Goal: Task Accomplishment & Management: Complete application form

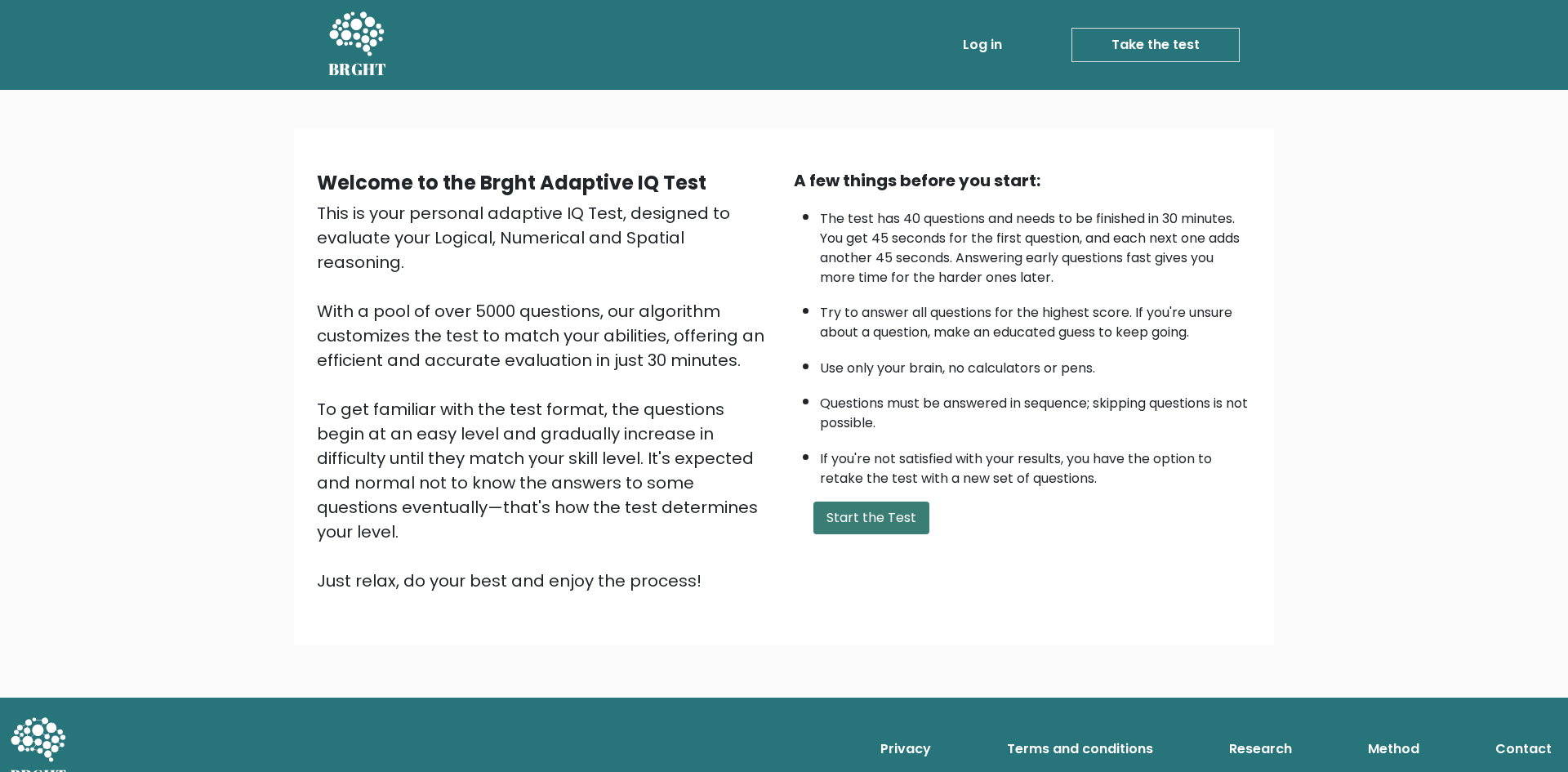
click at [876, 511] on button "Start the Test" at bounding box center [871, 519] width 116 height 33
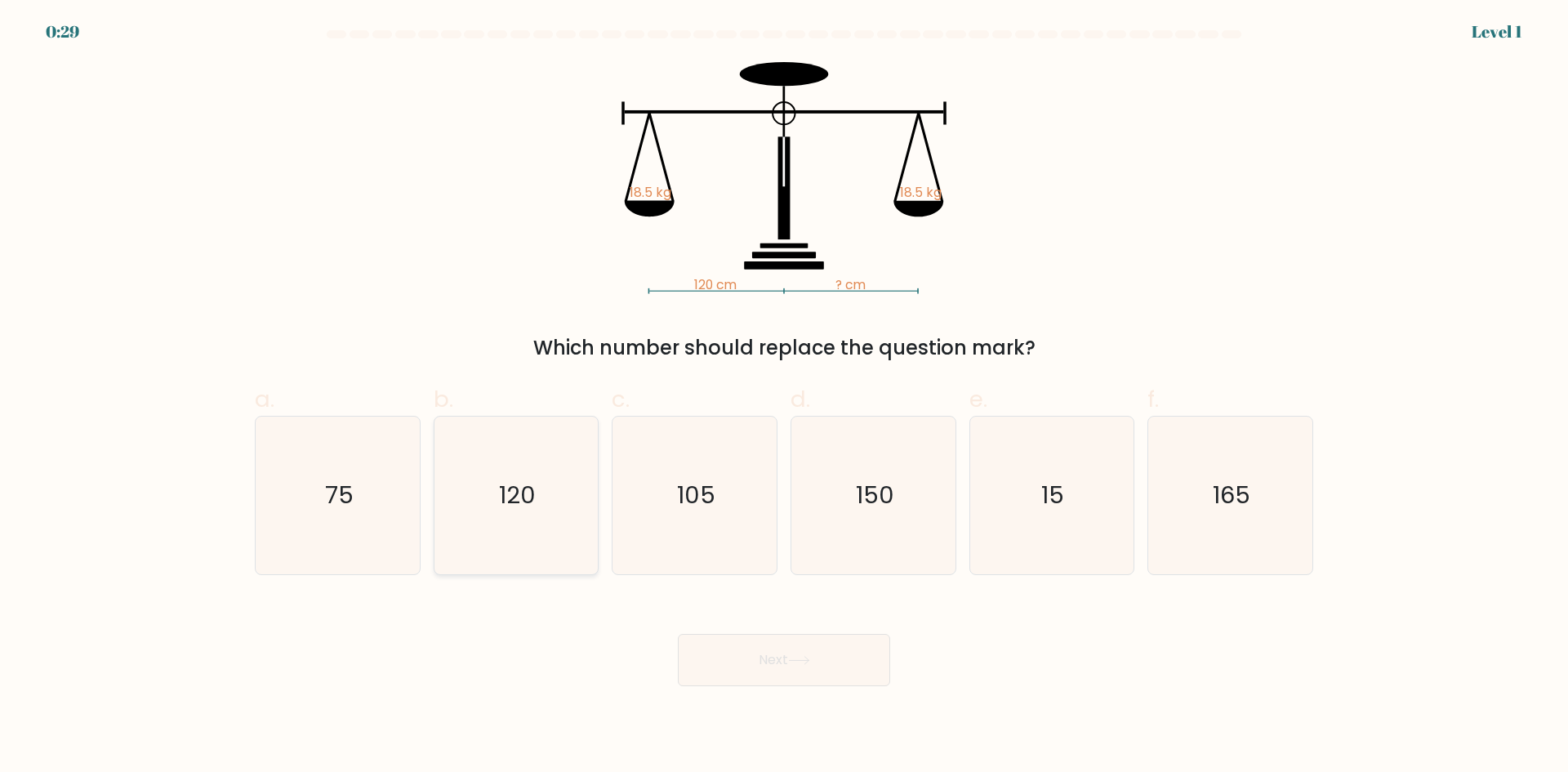
click at [503, 488] on text "120" at bounding box center [517, 495] width 37 height 33
click at [784, 397] on input "b. 120" at bounding box center [784, 391] width 1 height 11
radio input "true"
click at [810, 663] on icon at bounding box center [799, 660] width 22 height 9
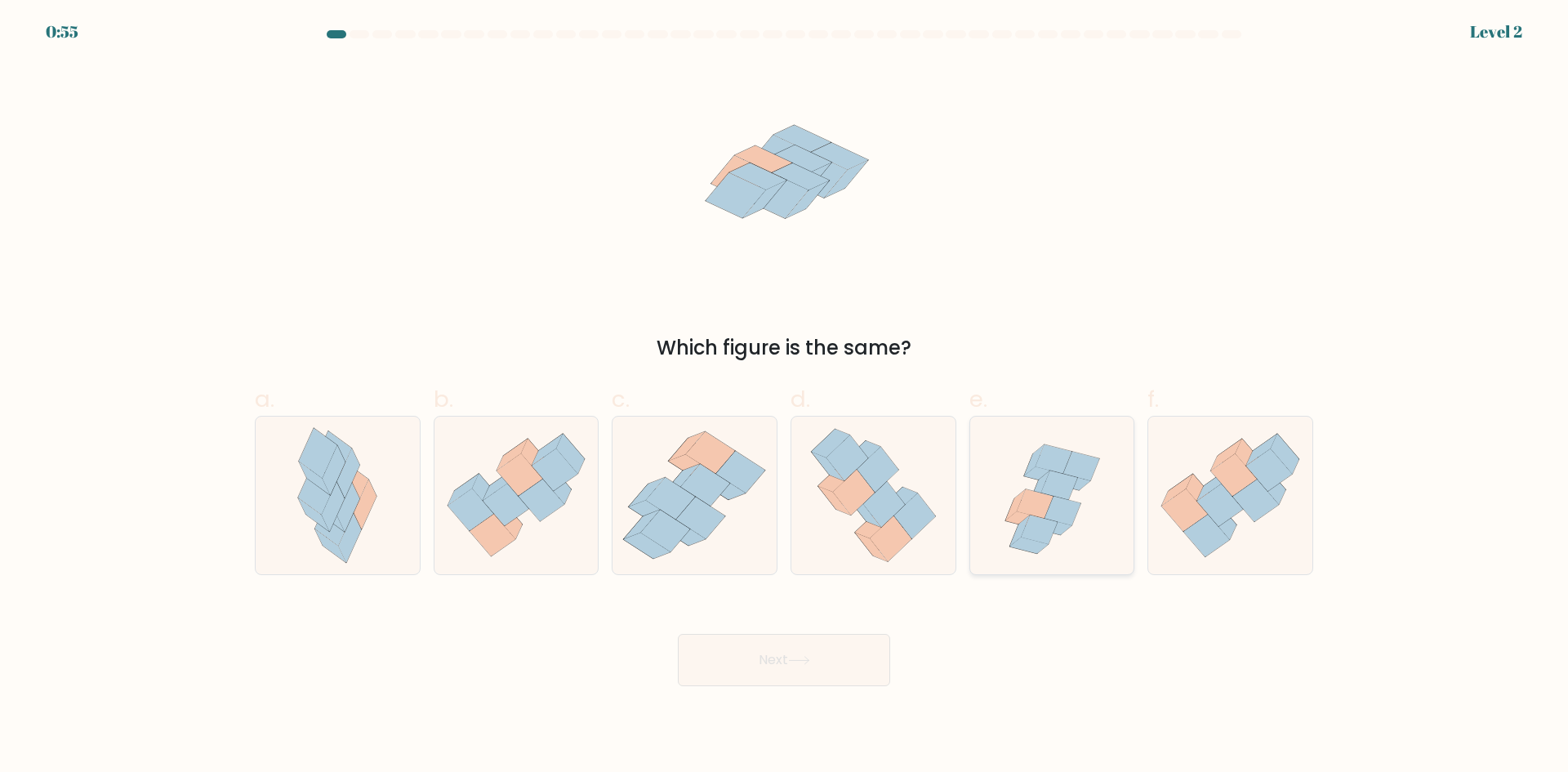
click at [1051, 508] on icon at bounding box center [1062, 512] width 36 height 29
click at [784, 397] on input "e." at bounding box center [784, 391] width 1 height 11
radio input "true"
click at [781, 658] on button "Next" at bounding box center [784, 660] width 212 height 53
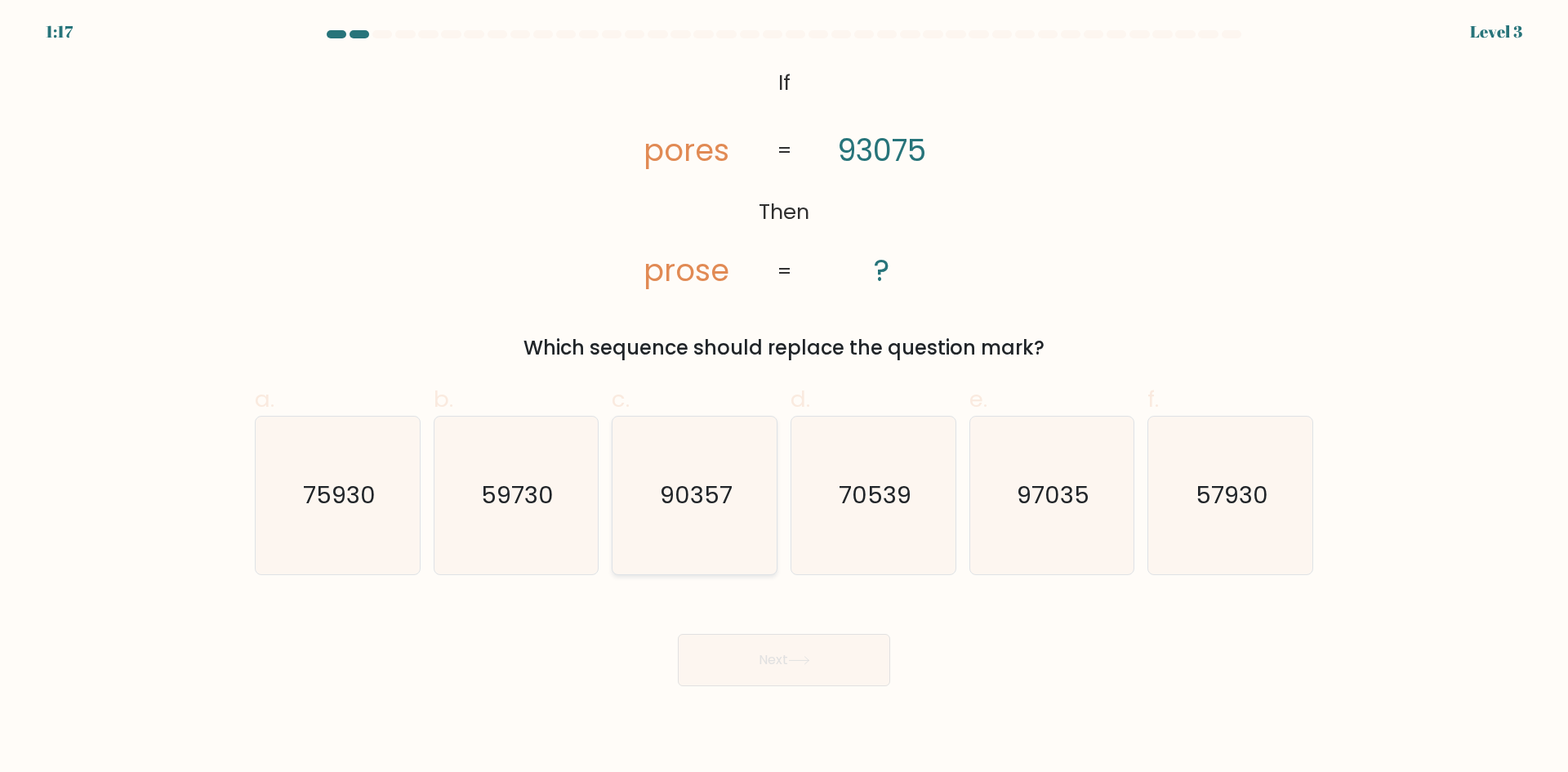
click at [708, 516] on icon "90357" at bounding box center [695, 495] width 158 height 158
click at [784, 397] on input "c. 90357" at bounding box center [784, 391] width 1 height 11
radio input "true"
click at [823, 663] on button "Next" at bounding box center [784, 660] width 212 height 53
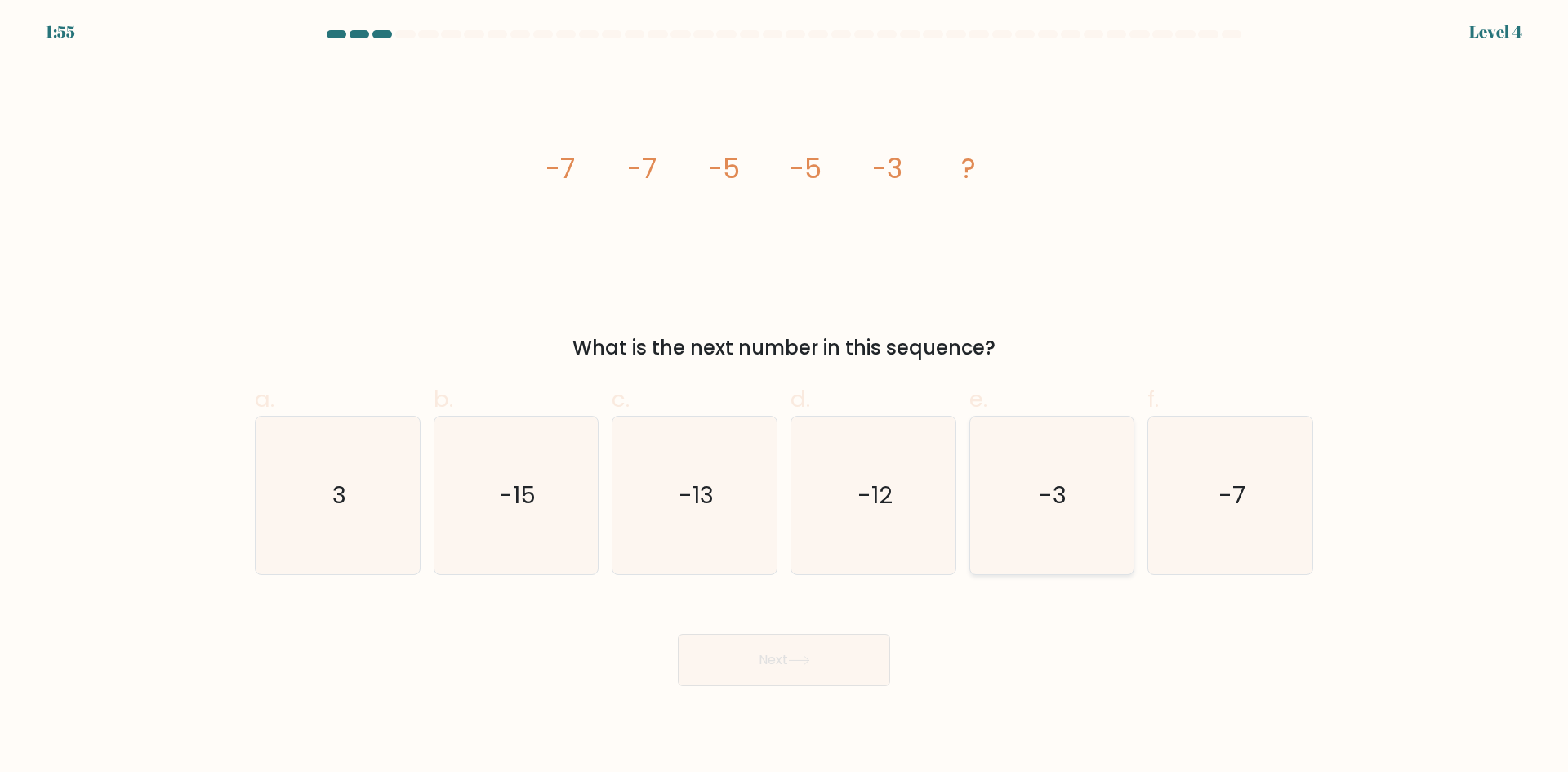
click at [1052, 498] on text "-3" at bounding box center [1053, 495] width 27 height 33
click at [784, 397] on input "e. -3" at bounding box center [784, 391] width 1 height 11
radio input "true"
click at [823, 653] on button "Next" at bounding box center [784, 660] width 212 height 53
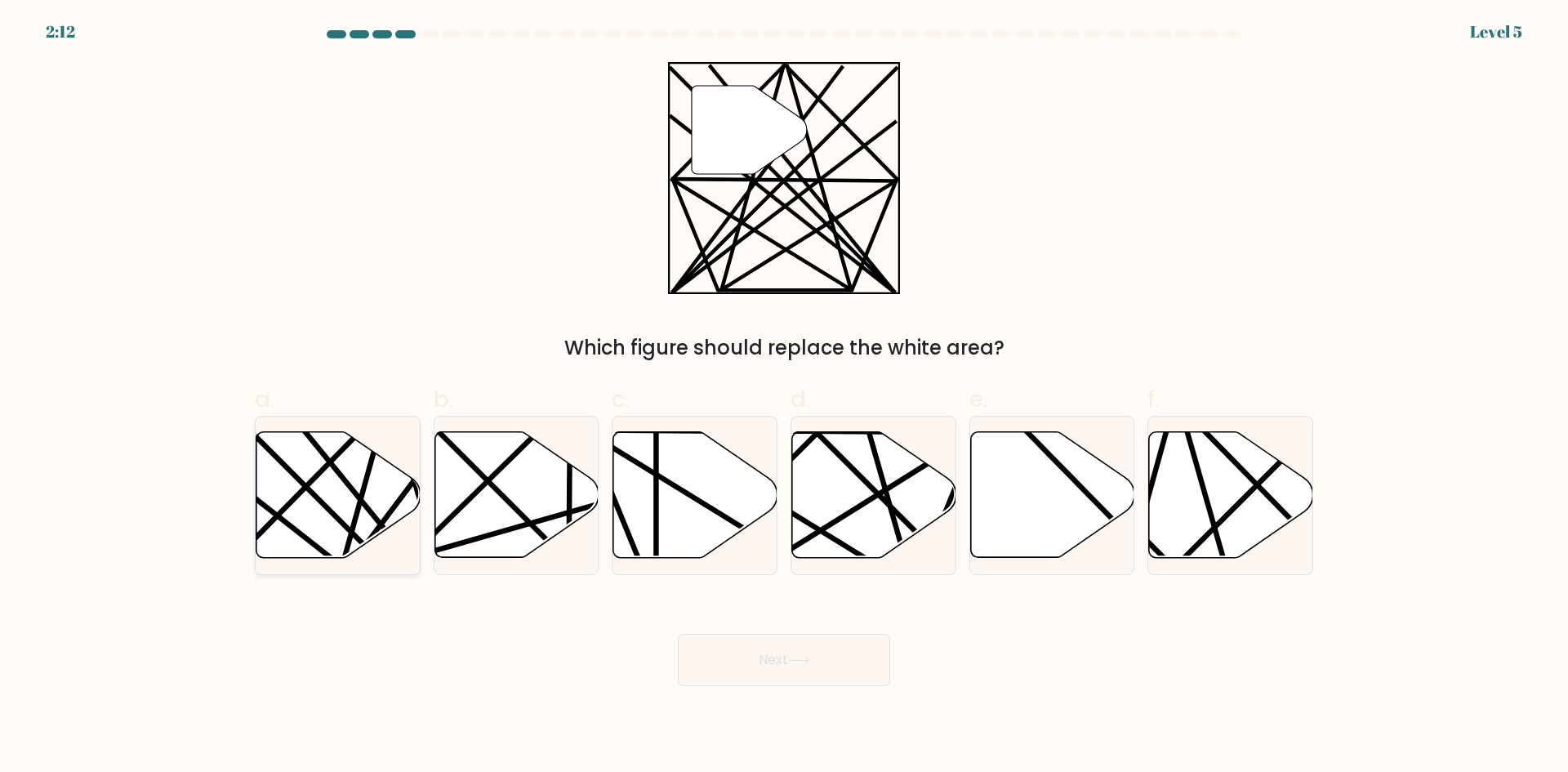
click at [310, 507] on icon at bounding box center [338, 494] width 164 height 126
click at [784, 397] on input "a." at bounding box center [784, 391] width 1 height 11
radio input "true"
click at [796, 653] on button "Next" at bounding box center [784, 660] width 212 height 53
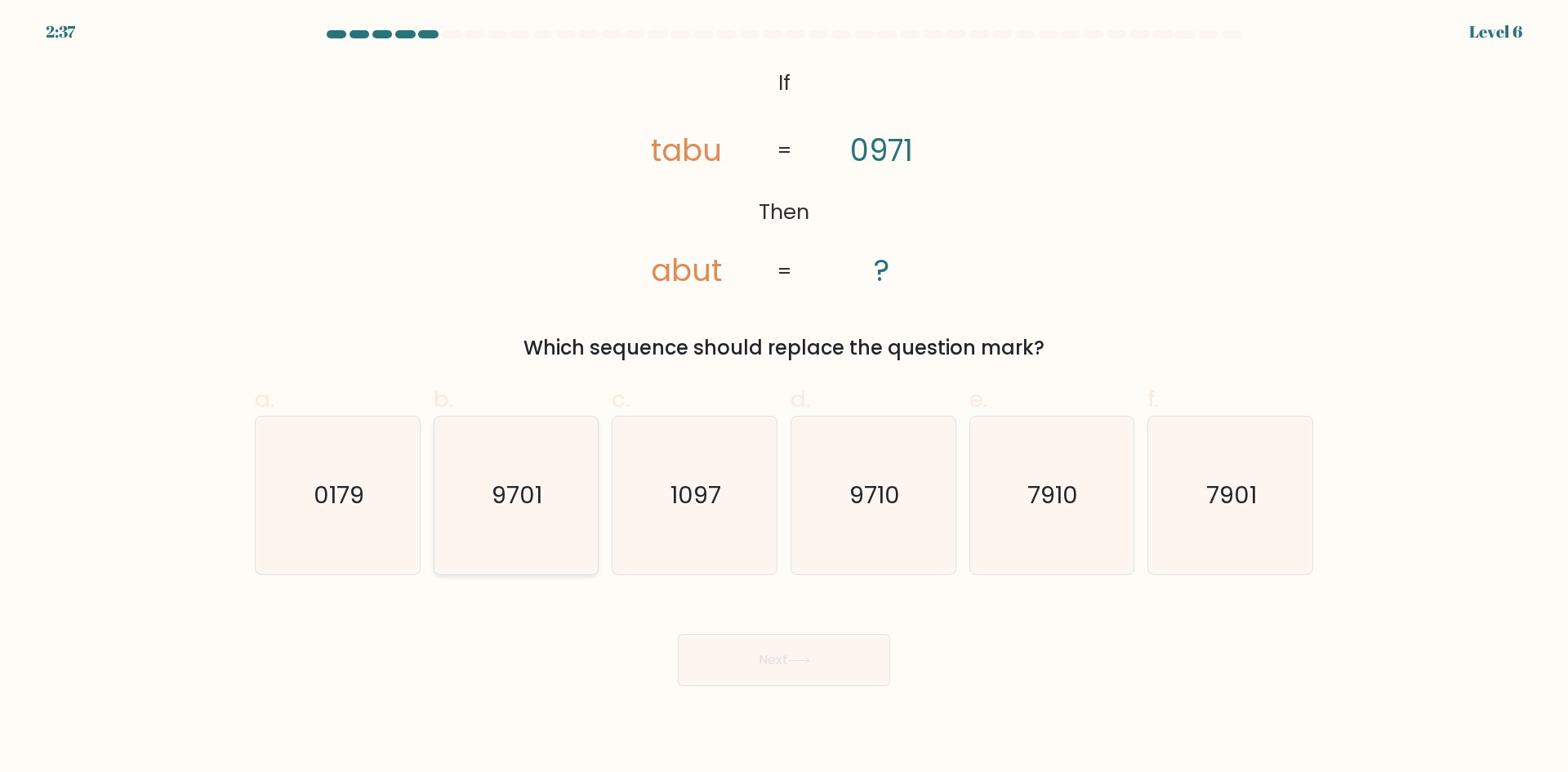
click at [546, 539] on icon "9701" at bounding box center [516, 495] width 158 height 158
click at [784, 397] on input "b. 9701" at bounding box center [784, 391] width 1 height 11
radio input "true"
click at [820, 653] on button "Next" at bounding box center [784, 660] width 212 height 53
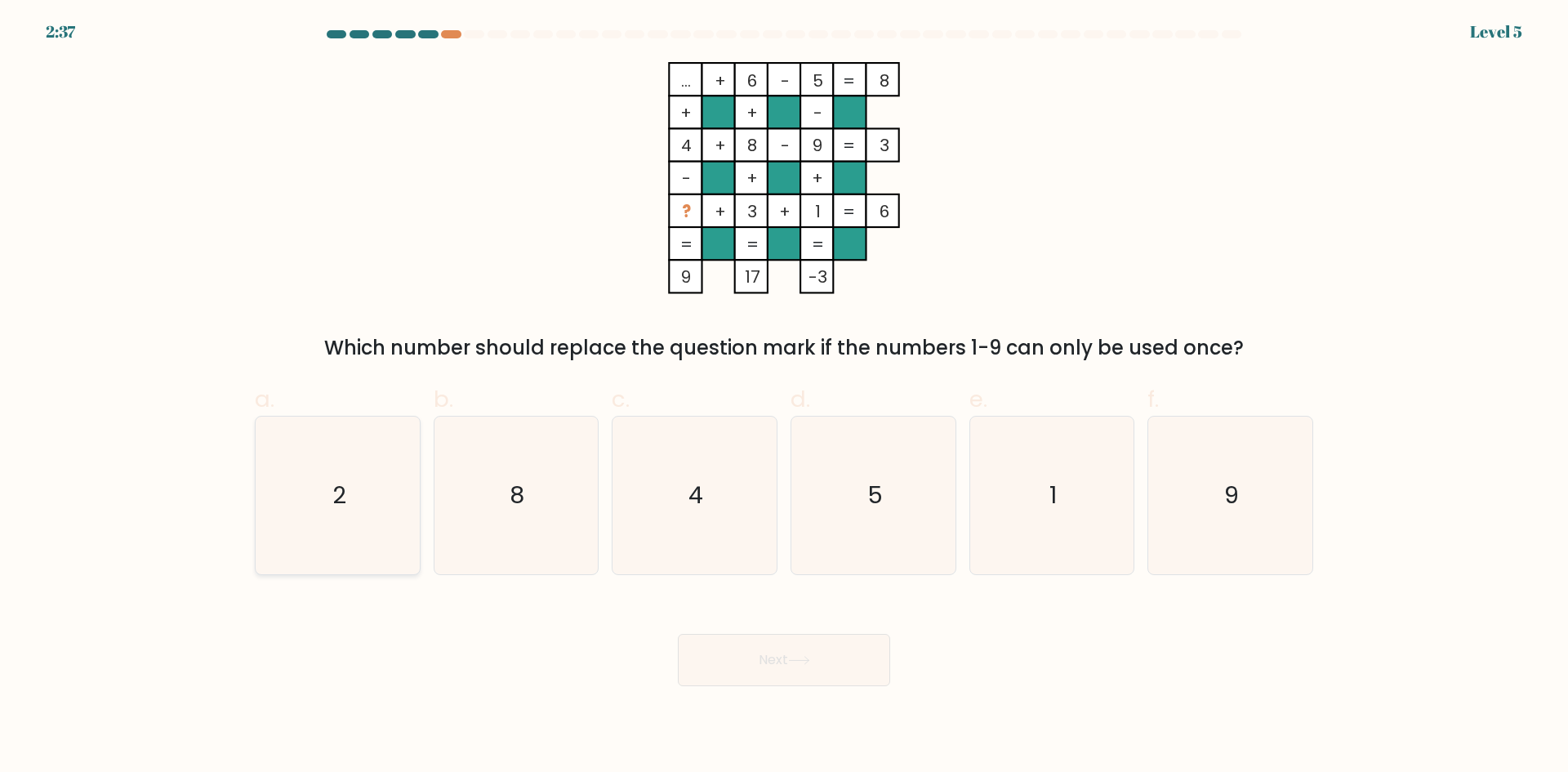
click at [356, 486] on icon "2" at bounding box center [338, 495] width 158 height 158
click at [784, 397] on input "a. 2" at bounding box center [784, 391] width 1 height 11
radio input "true"
click at [855, 675] on button "Next" at bounding box center [784, 660] width 212 height 53
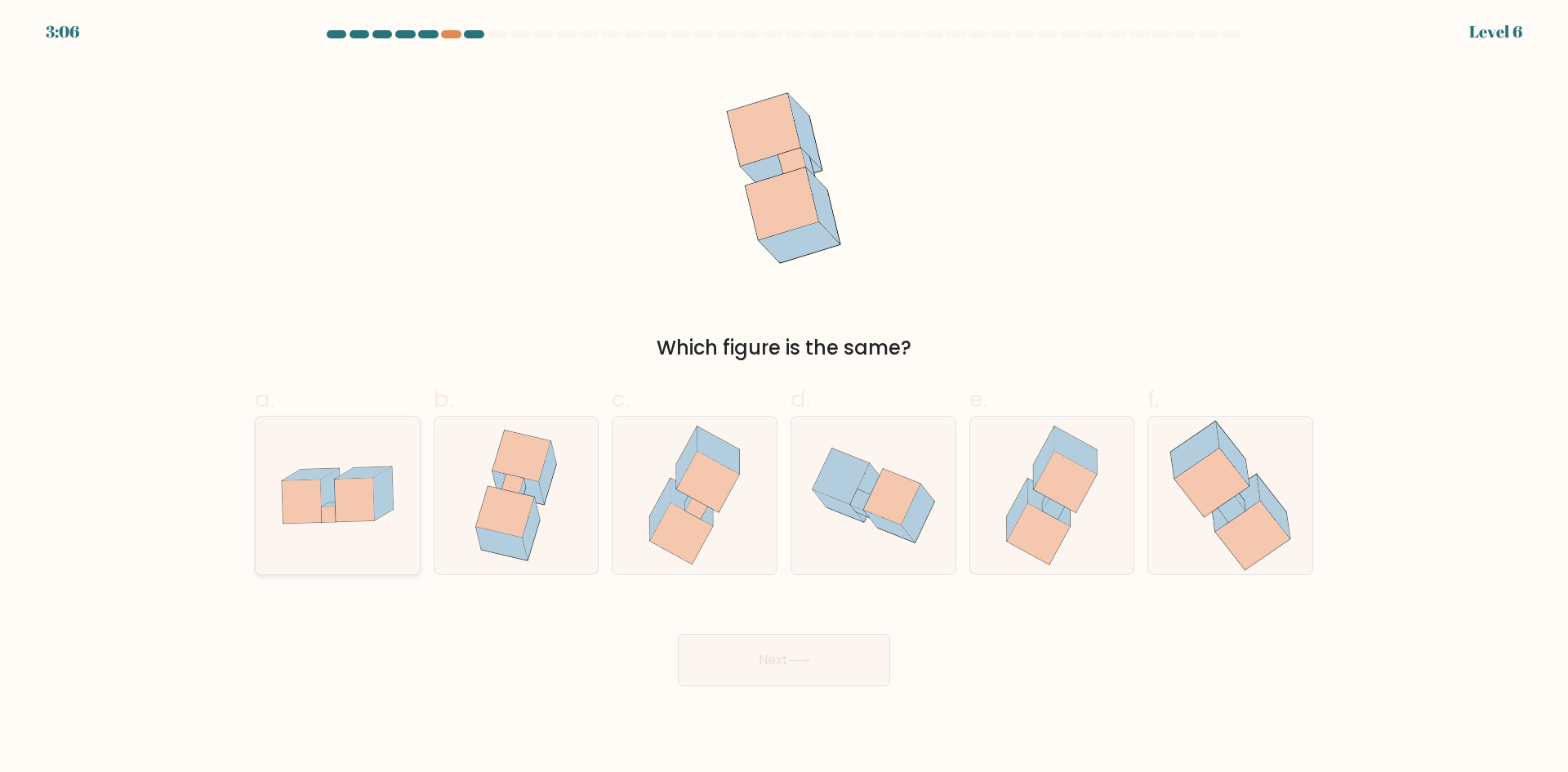
click at [335, 502] on icon at bounding box center [355, 499] width 39 height 43
click at [784, 397] on input "a." at bounding box center [784, 391] width 1 height 11
radio input "true"
click at [794, 677] on button "Next" at bounding box center [784, 660] width 212 height 53
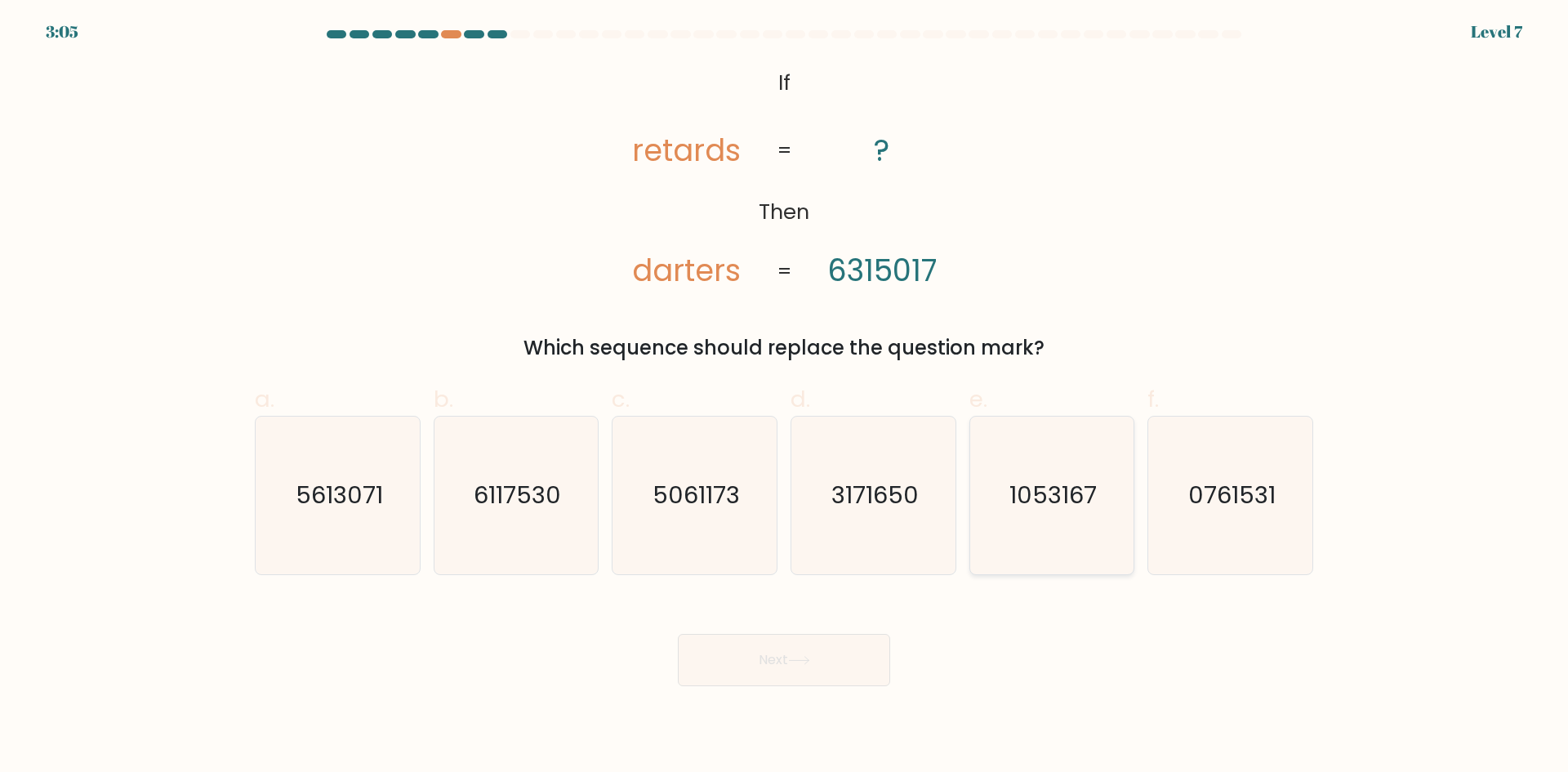
click at [1063, 526] on icon "1053167" at bounding box center [1052, 495] width 158 height 158
click at [784, 397] on input "e. 1053167" at bounding box center [784, 391] width 1 height 11
radio input "true"
click at [860, 651] on button "Next" at bounding box center [784, 660] width 212 height 53
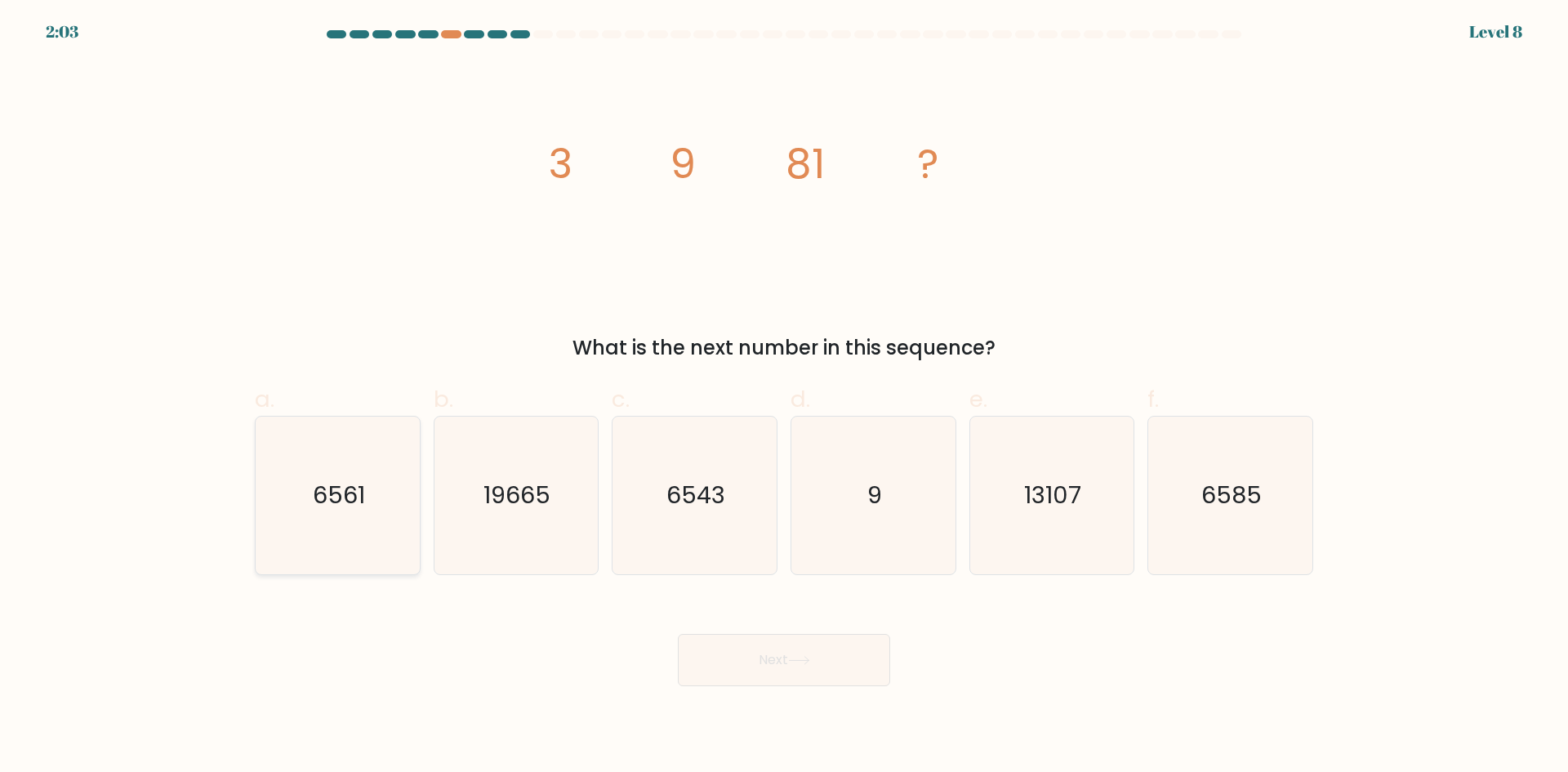
click at [298, 498] on icon "6561" at bounding box center [338, 495] width 158 height 158
click at [784, 397] on input "a. 6561" at bounding box center [784, 391] width 1 height 11
radio input "true"
click at [808, 656] on icon at bounding box center [799, 660] width 22 height 9
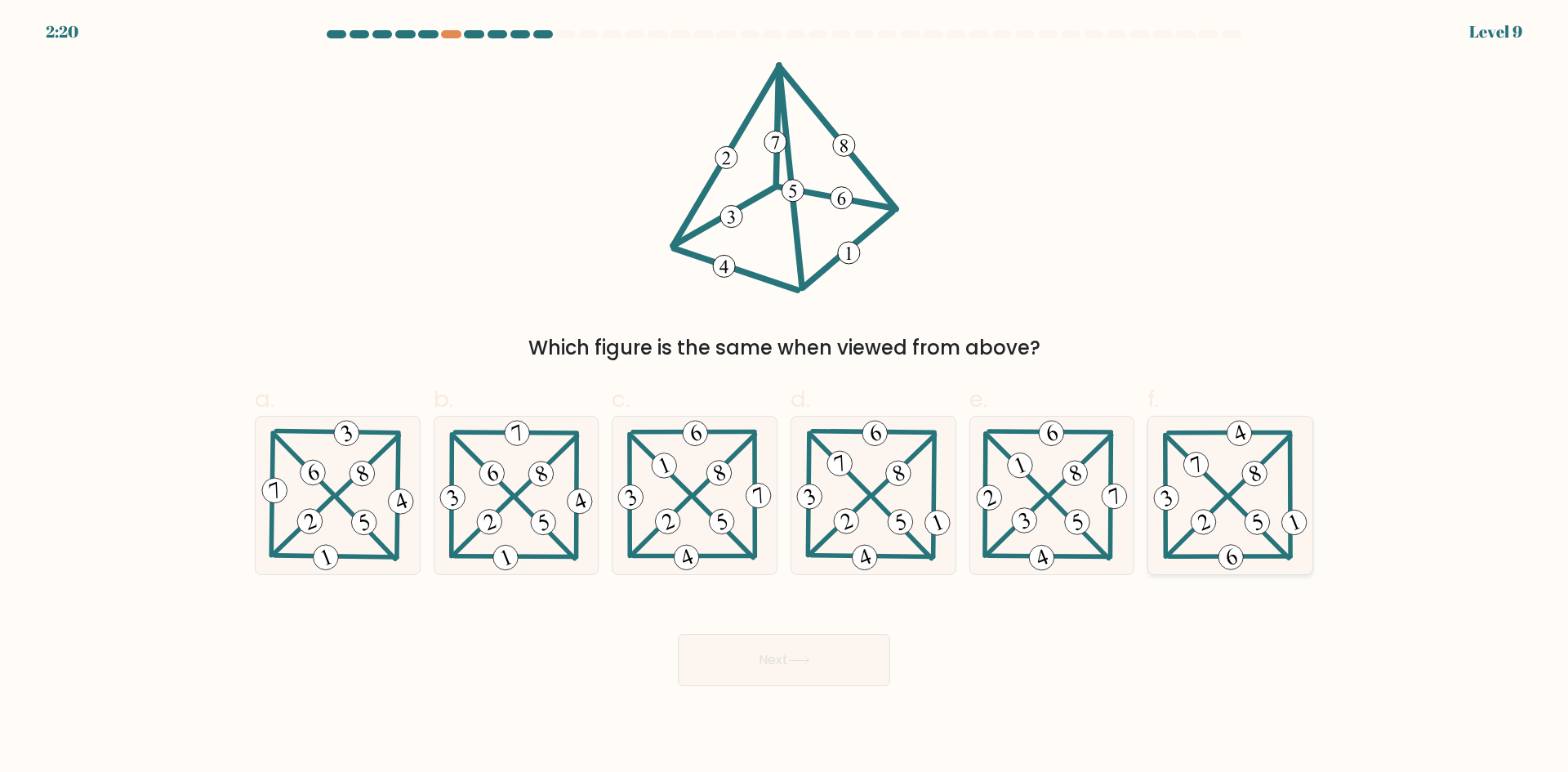
click at [1217, 491] on icon at bounding box center [1231, 495] width 162 height 158
click at [784, 397] on input "f." at bounding box center [784, 391] width 1 height 11
radio input "true"
click at [833, 654] on button "Next" at bounding box center [784, 660] width 212 height 53
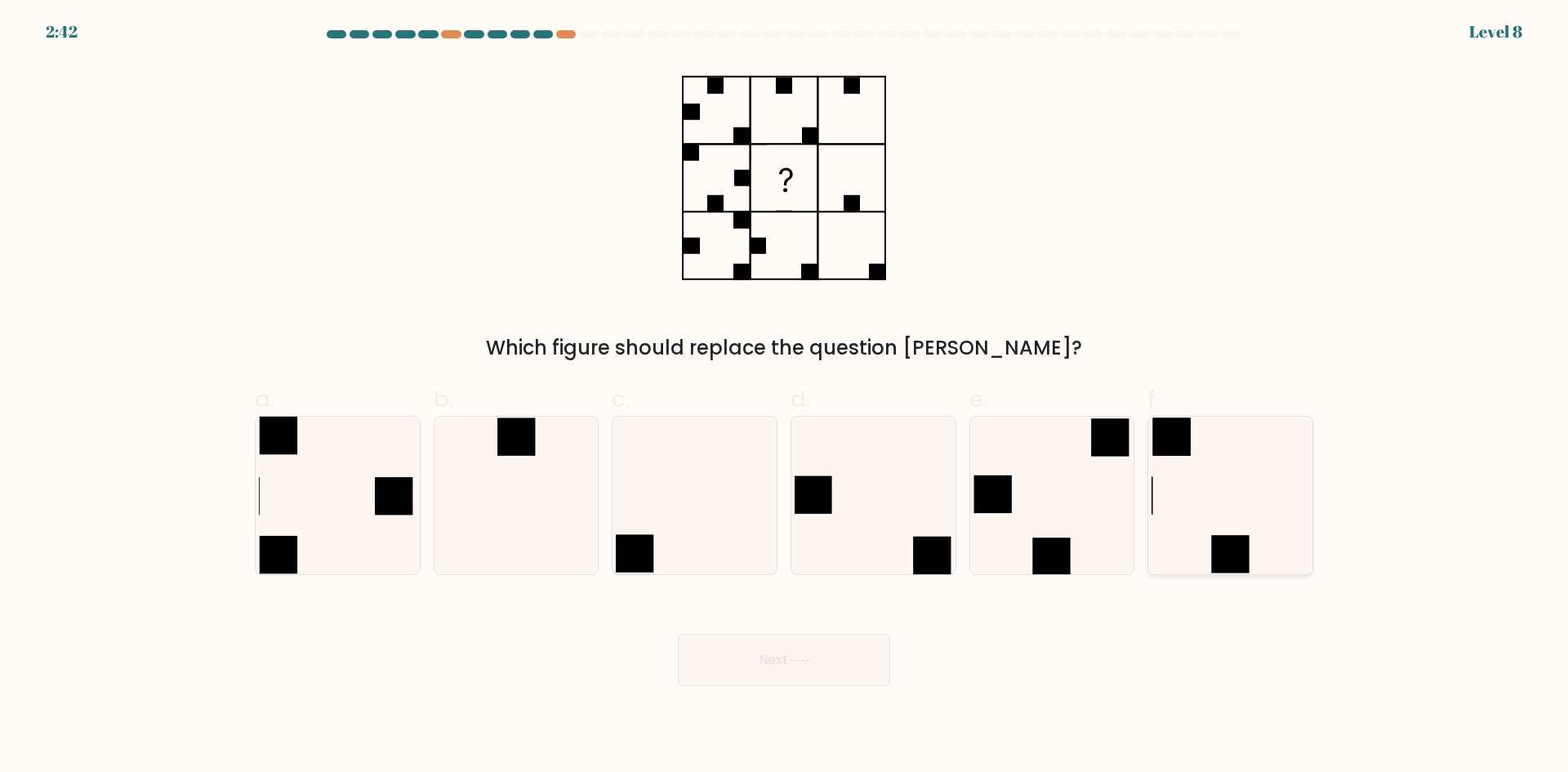
click at [1210, 508] on icon at bounding box center [1231, 495] width 158 height 158
click at [784, 397] on input "f." at bounding box center [784, 391] width 1 height 11
radio input "true"
click at [830, 667] on button "Next" at bounding box center [784, 660] width 212 height 53
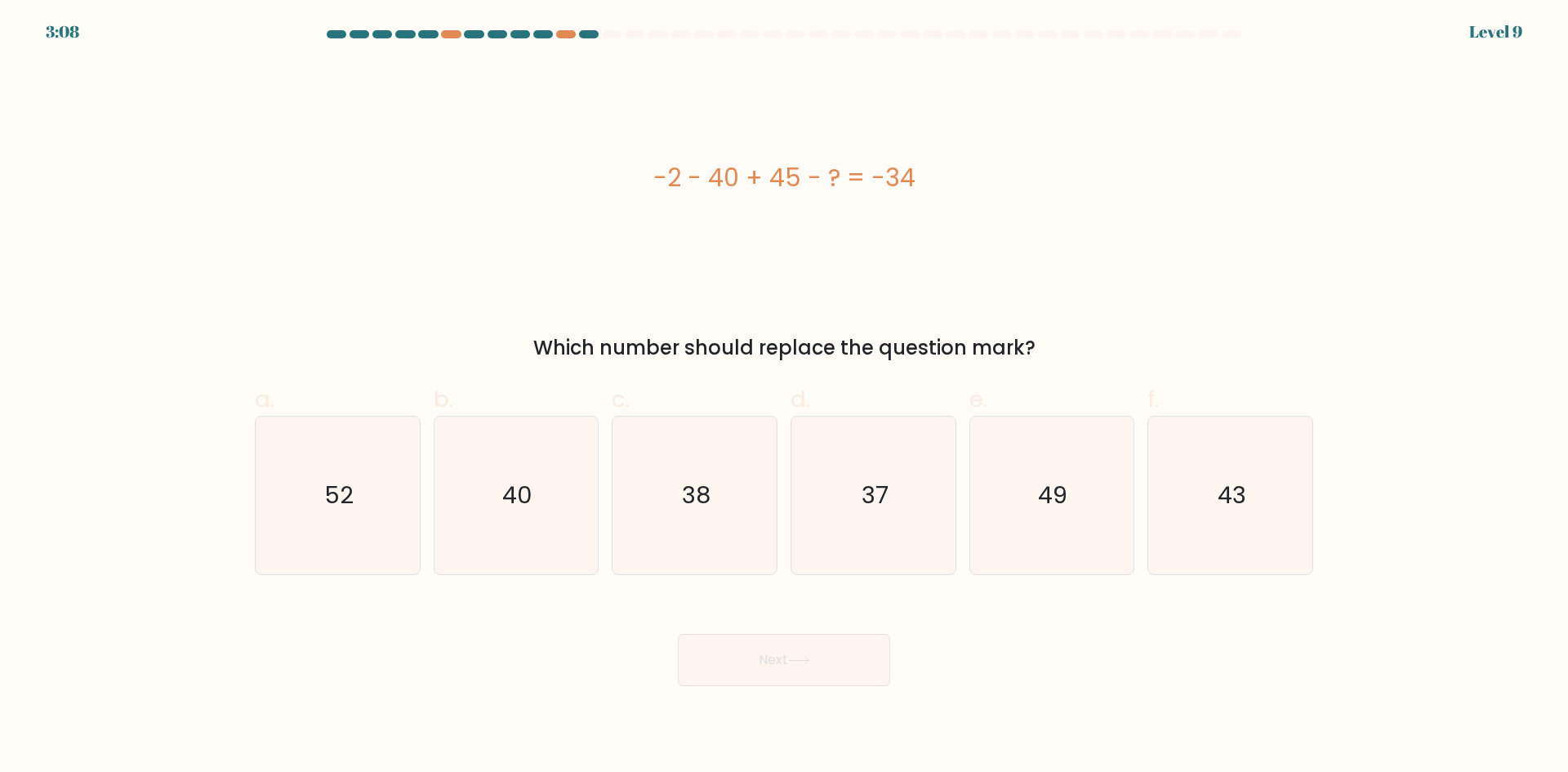
drag, startPoint x: 930, startPoint y: 185, endPoint x: 653, endPoint y: 186, distance: 277.0
click at [653, 186] on div "-2 - 40 + 45 - ? = -34" at bounding box center [784, 177] width 1058 height 37
copy div "-2 - 40 + 45 - ? = -34"
click at [907, 543] on icon "37" at bounding box center [873, 495] width 158 height 158
click at [784, 397] on input "d. 37" at bounding box center [784, 391] width 1 height 11
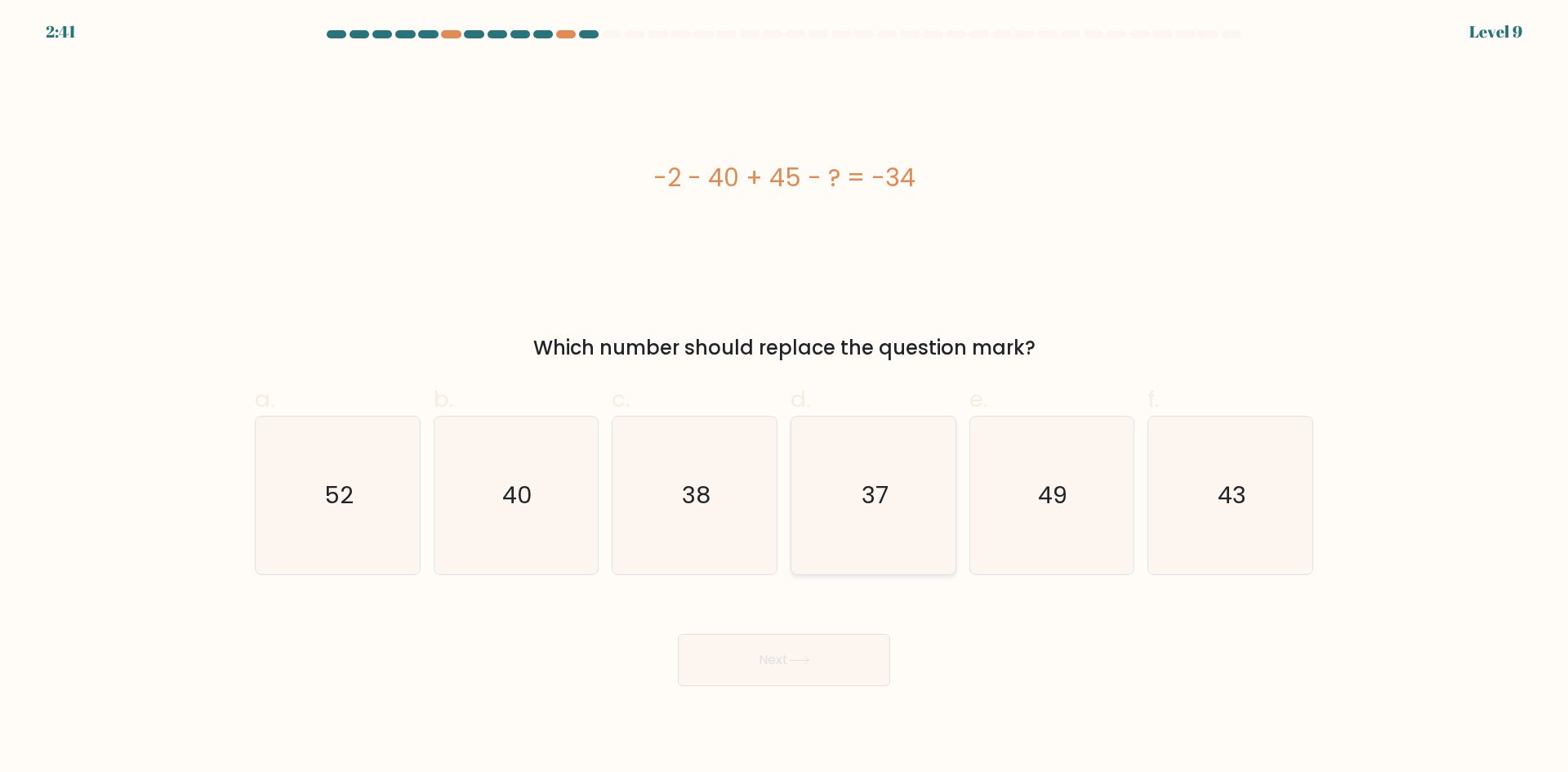
radio input "true"
click at [809, 683] on button "Next" at bounding box center [784, 660] width 212 height 53
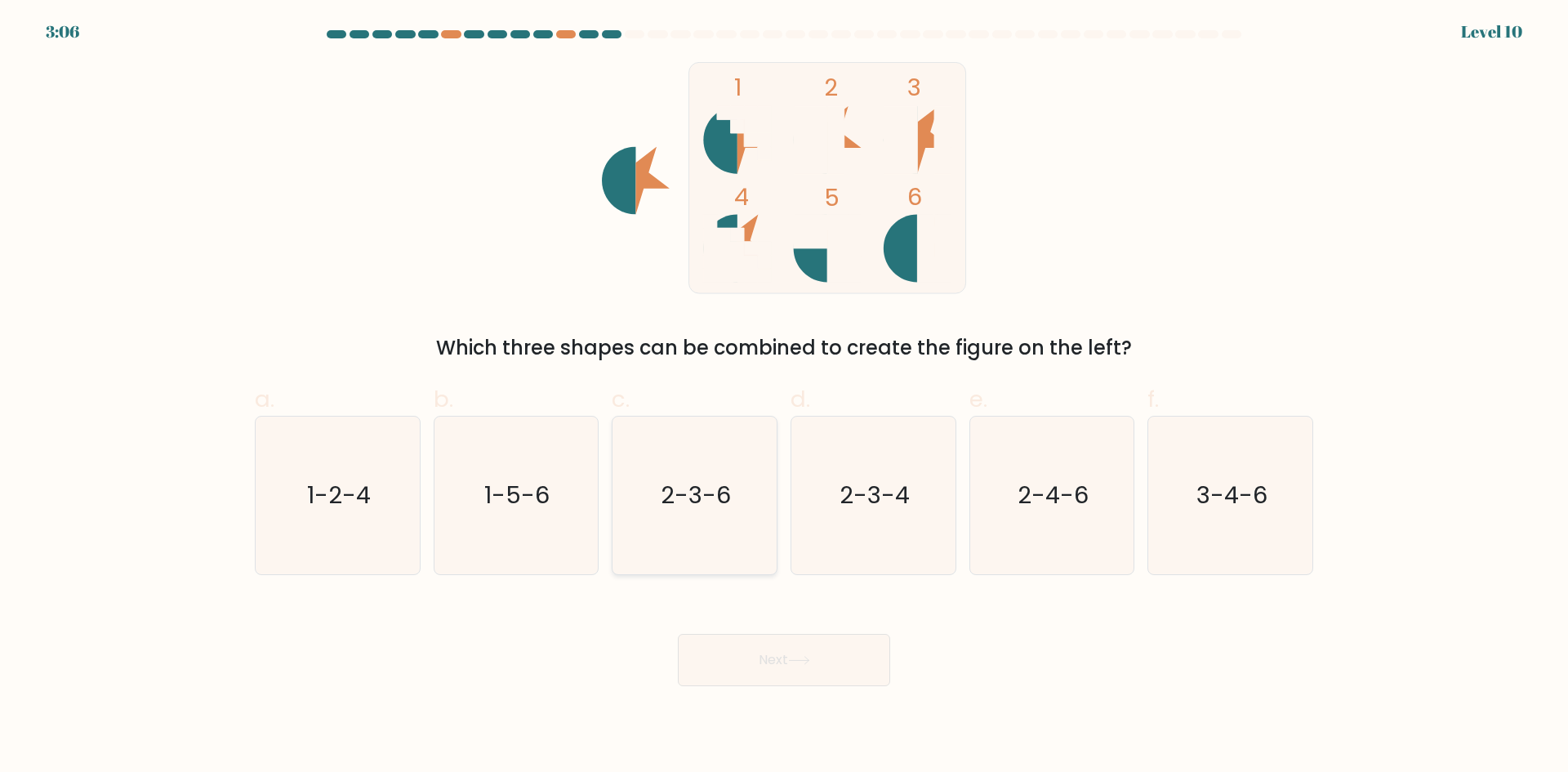
click at [696, 519] on icon "2-3-6" at bounding box center [695, 495] width 158 height 158
click at [784, 397] on input "c. 2-3-6" at bounding box center [784, 391] width 1 height 11
radio input "true"
click at [814, 653] on button "Next" at bounding box center [784, 660] width 212 height 53
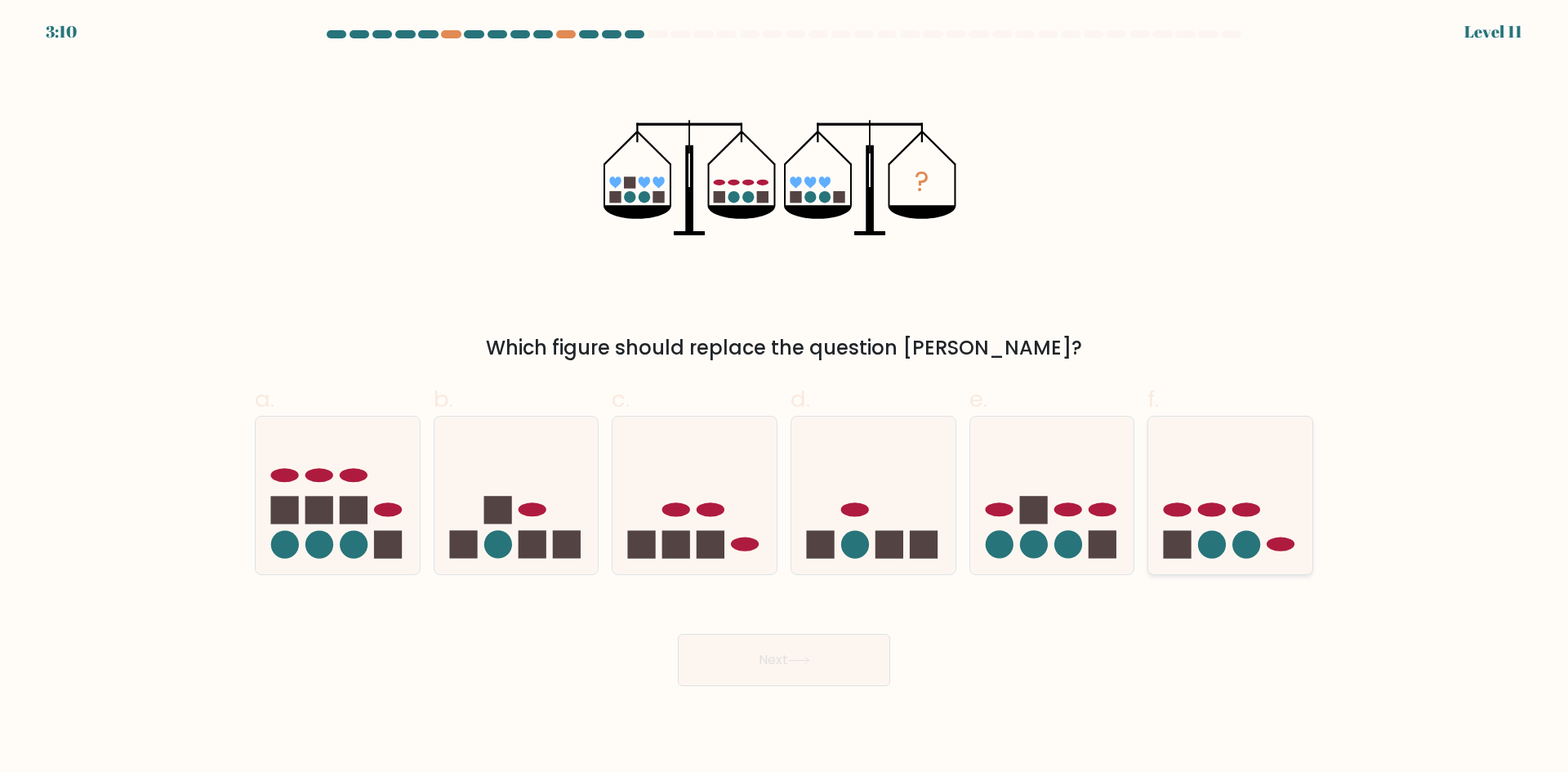
click at [1238, 490] on icon at bounding box center [1230, 494] width 164 height 135
click at [784, 397] on input "f." at bounding box center [784, 391] width 1 height 11
radio input "true"
click at [788, 682] on button "Next" at bounding box center [784, 660] width 212 height 53
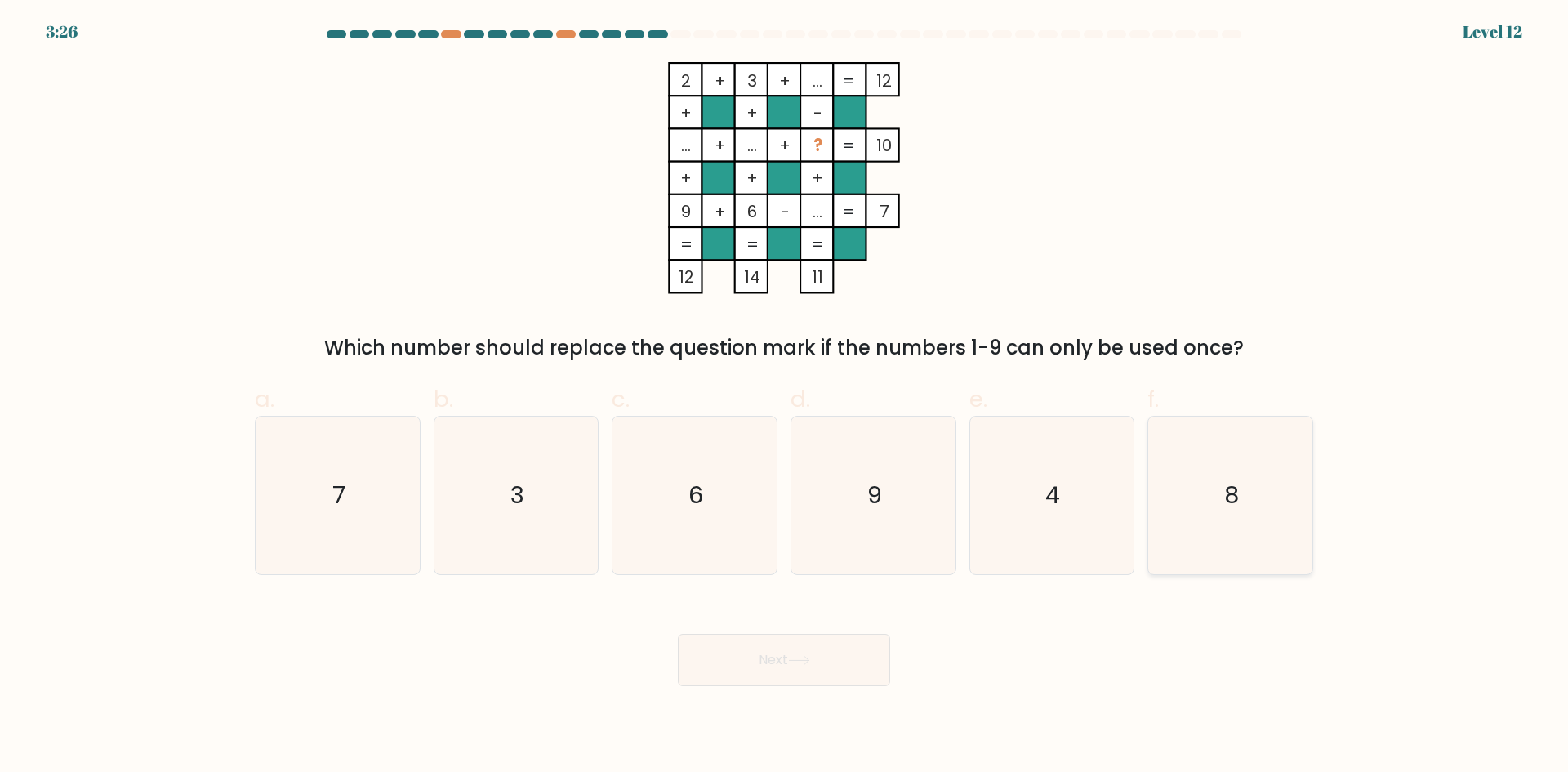
click at [1175, 472] on icon "8" at bounding box center [1231, 495] width 158 height 158
click at [784, 397] on input "f. 8" at bounding box center [784, 391] width 1 height 11
radio input "true"
click at [804, 658] on icon at bounding box center [799, 660] width 22 height 9
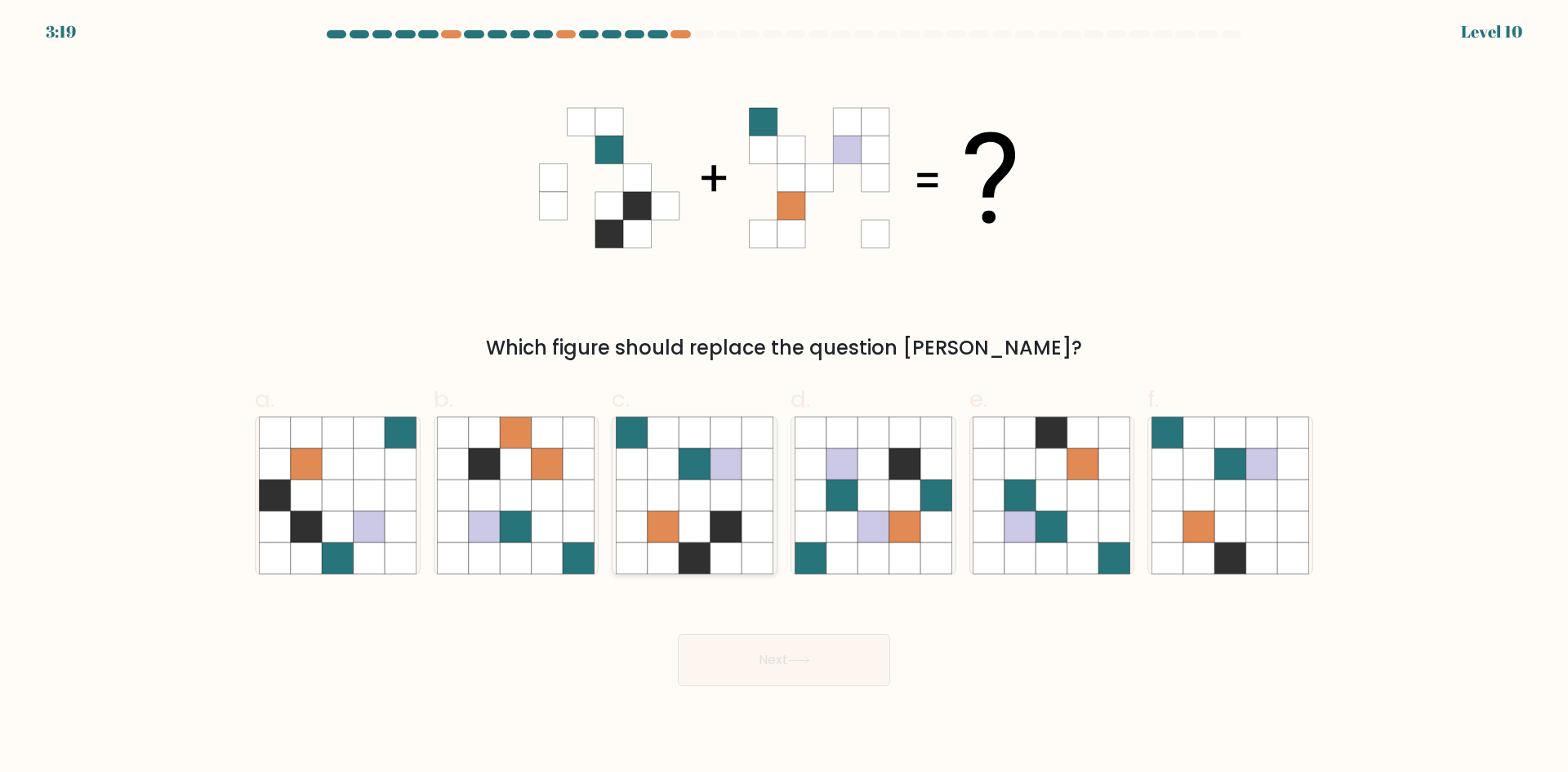
click at [723, 493] on icon at bounding box center [726, 495] width 31 height 31
click at [784, 397] on input "c." at bounding box center [784, 391] width 1 height 11
radio input "true"
click at [842, 653] on button "Next" at bounding box center [784, 660] width 212 height 53
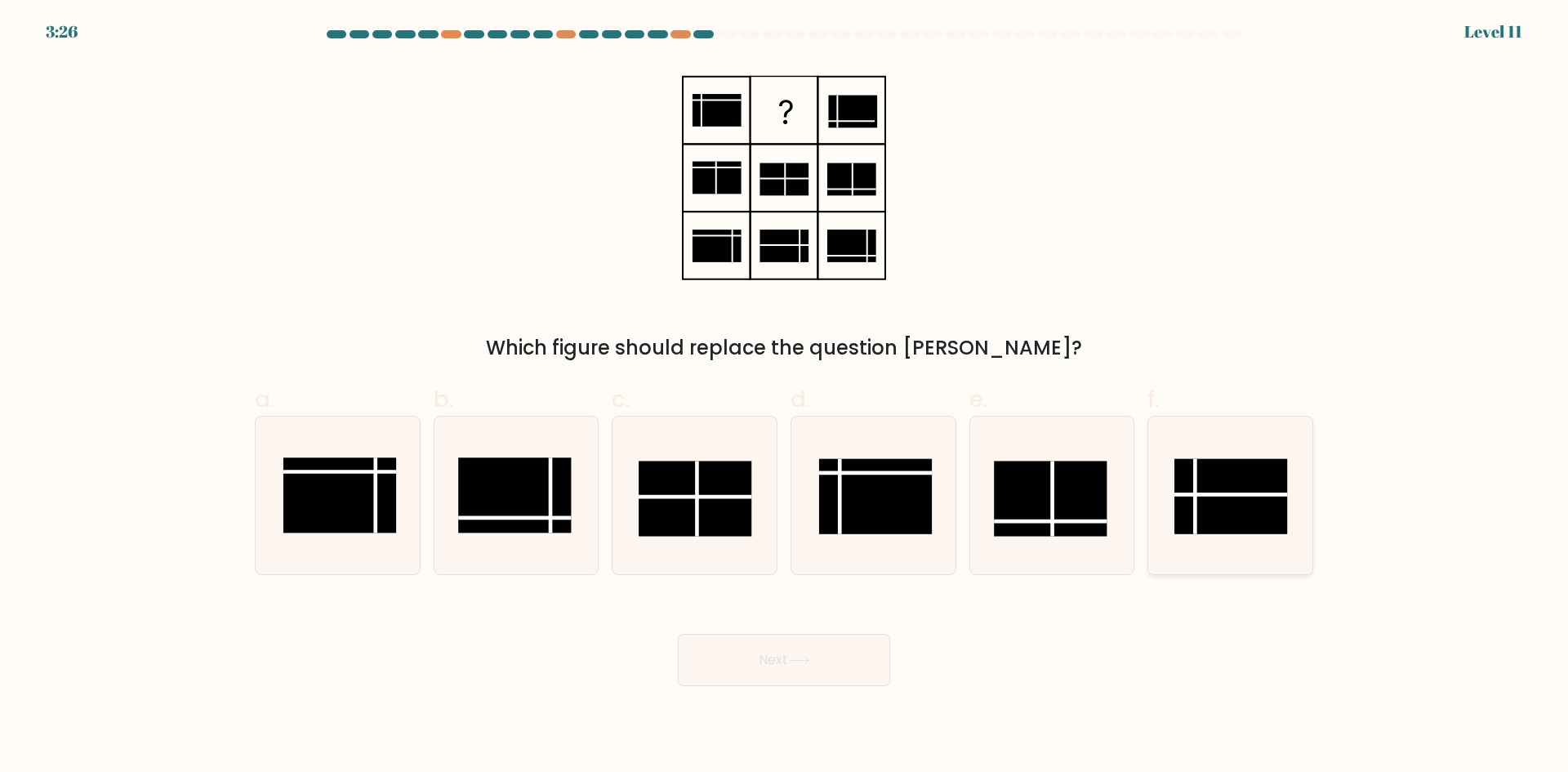
click at [1234, 491] on rect at bounding box center [1231, 495] width 113 height 75
click at [784, 397] on input "f." at bounding box center [784, 391] width 1 height 11
radio input "true"
click at [777, 653] on button "Next" at bounding box center [784, 660] width 212 height 53
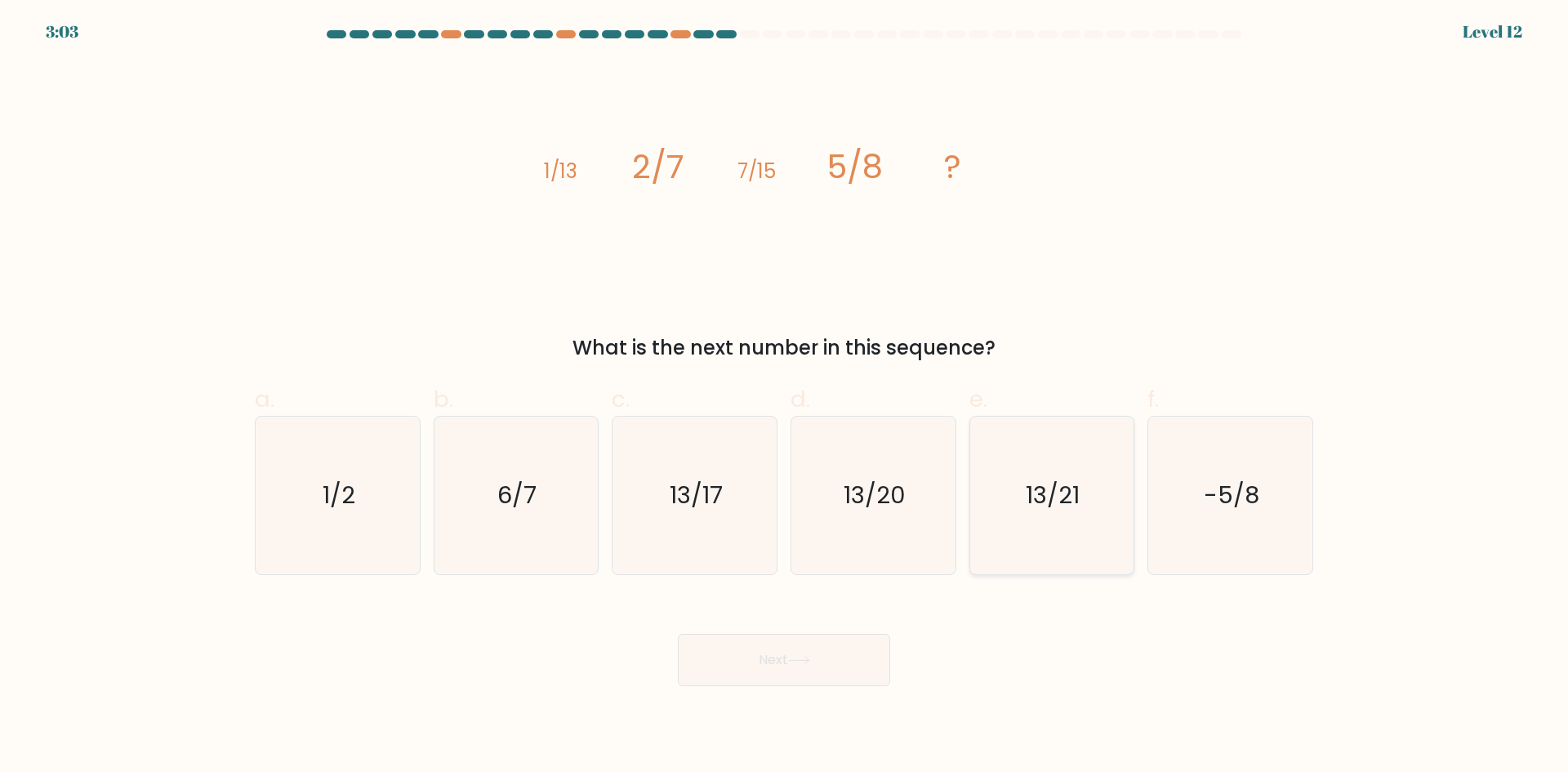
click at [1077, 508] on text "13/21" at bounding box center [1052, 495] width 54 height 33
click at [784, 397] on input "e. 13/21" at bounding box center [784, 391] width 1 height 11
radio input "true"
click at [823, 648] on button "Next" at bounding box center [784, 660] width 212 height 53
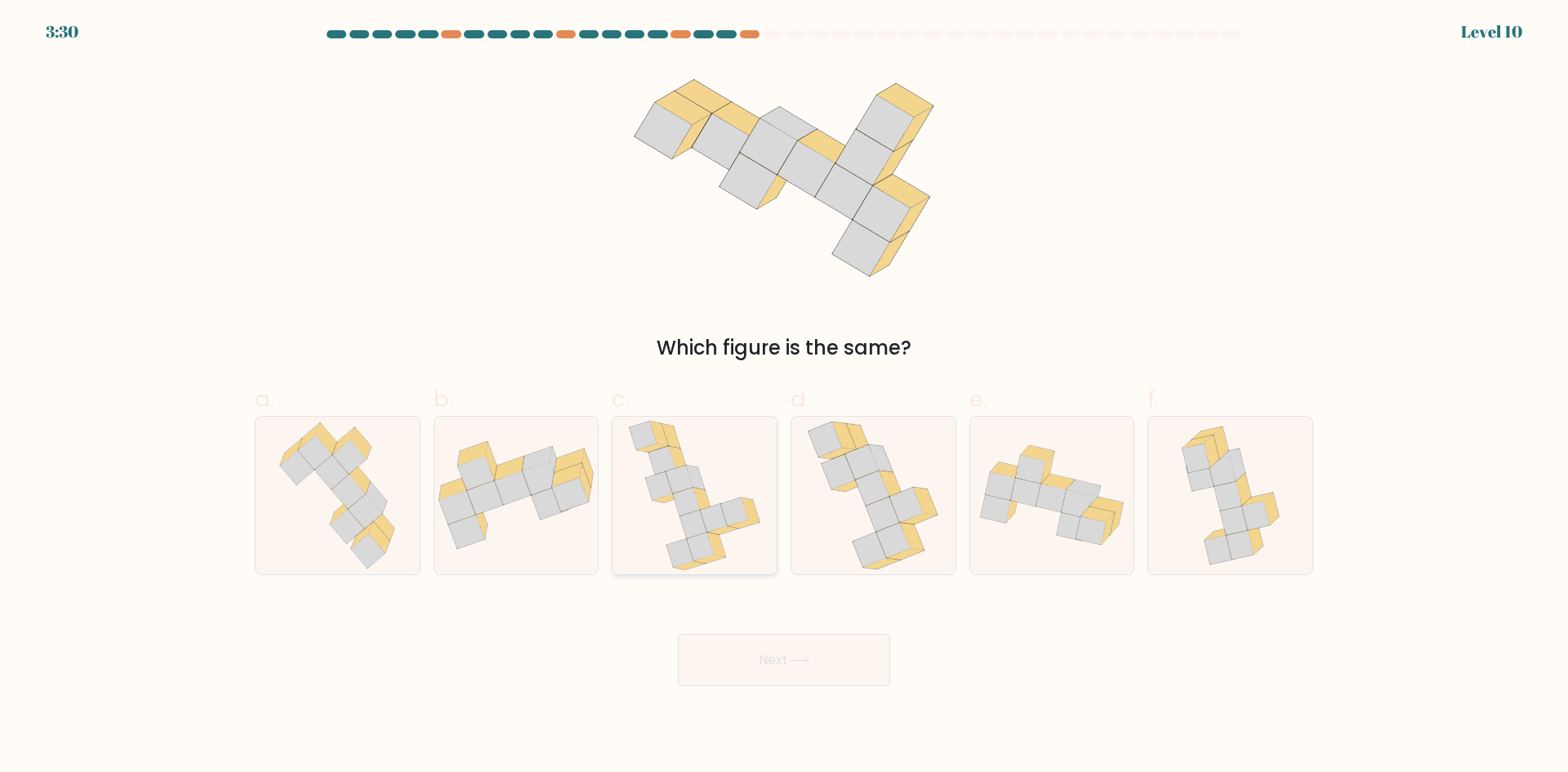
click at [696, 537] on icon at bounding box center [701, 546] width 27 height 28
click at [784, 397] on input "c." at bounding box center [784, 391] width 1 height 11
radio input "true"
click at [772, 659] on button "Next" at bounding box center [784, 660] width 212 height 53
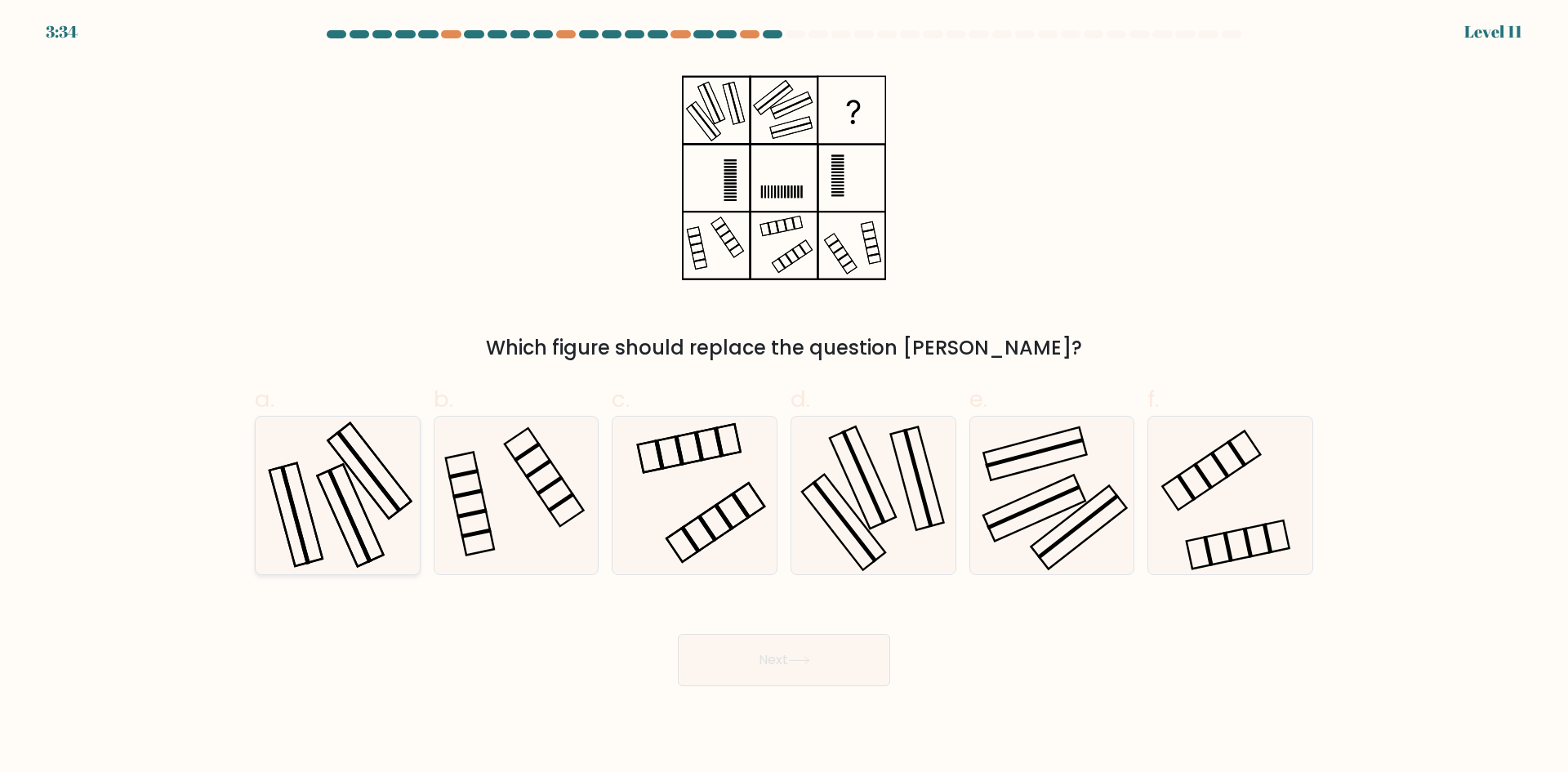
click at [356, 525] on icon at bounding box center [338, 495] width 158 height 158
click at [784, 397] on input "a." at bounding box center [784, 391] width 1 height 11
radio input "true"
click at [818, 676] on button "Next" at bounding box center [784, 660] width 212 height 53
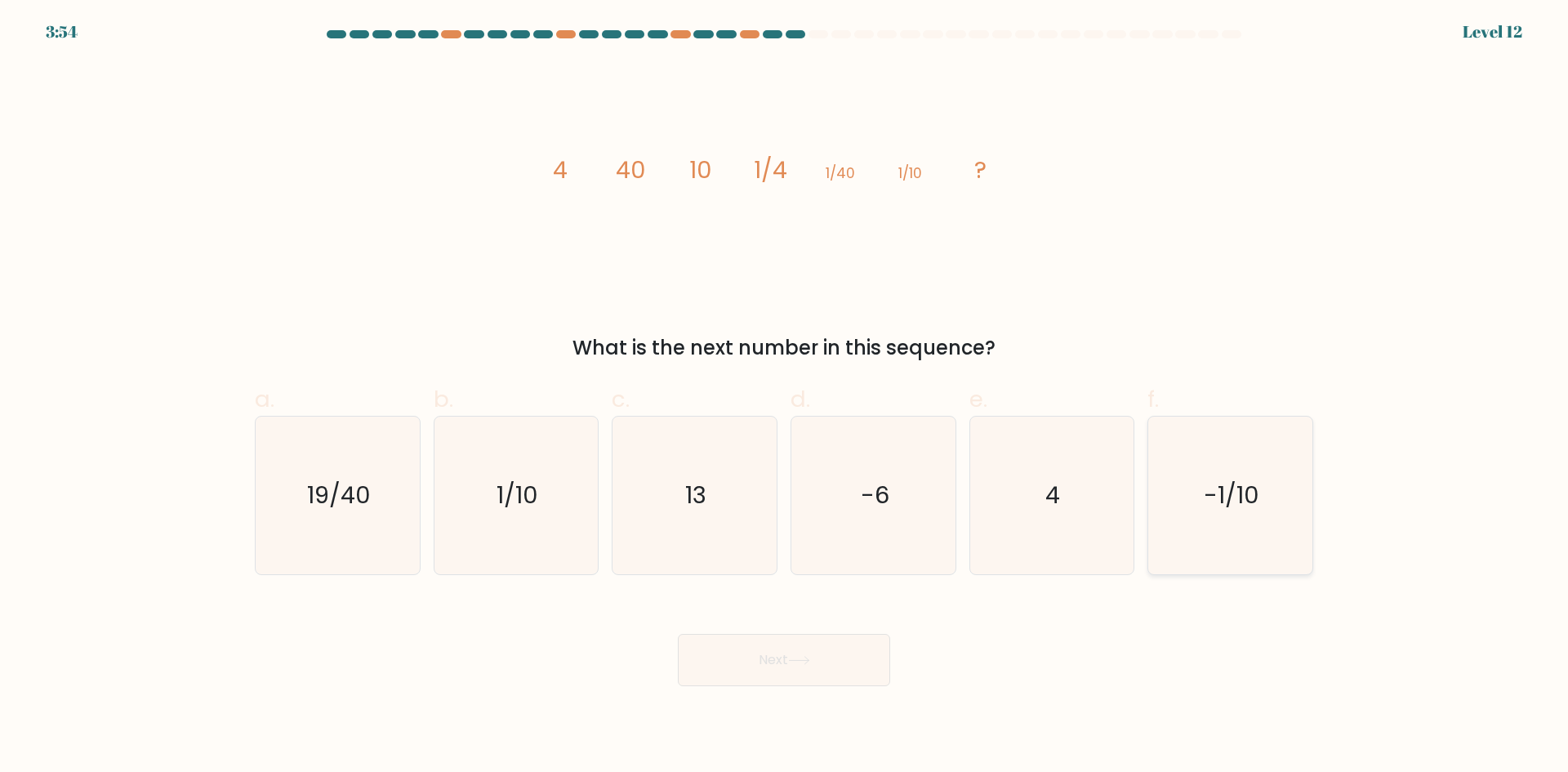
click at [1207, 504] on text "-1/10" at bounding box center [1232, 495] width 56 height 33
click at [784, 397] on input "f. -1/10" at bounding box center [784, 391] width 1 height 11
radio input "true"
click at [822, 659] on button "Next" at bounding box center [784, 660] width 212 height 53
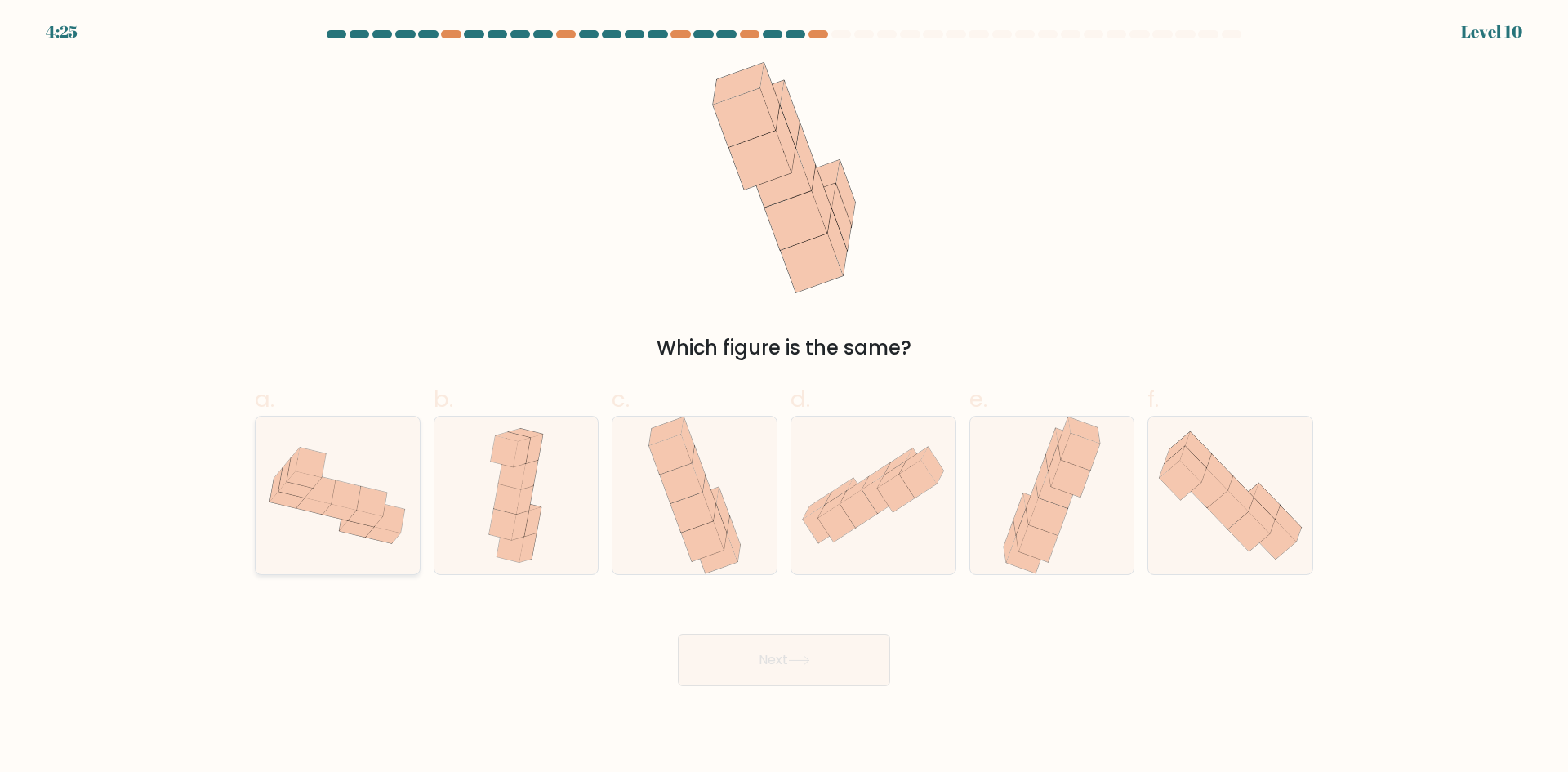
click at [337, 490] on icon at bounding box center [345, 495] width 30 height 30
click at [784, 397] on input "a." at bounding box center [784, 391] width 1 height 11
radio input "true"
click at [751, 675] on button "Next" at bounding box center [784, 660] width 212 height 53
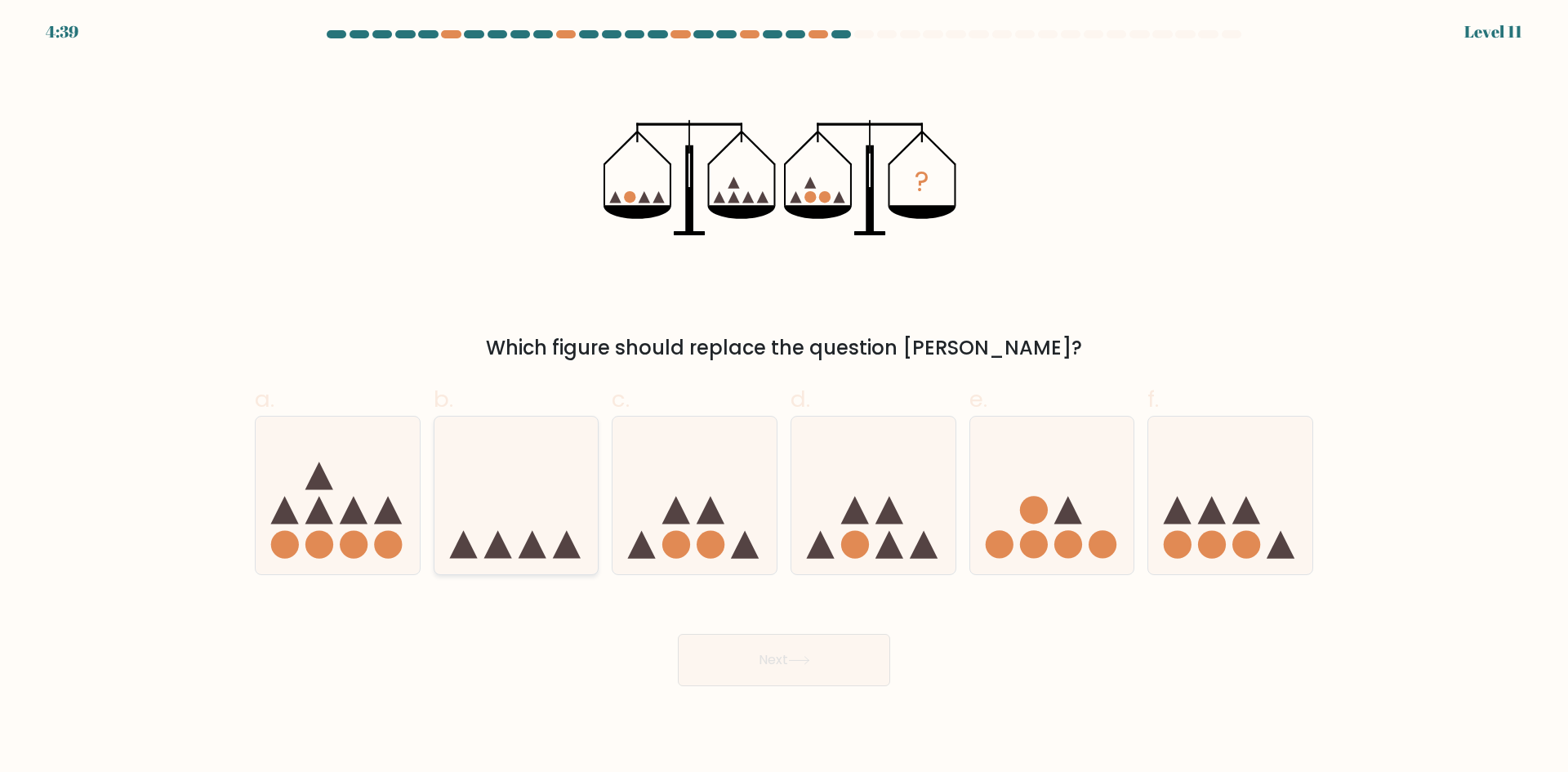
click at [547, 512] on icon at bounding box center [516, 494] width 164 height 135
click at [784, 397] on input "b." at bounding box center [784, 391] width 1 height 11
radio input "true"
click at [781, 653] on button "Next" at bounding box center [784, 660] width 212 height 53
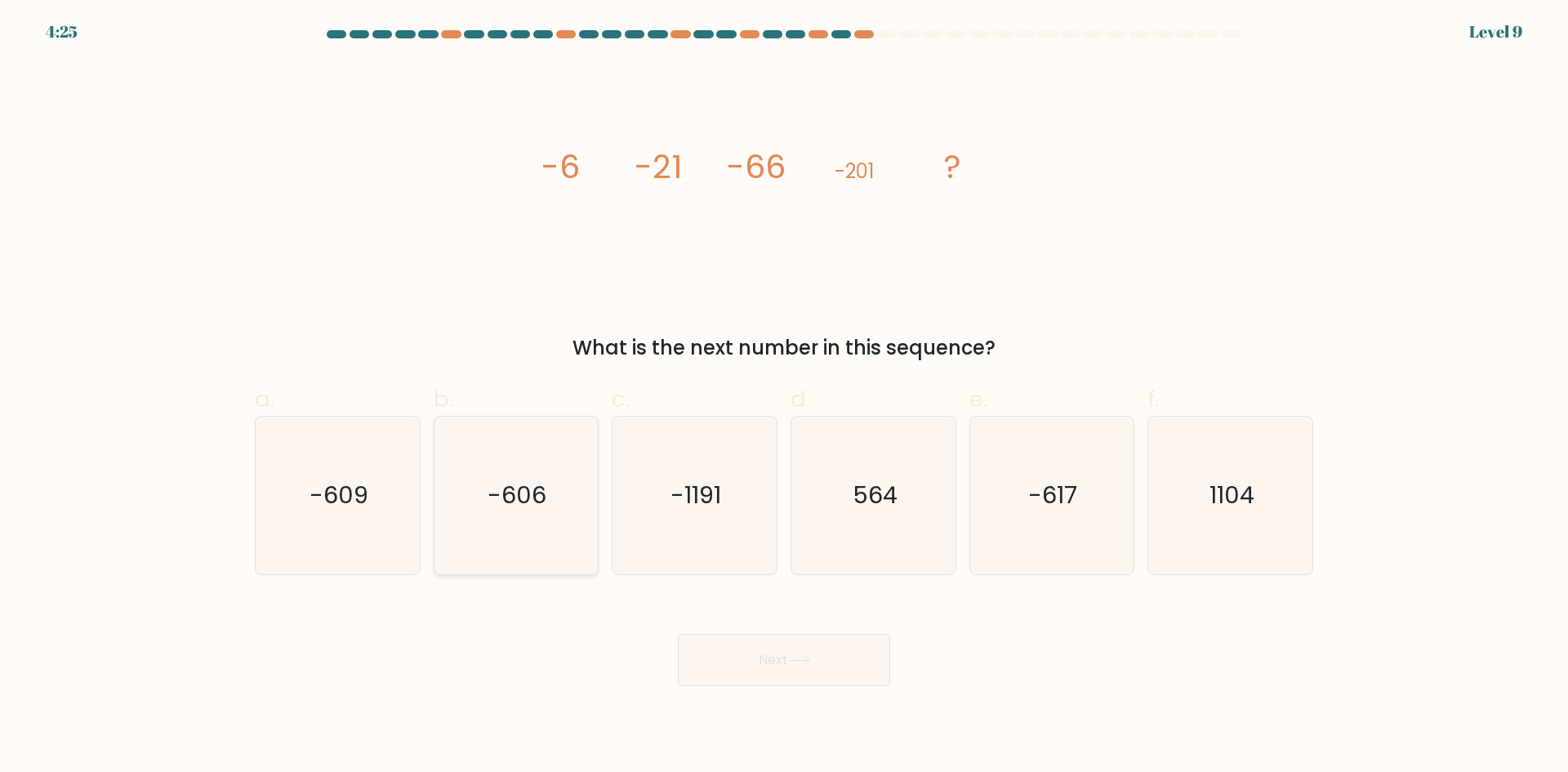
click at [511, 504] on text "-606" at bounding box center [517, 495] width 58 height 33
click at [784, 397] on input "b. -606" at bounding box center [784, 391] width 1 height 11
radio input "true"
click at [836, 653] on button "Next" at bounding box center [784, 660] width 212 height 53
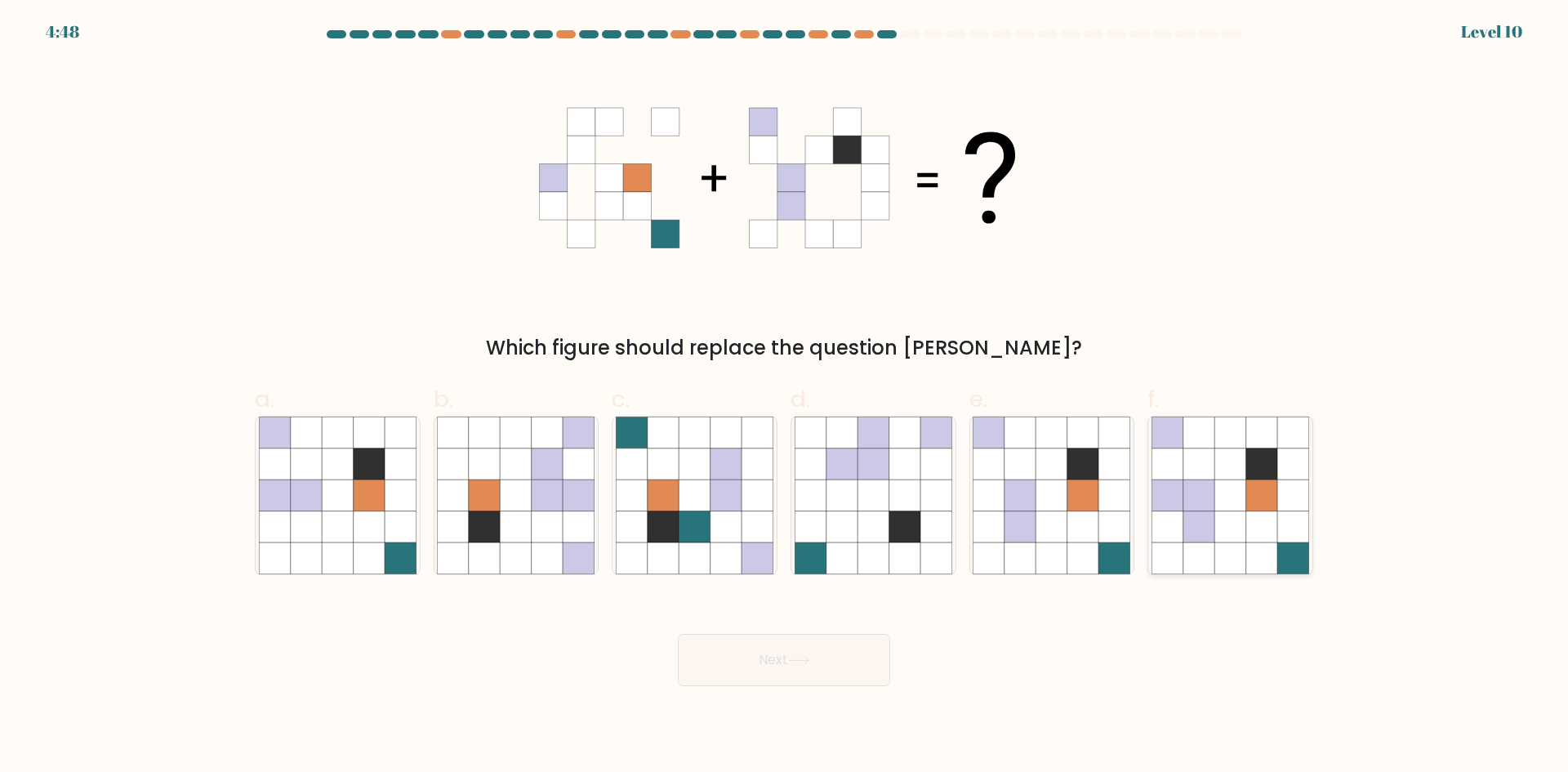
click at [1247, 513] on icon at bounding box center [1262, 527] width 31 height 31
click at [784, 397] on input "f." at bounding box center [784, 391] width 1 height 11
radio input "true"
click at [807, 676] on button "Next" at bounding box center [784, 660] width 212 height 53
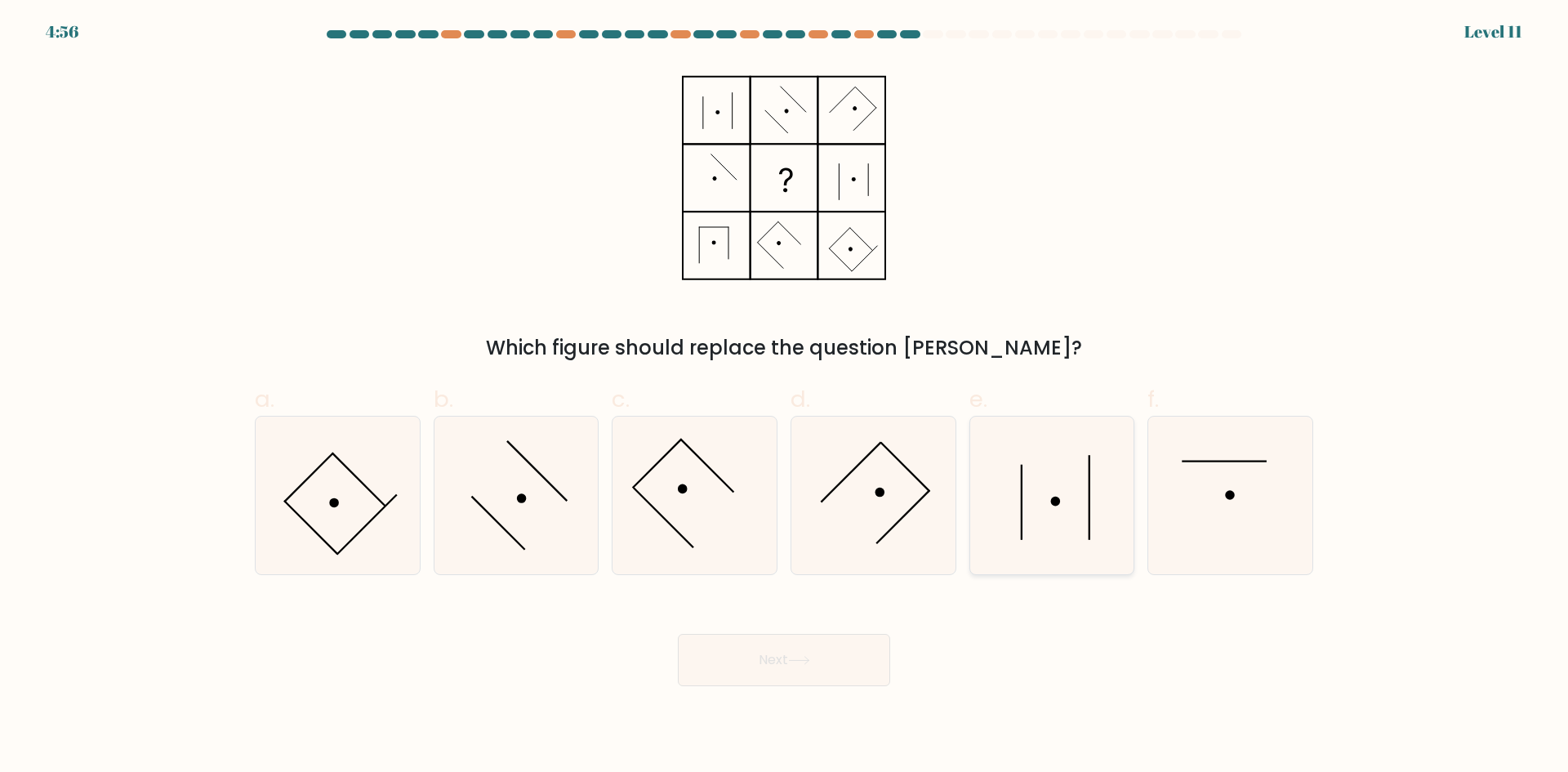
click at [1046, 492] on icon at bounding box center [1052, 495] width 158 height 158
click at [784, 397] on input "e." at bounding box center [784, 391] width 1 height 11
radio input "true"
click at [535, 502] on icon at bounding box center [516, 495] width 158 height 158
click at [784, 397] on input "b." at bounding box center [784, 391] width 1 height 11
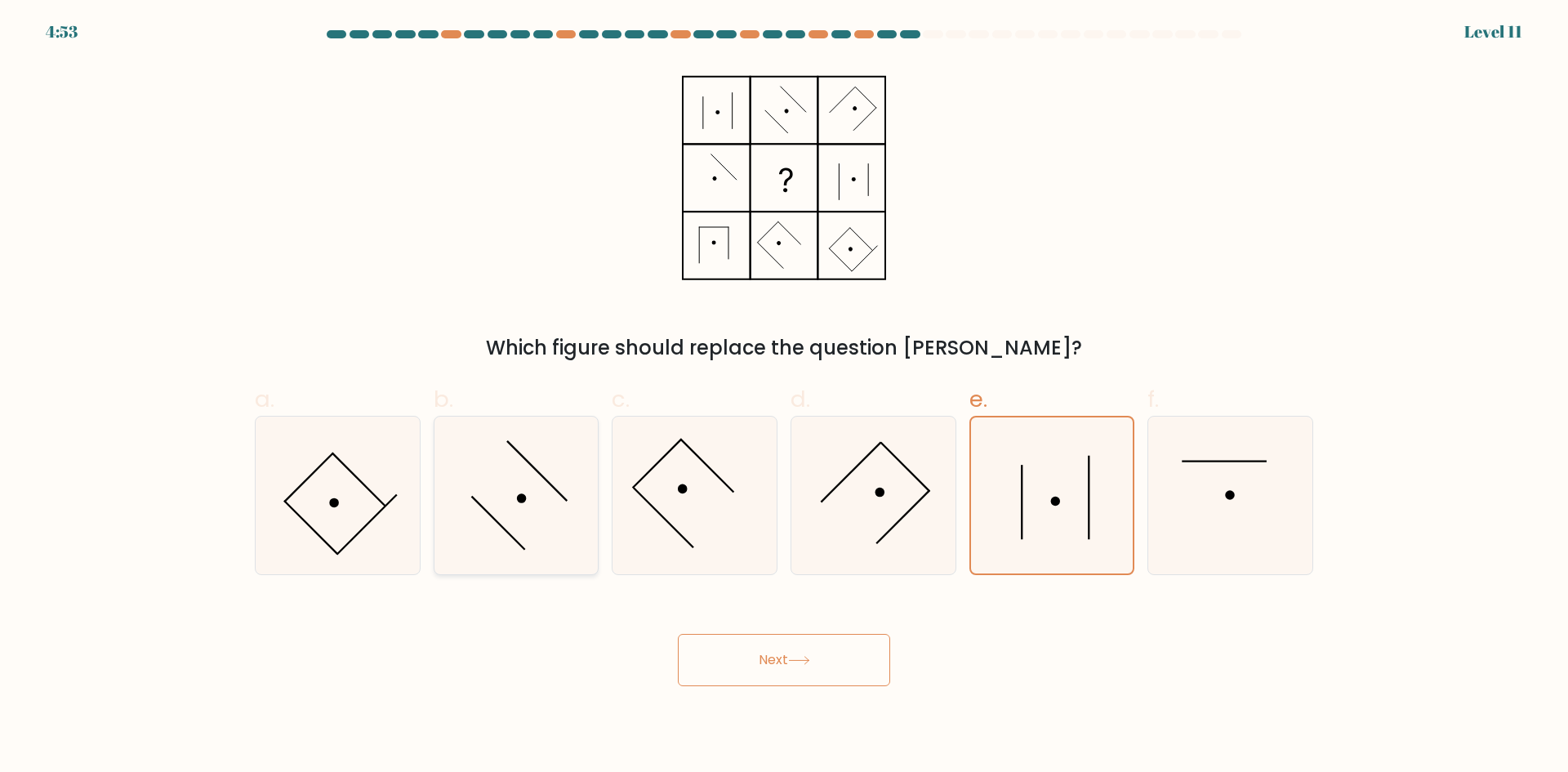
radio input "true"
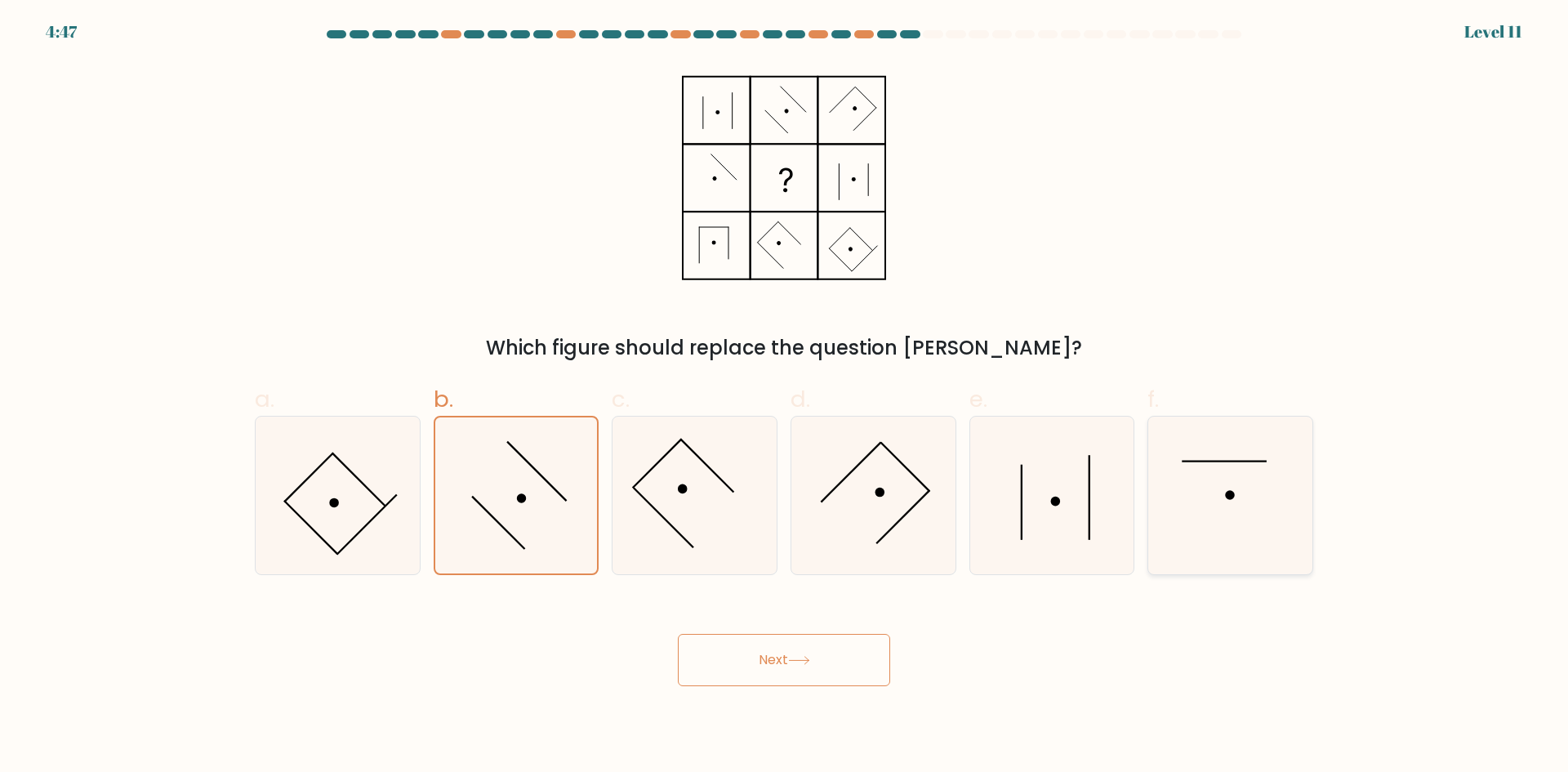
click at [1198, 489] on icon at bounding box center [1231, 495] width 158 height 158
click at [784, 397] on input "f." at bounding box center [784, 391] width 1 height 11
radio input "true"
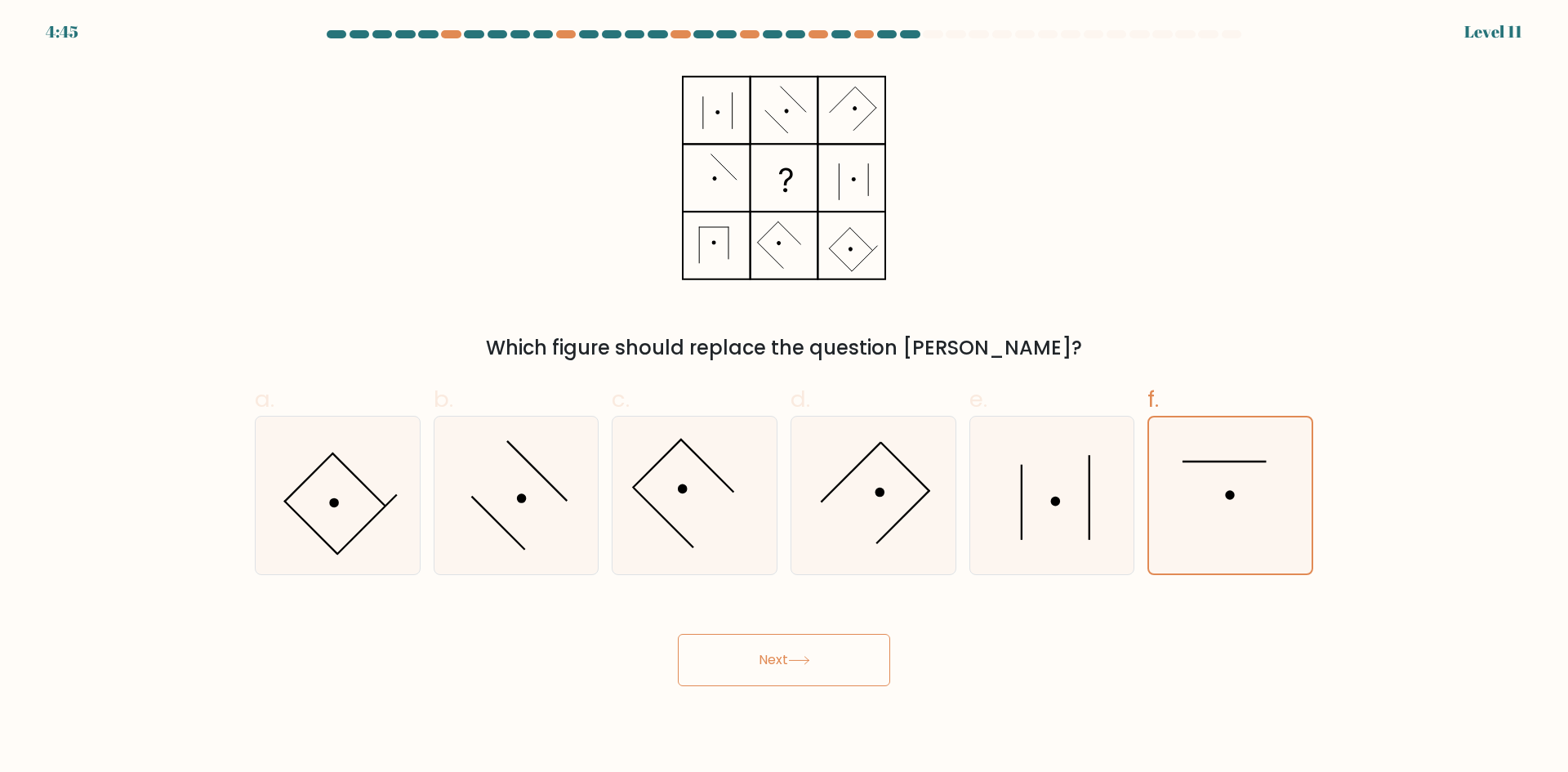
click at [804, 648] on button "Next" at bounding box center [784, 660] width 212 height 53
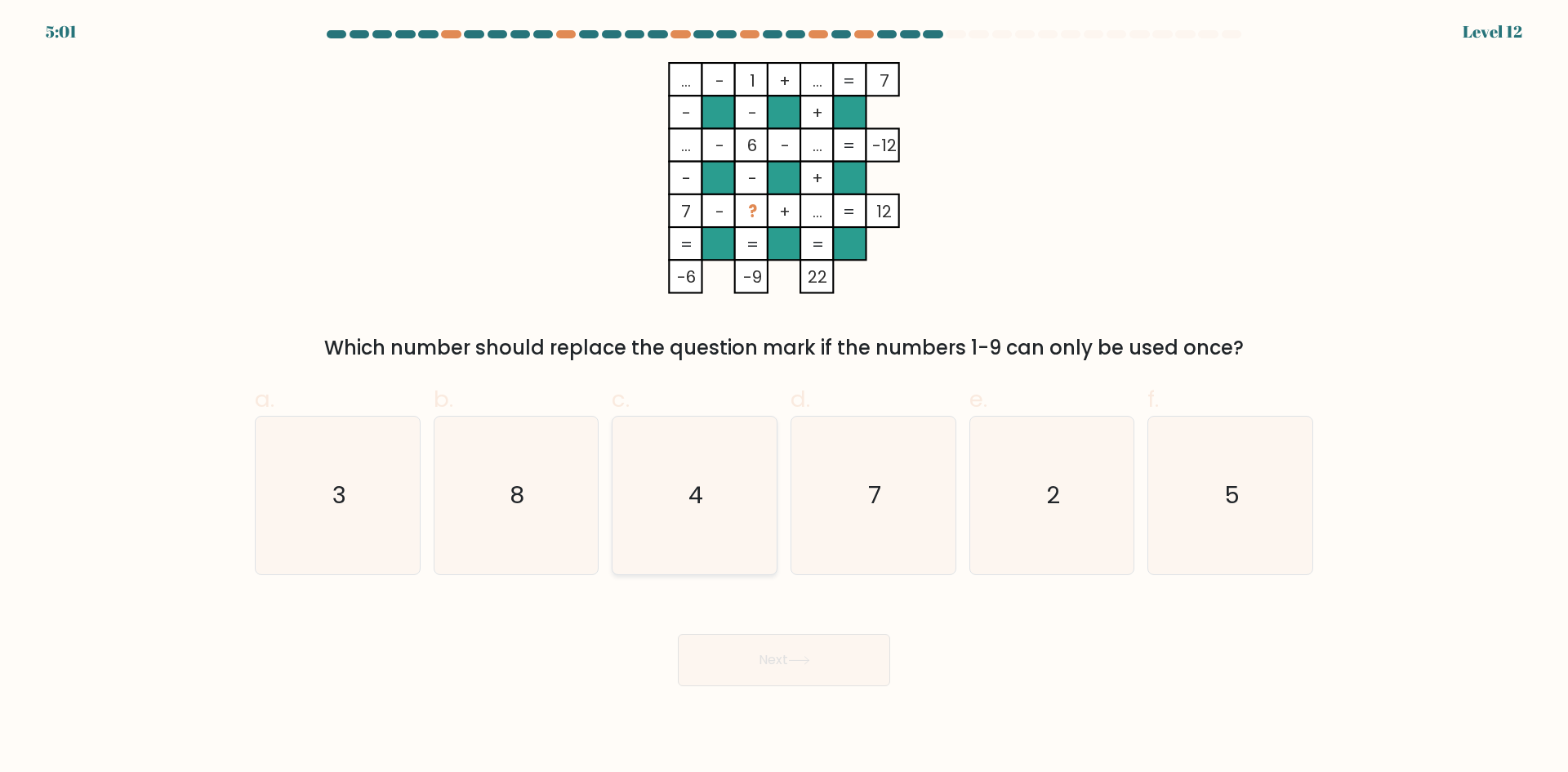
click at [710, 483] on icon "4" at bounding box center [695, 495] width 158 height 158
click at [784, 397] on input "c. 4" at bounding box center [784, 391] width 1 height 11
radio input "true"
click at [784, 666] on button "Next" at bounding box center [784, 660] width 212 height 53
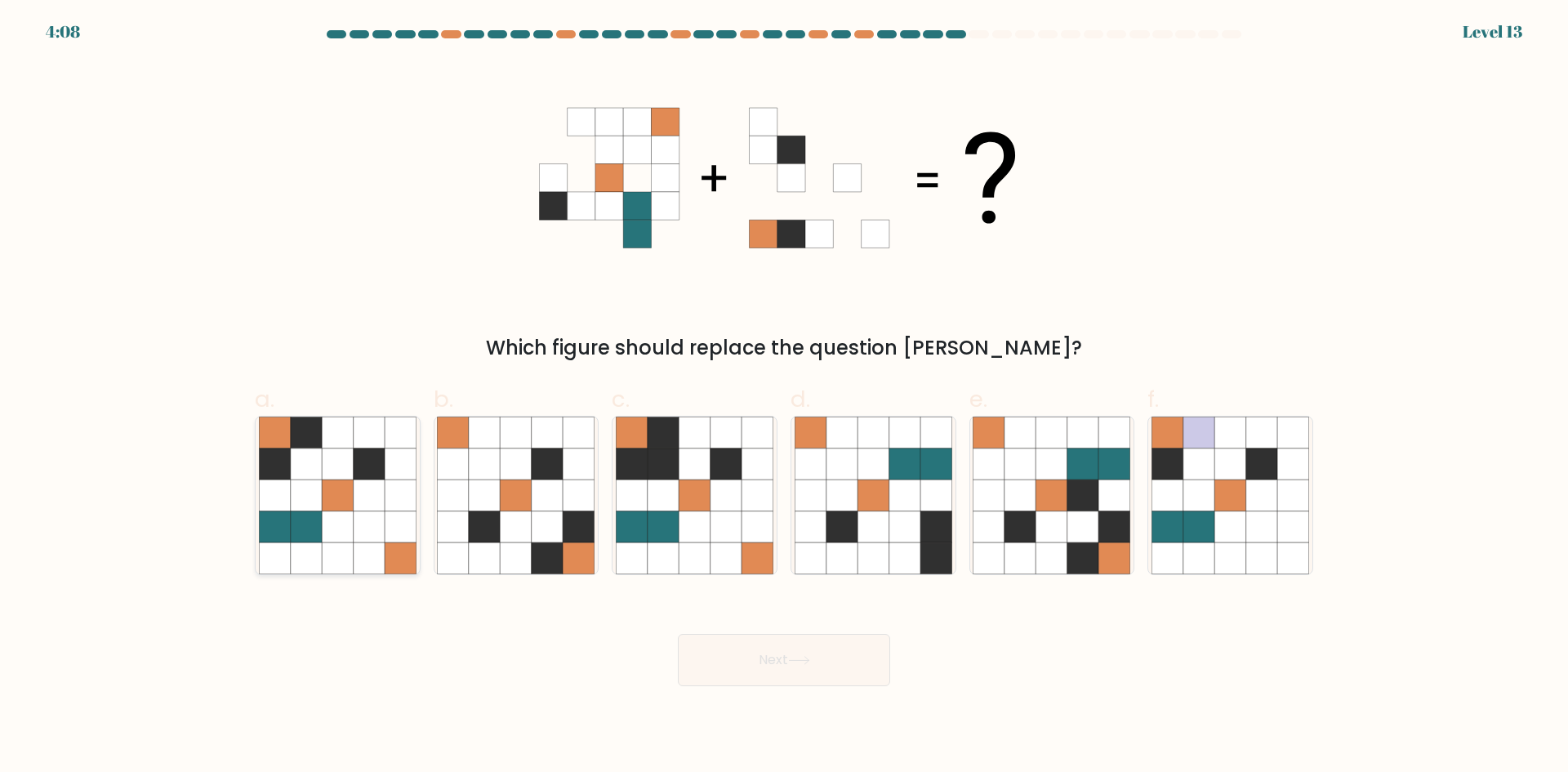
click at [350, 479] on icon at bounding box center [337, 464] width 31 height 31
click at [784, 397] on input "a." at bounding box center [784, 391] width 1 height 11
radio input "true"
click at [764, 658] on button "Next" at bounding box center [784, 660] width 212 height 53
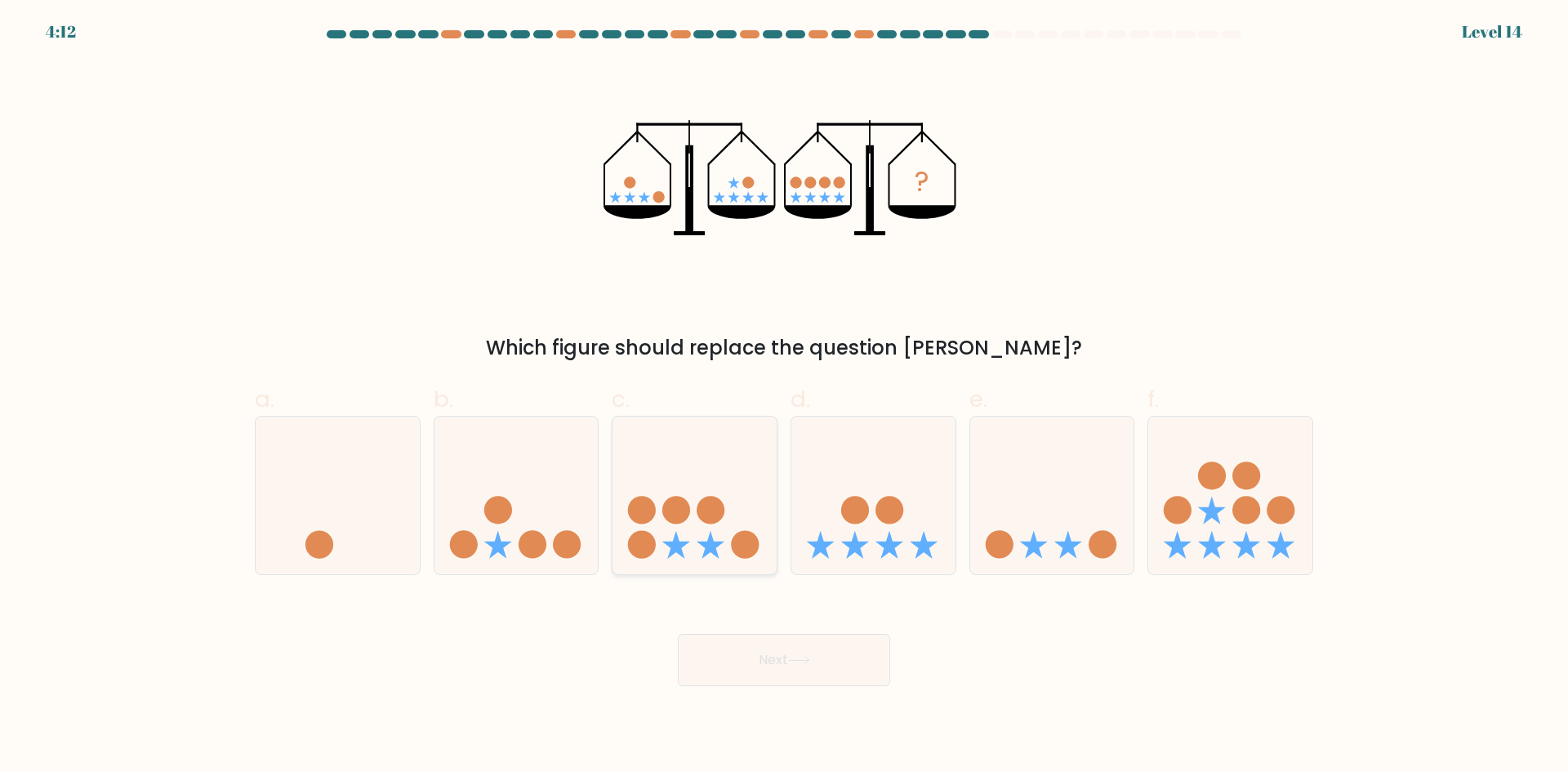
click at [688, 512] on circle at bounding box center [676, 511] width 27 height 27
click at [784, 397] on input "c." at bounding box center [784, 391] width 1 height 11
radio input "true"
click at [809, 657] on icon at bounding box center [799, 660] width 22 height 9
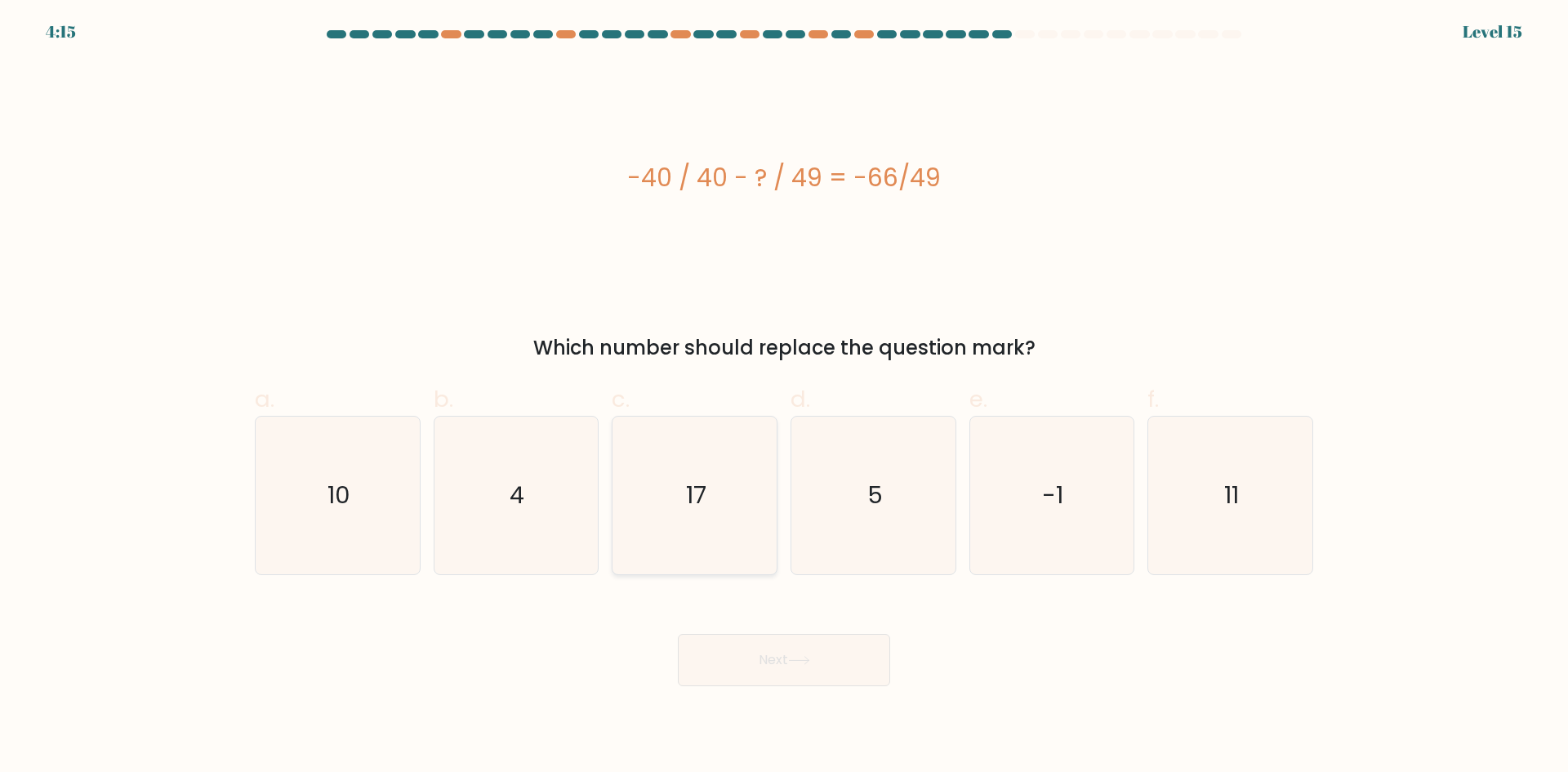
click at [673, 506] on icon "17" at bounding box center [695, 495] width 158 height 158
click at [784, 397] on input "c. 17" at bounding box center [784, 391] width 1 height 11
radio input "true"
click at [802, 649] on button "Next" at bounding box center [784, 660] width 212 height 53
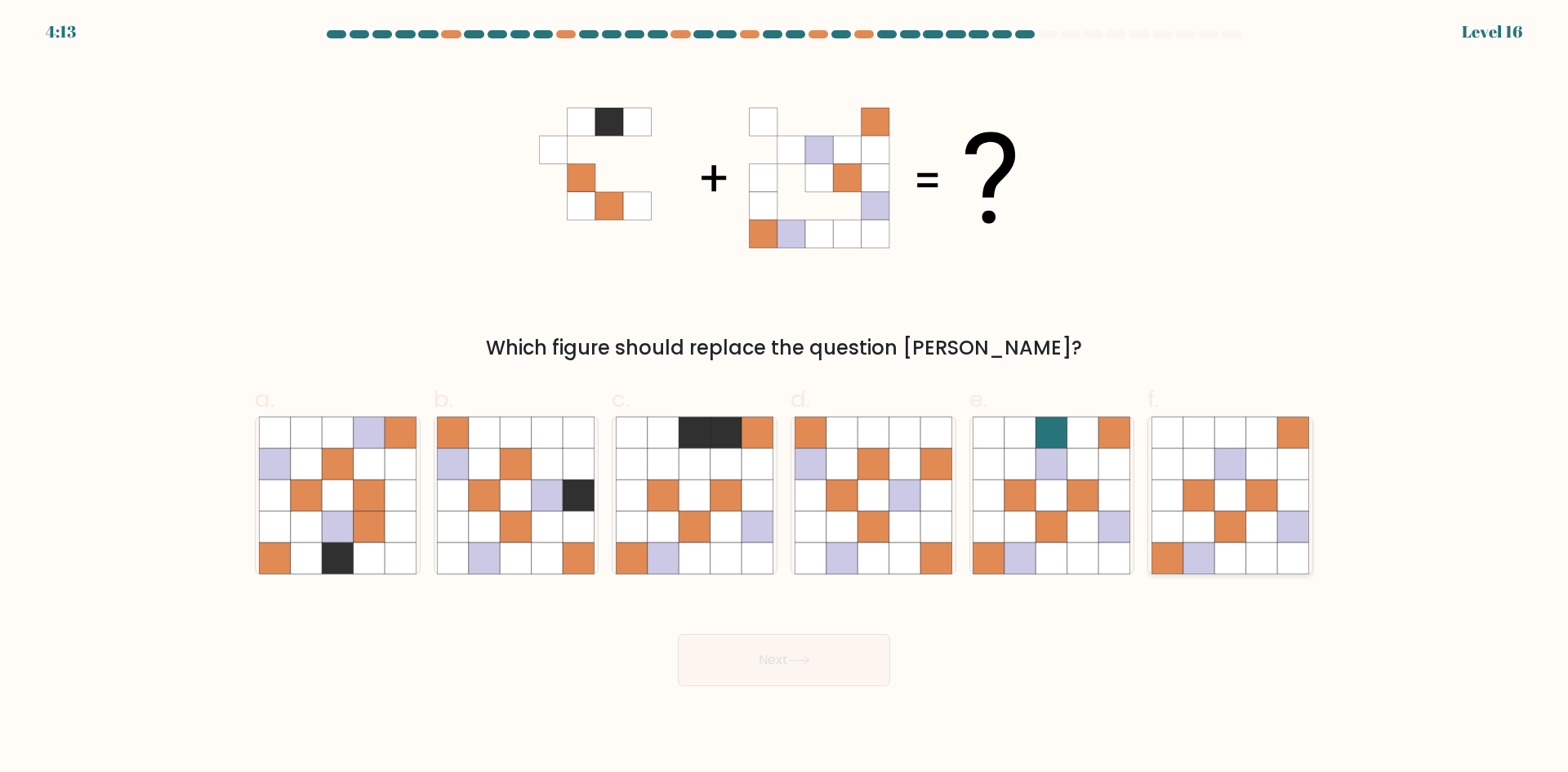
click at [1255, 518] on icon at bounding box center [1262, 527] width 31 height 31
click at [784, 397] on input "f." at bounding box center [784, 391] width 1 height 11
radio input "true"
click at [463, 497] on icon at bounding box center [453, 495] width 31 height 31
click at [784, 397] on input "b." at bounding box center [784, 391] width 1 height 11
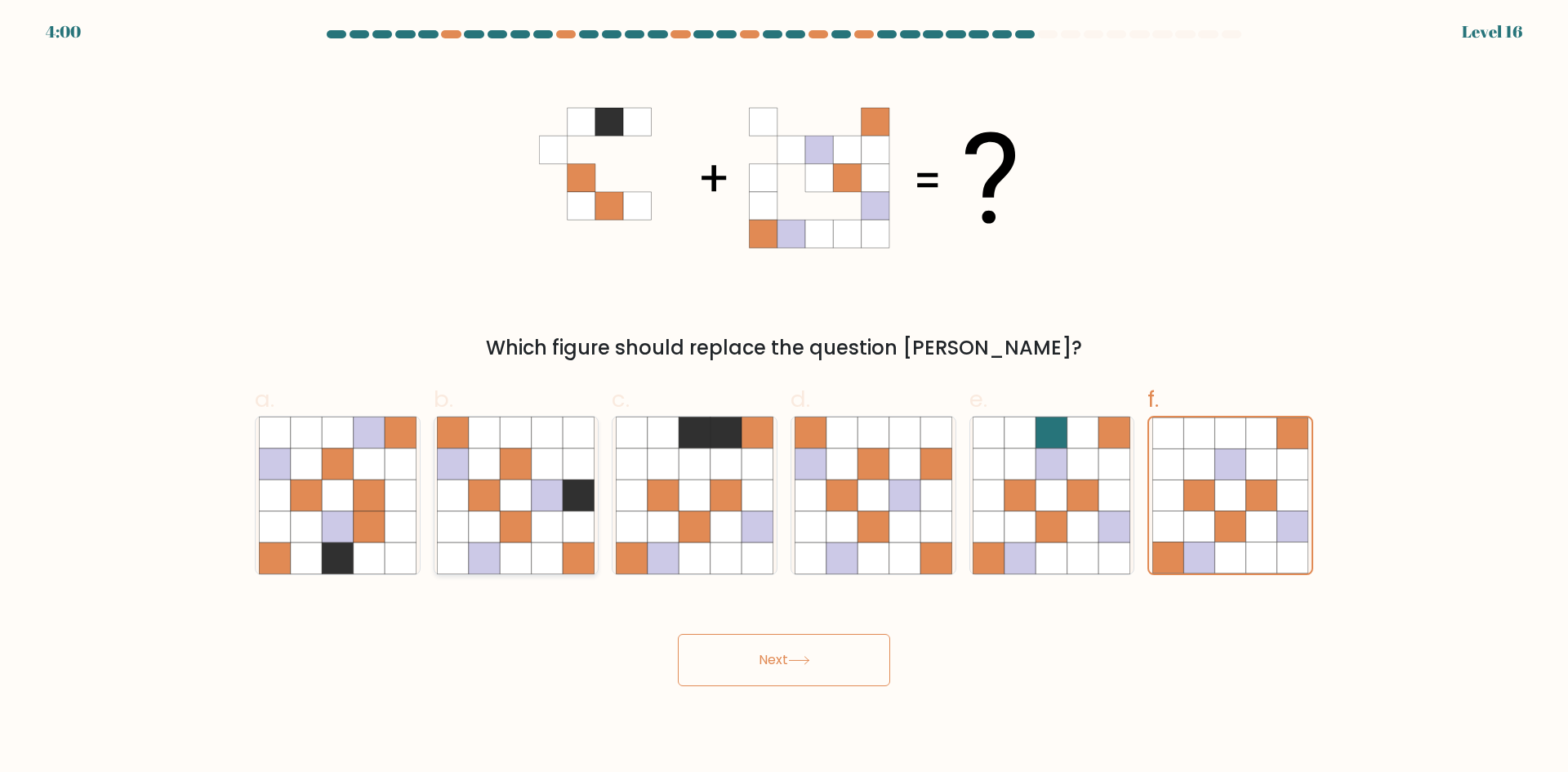
radio input "true"
click at [751, 658] on button "Next" at bounding box center [784, 660] width 212 height 53
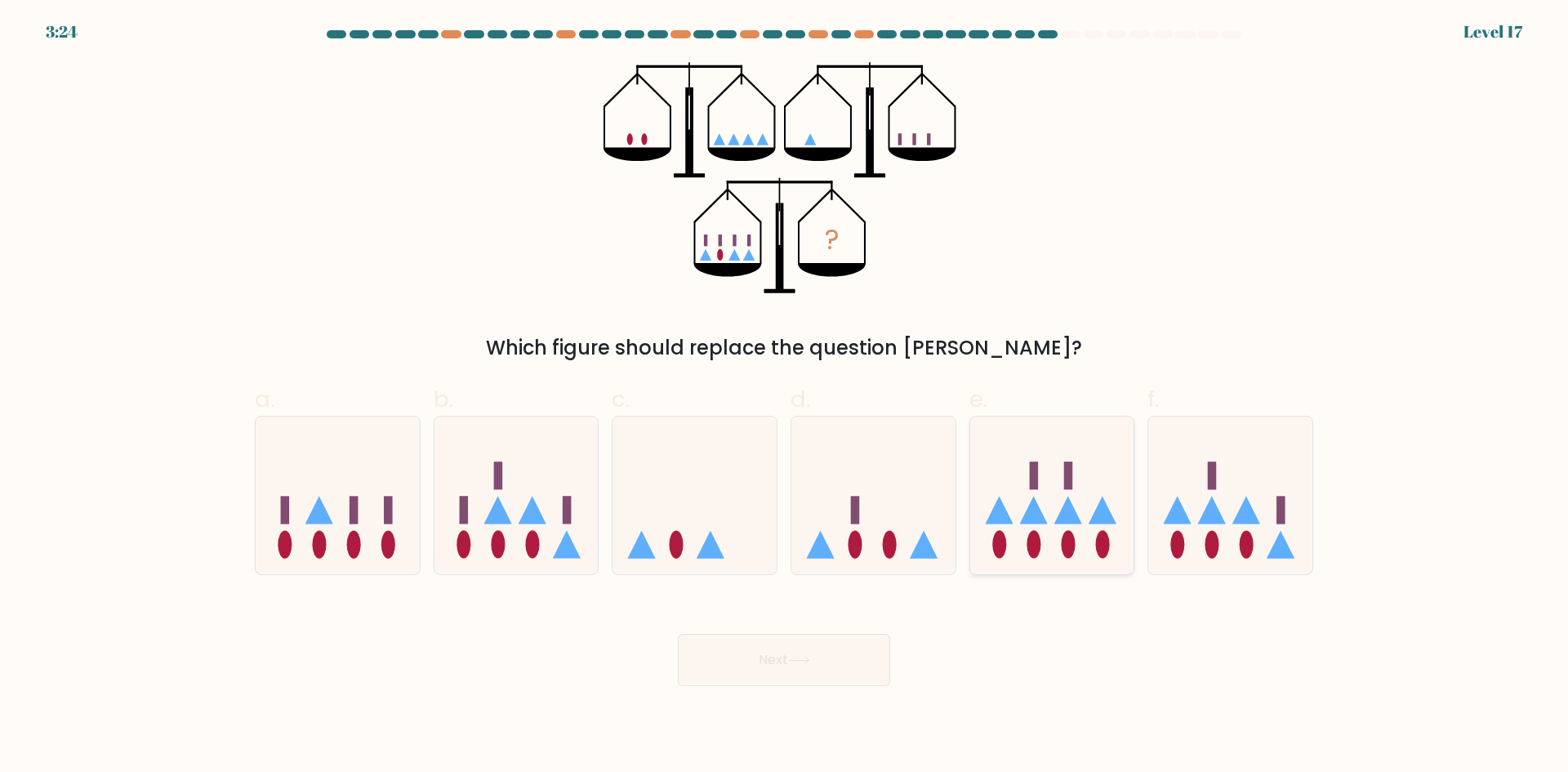
click at [1039, 517] on icon at bounding box center [1033, 511] width 27 height 27
click at [784, 397] on input "e." at bounding box center [784, 391] width 1 height 11
radio input "true"
click at [783, 649] on button "Next" at bounding box center [784, 660] width 212 height 53
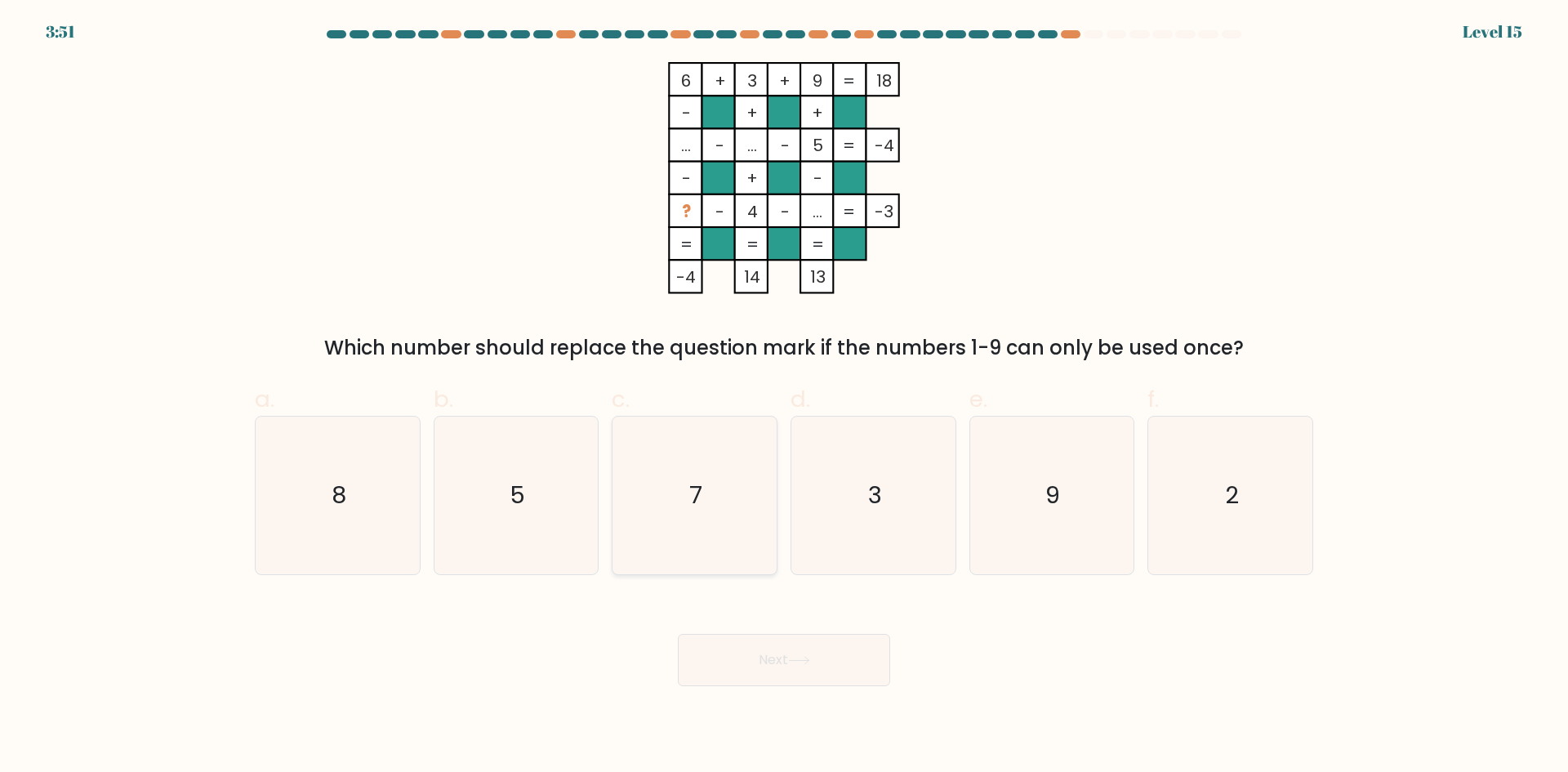
click at [734, 485] on icon "7" at bounding box center [695, 495] width 158 height 158
click at [784, 397] on input "c. 7" at bounding box center [784, 391] width 1 height 11
radio input "true"
click at [789, 657] on button "Next" at bounding box center [784, 660] width 212 height 53
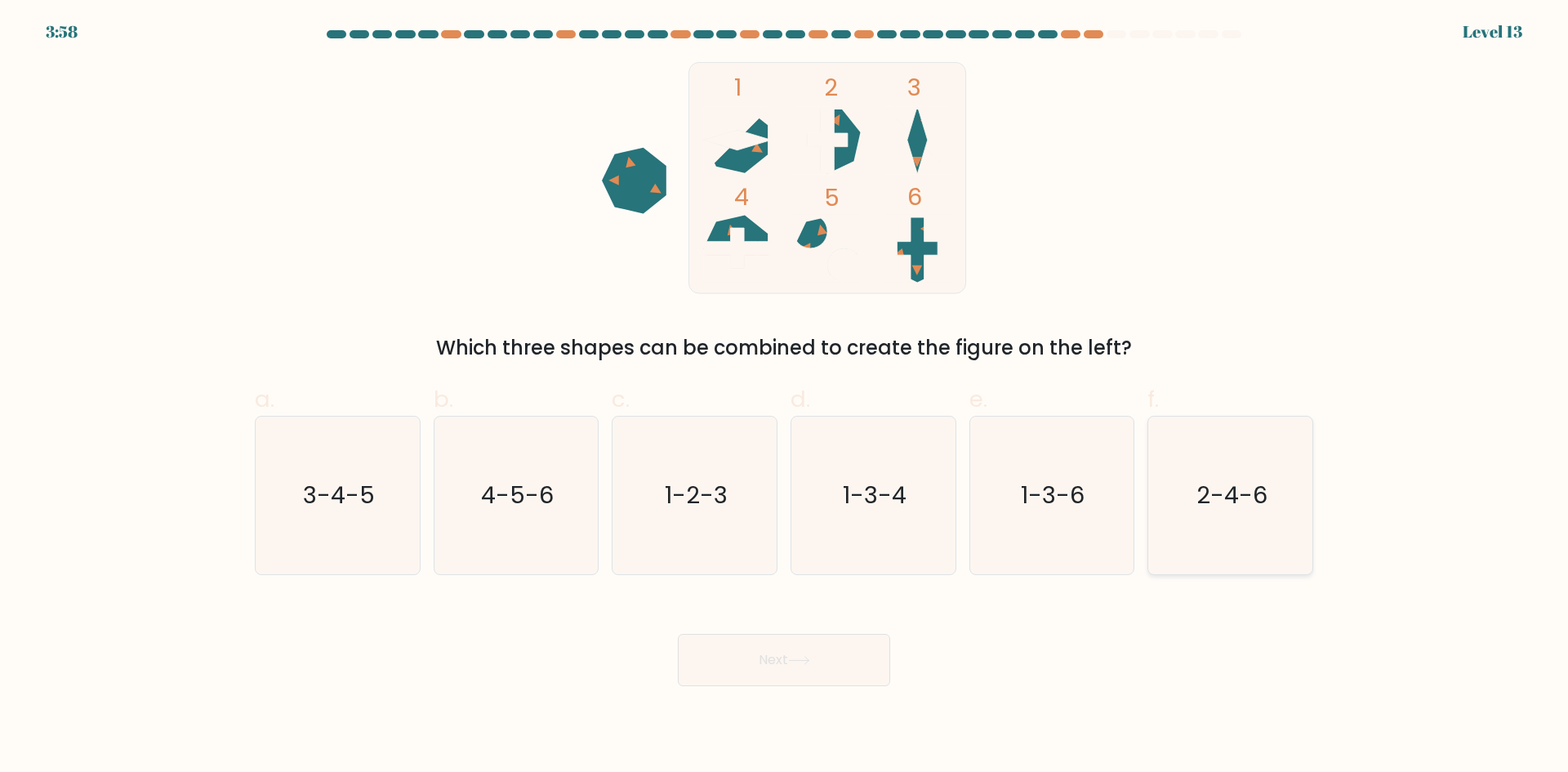
click at [1251, 521] on icon "2-4-6" at bounding box center [1231, 495] width 158 height 158
click at [784, 397] on input "f. 2-4-6" at bounding box center [784, 391] width 1 height 11
radio input "true"
click at [821, 647] on button "Next" at bounding box center [784, 660] width 212 height 53
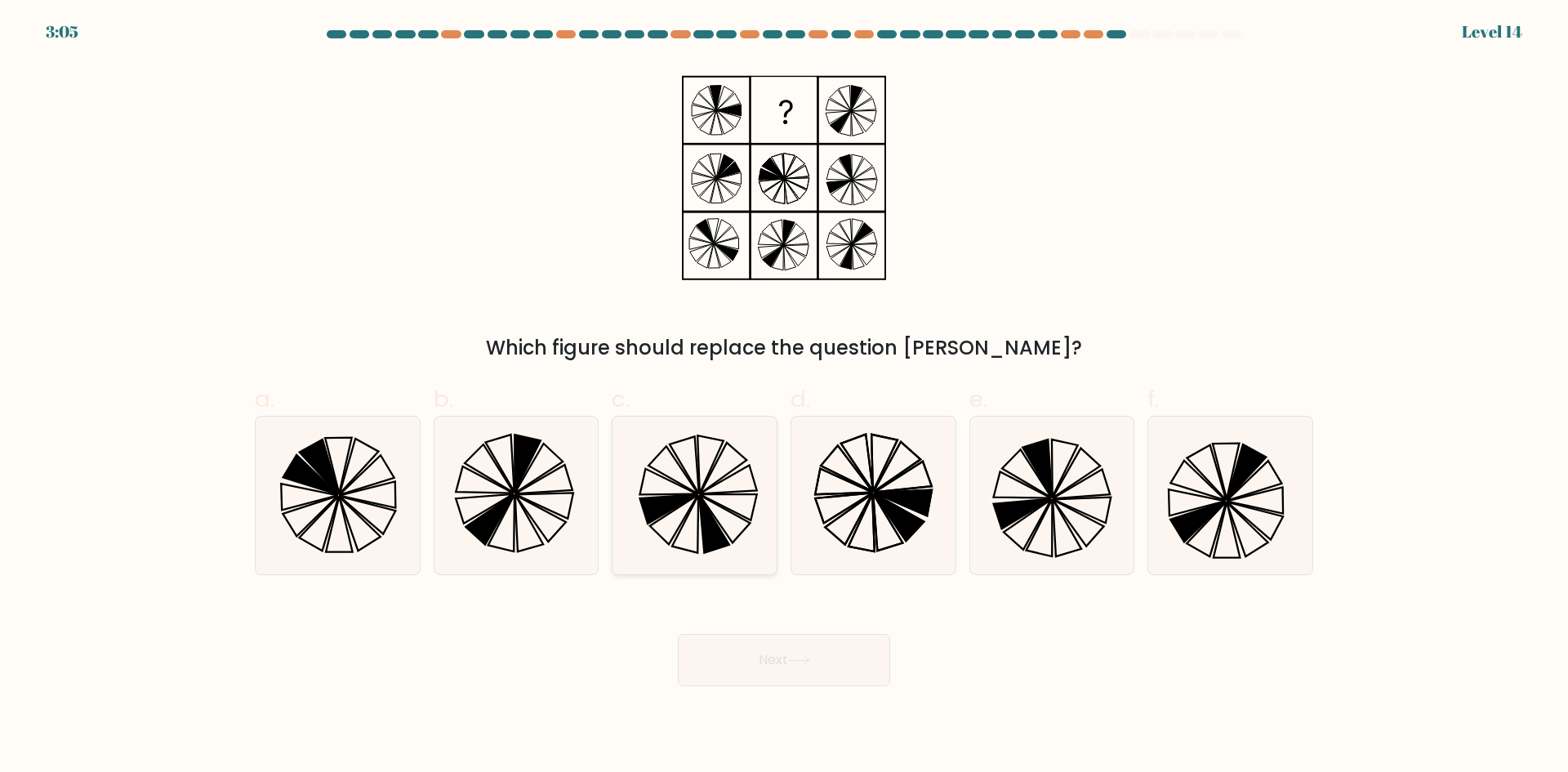
click at [708, 512] on icon at bounding box center [713, 523] width 30 height 58
click at [784, 397] on input "c." at bounding box center [784, 391] width 1 height 11
radio input "true"
click at [841, 683] on button "Next" at bounding box center [784, 660] width 212 height 53
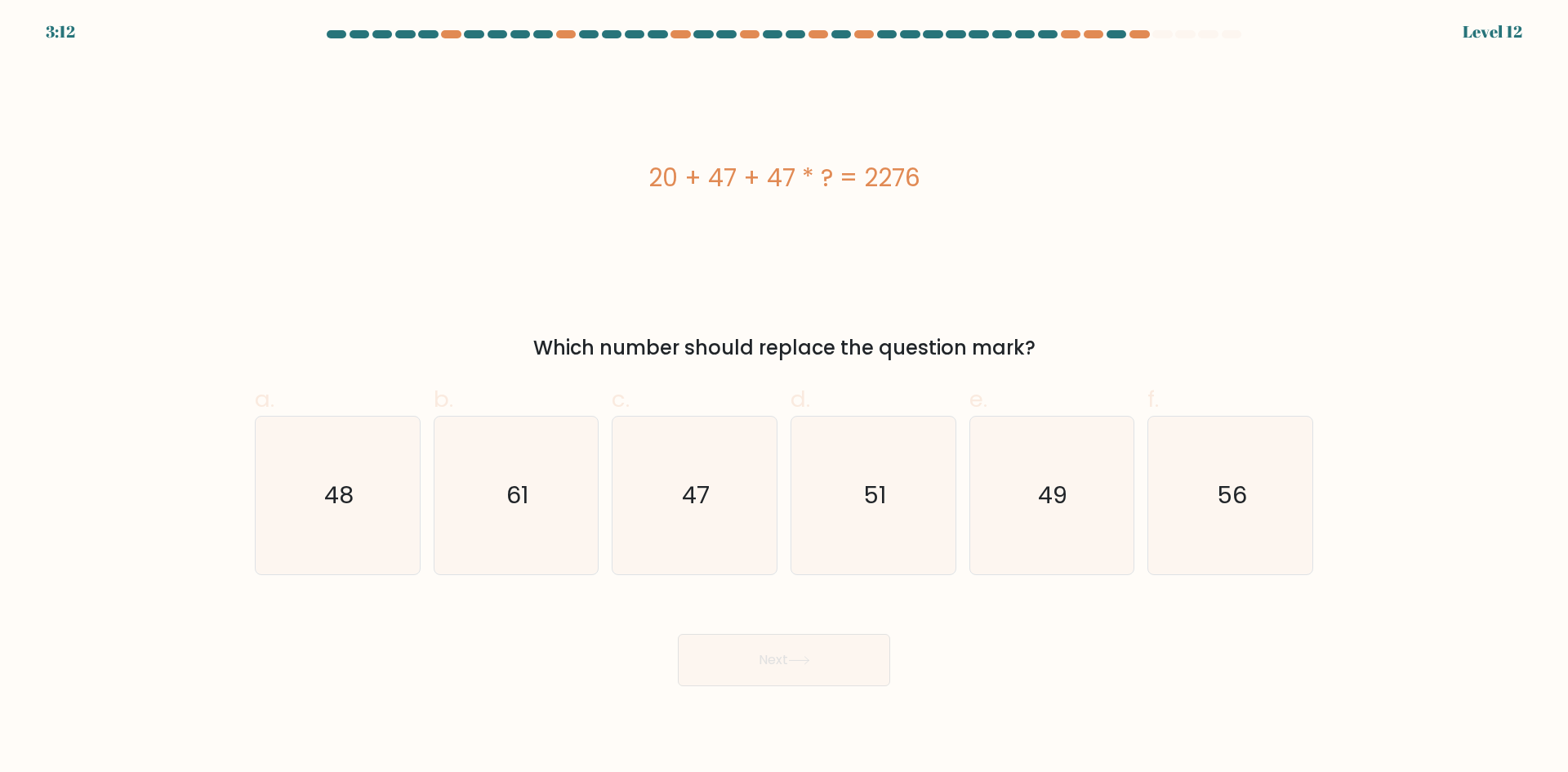
drag, startPoint x: 923, startPoint y: 176, endPoint x: 614, endPoint y: 170, distance: 309.1
click at [614, 170] on div "20 + 47 + 47 * ? = 2276" at bounding box center [784, 177] width 1058 height 37
copy div "20 + 47 + 47 * ? = 2276"
click at [708, 512] on text "47" at bounding box center [697, 495] width 27 height 33
click at [784, 397] on input "c. 47" at bounding box center [784, 391] width 1 height 11
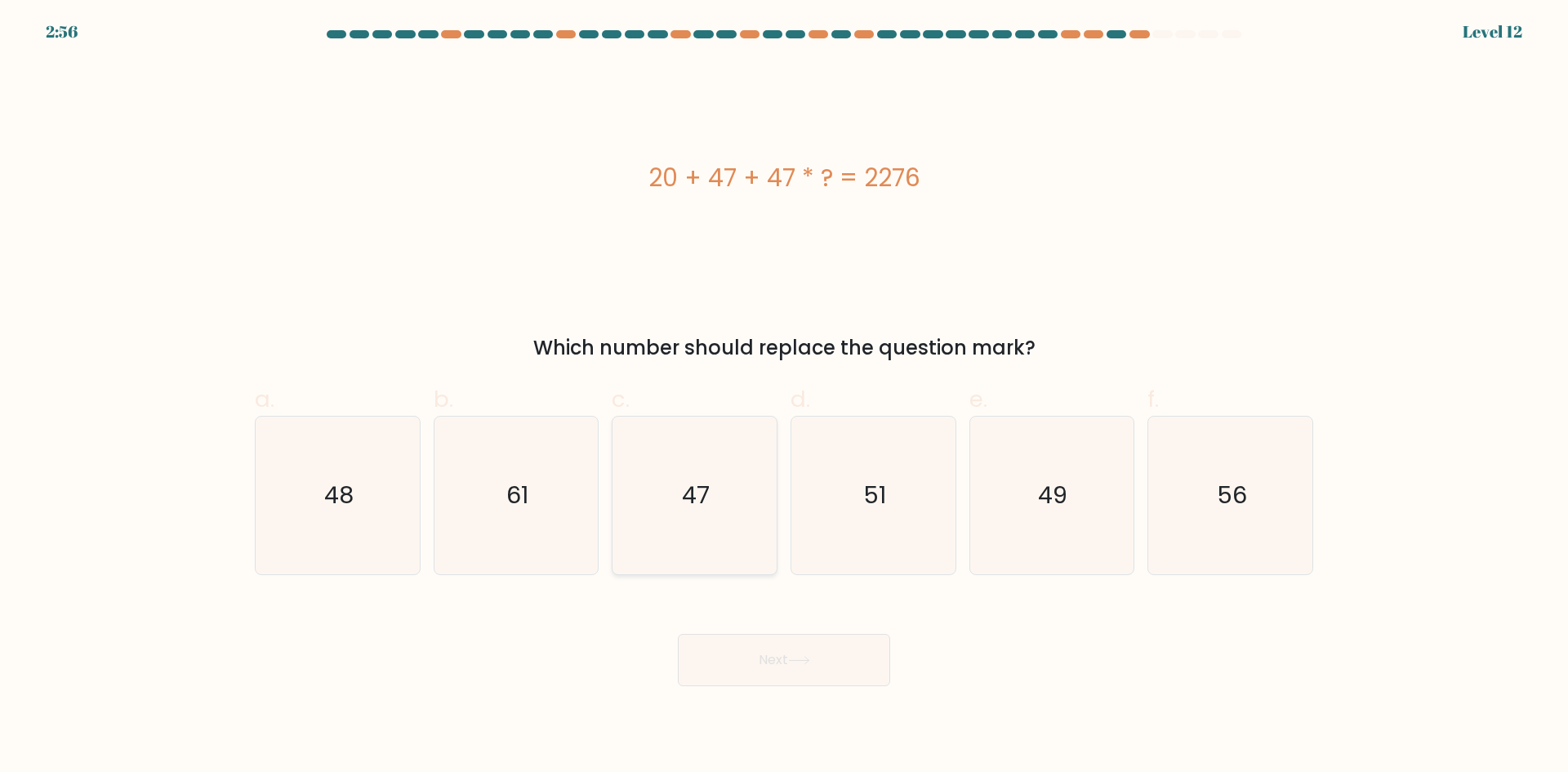
radio input "true"
click at [796, 643] on button "Next" at bounding box center [784, 660] width 212 height 53
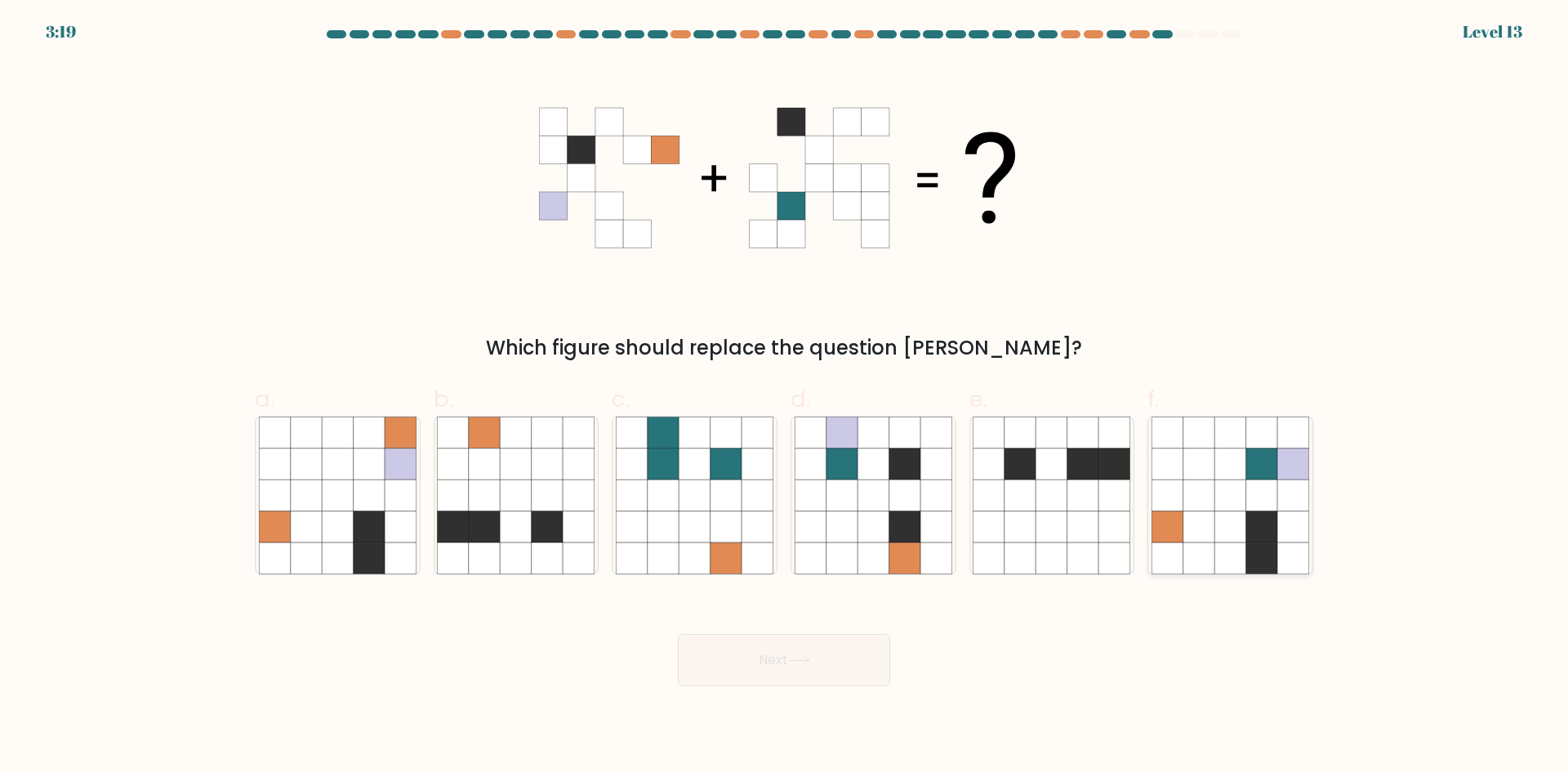
click at [1207, 477] on icon at bounding box center [1199, 464] width 31 height 31
click at [784, 397] on input "f." at bounding box center [784, 391] width 1 height 11
radio input "true"
click at [842, 671] on button "Next" at bounding box center [784, 660] width 212 height 53
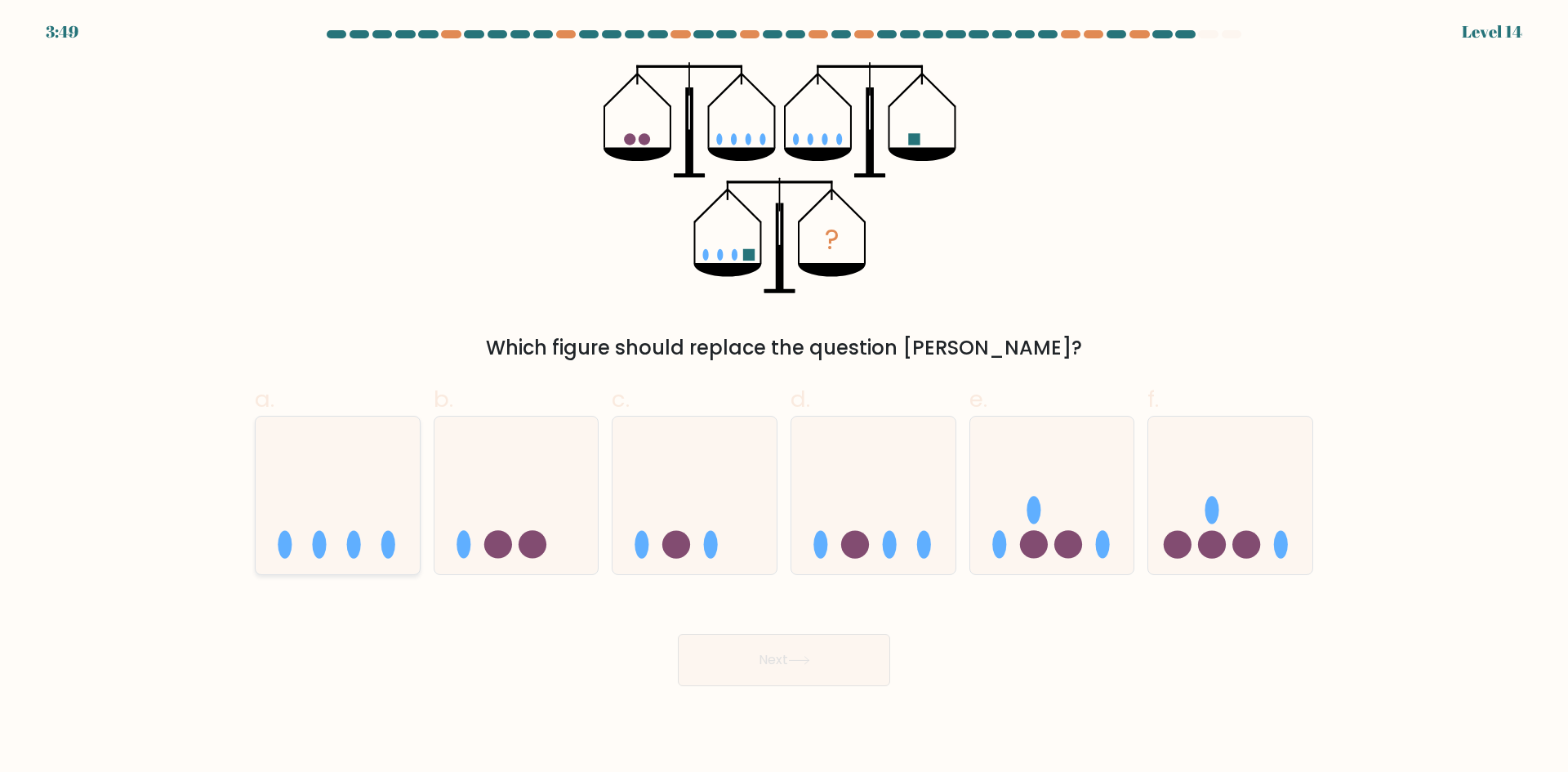
click at [363, 499] on icon at bounding box center [337, 494] width 164 height 135
click at [784, 397] on input "a." at bounding box center [784, 391] width 1 height 11
radio input "true"
click at [799, 674] on button "Next" at bounding box center [784, 660] width 212 height 53
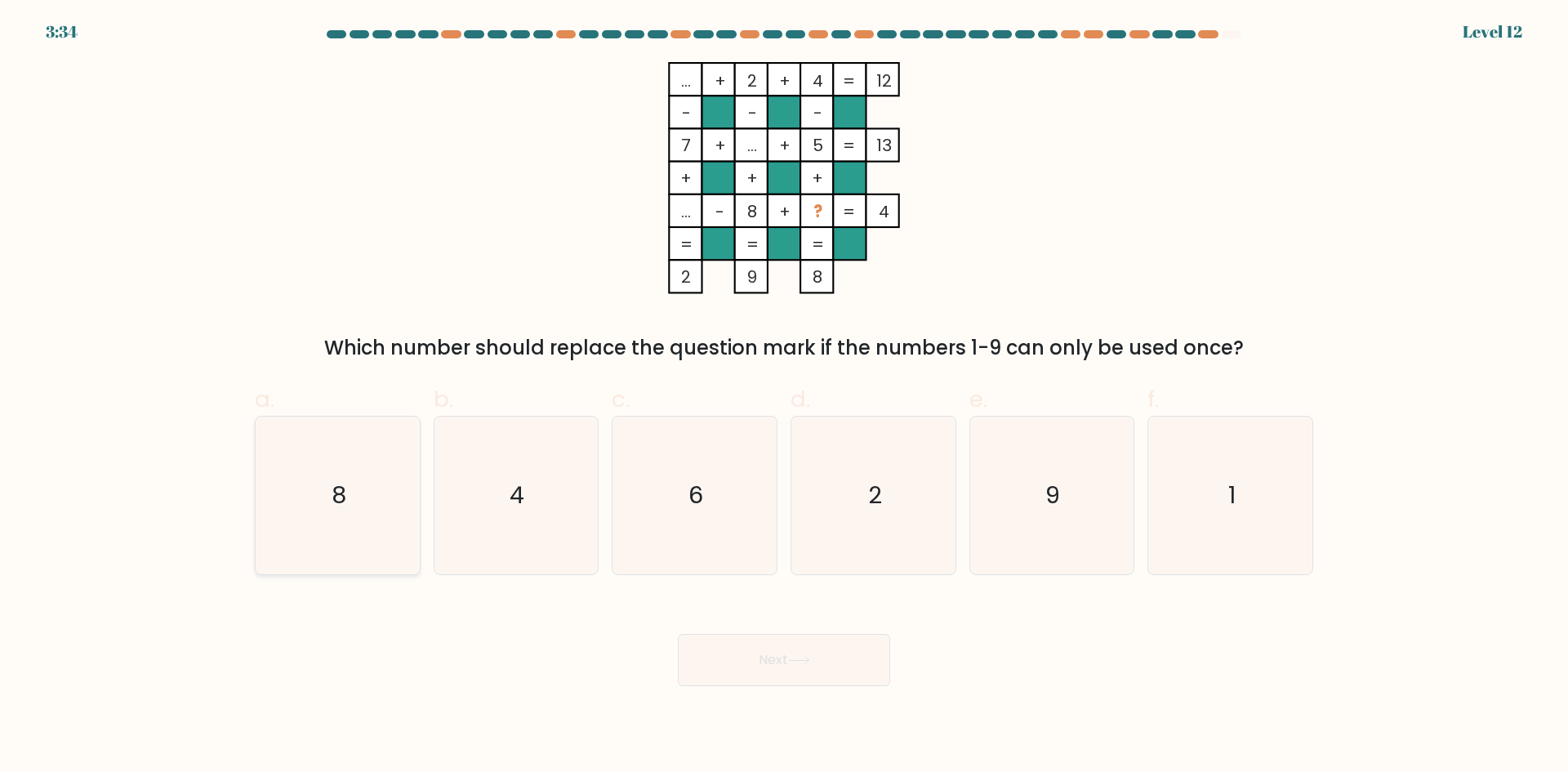
click at [360, 491] on icon "8" at bounding box center [338, 495] width 158 height 158
click at [784, 397] on input "a. 8" at bounding box center [784, 391] width 1 height 11
radio input "true"
click at [882, 477] on icon "2" at bounding box center [873, 495] width 158 height 158
click at [784, 397] on input "d. 2" at bounding box center [784, 391] width 1 height 11
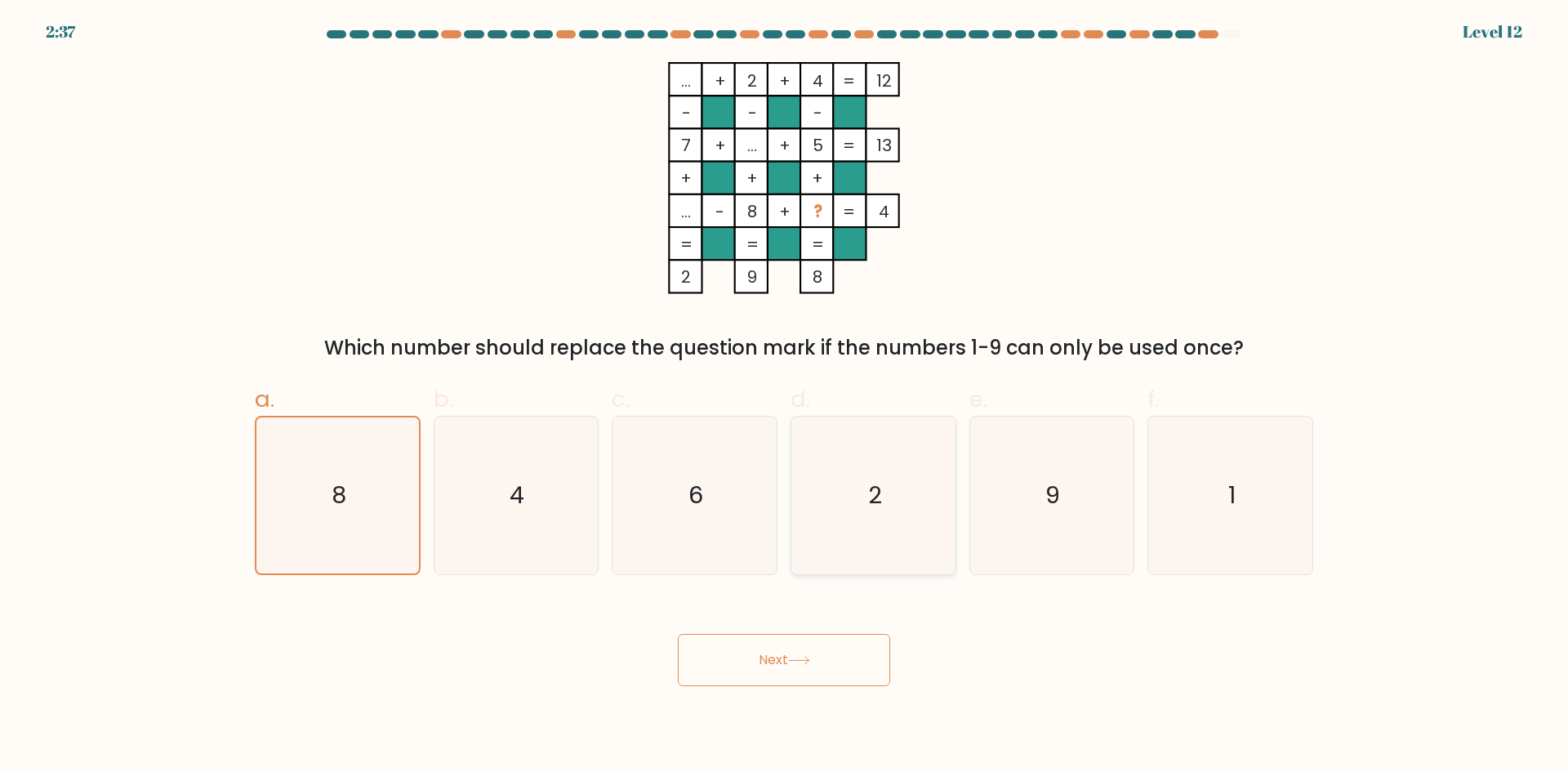
radio input "true"
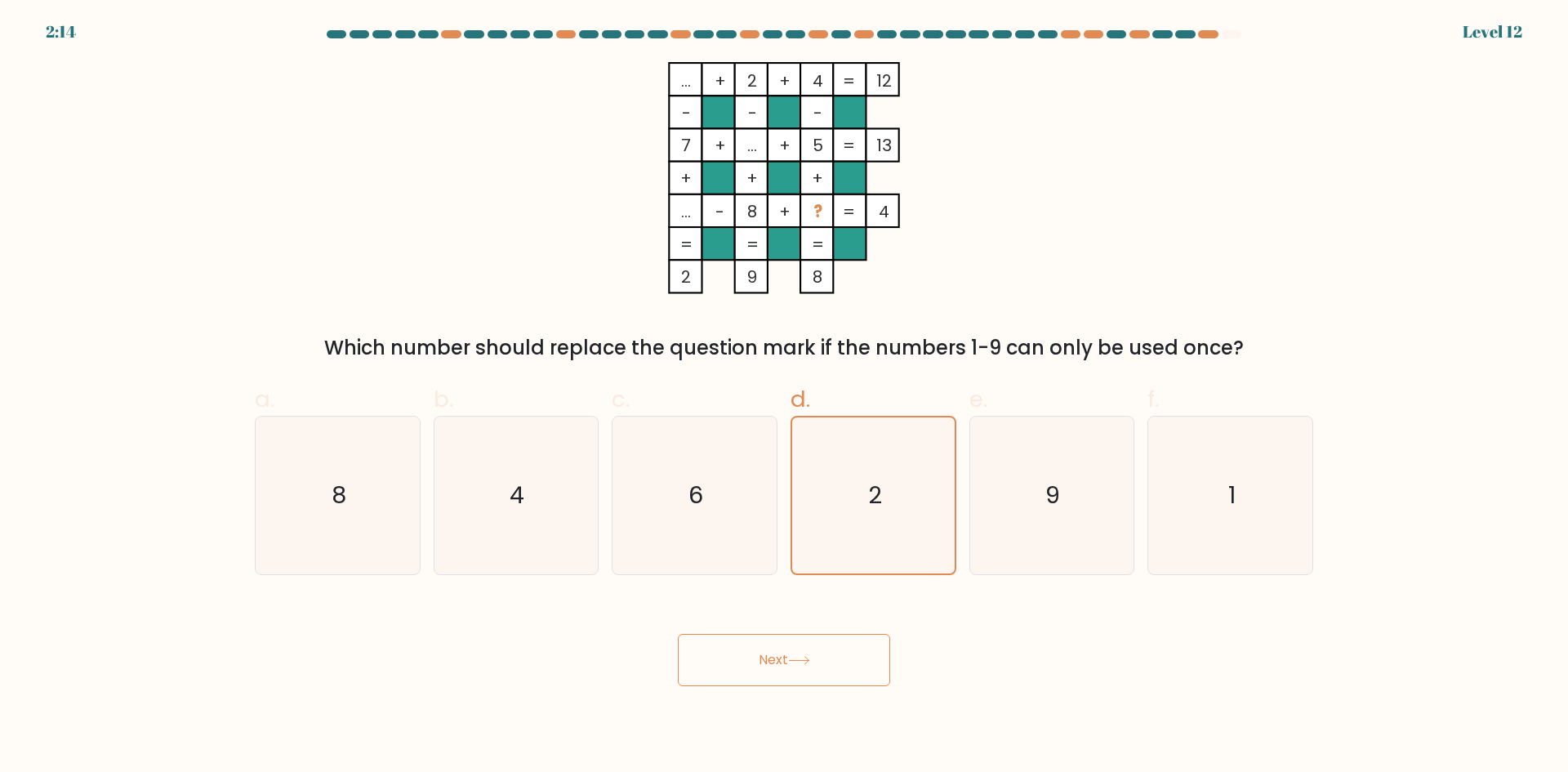
click at [784, 679] on button "Next" at bounding box center [784, 660] width 212 height 53
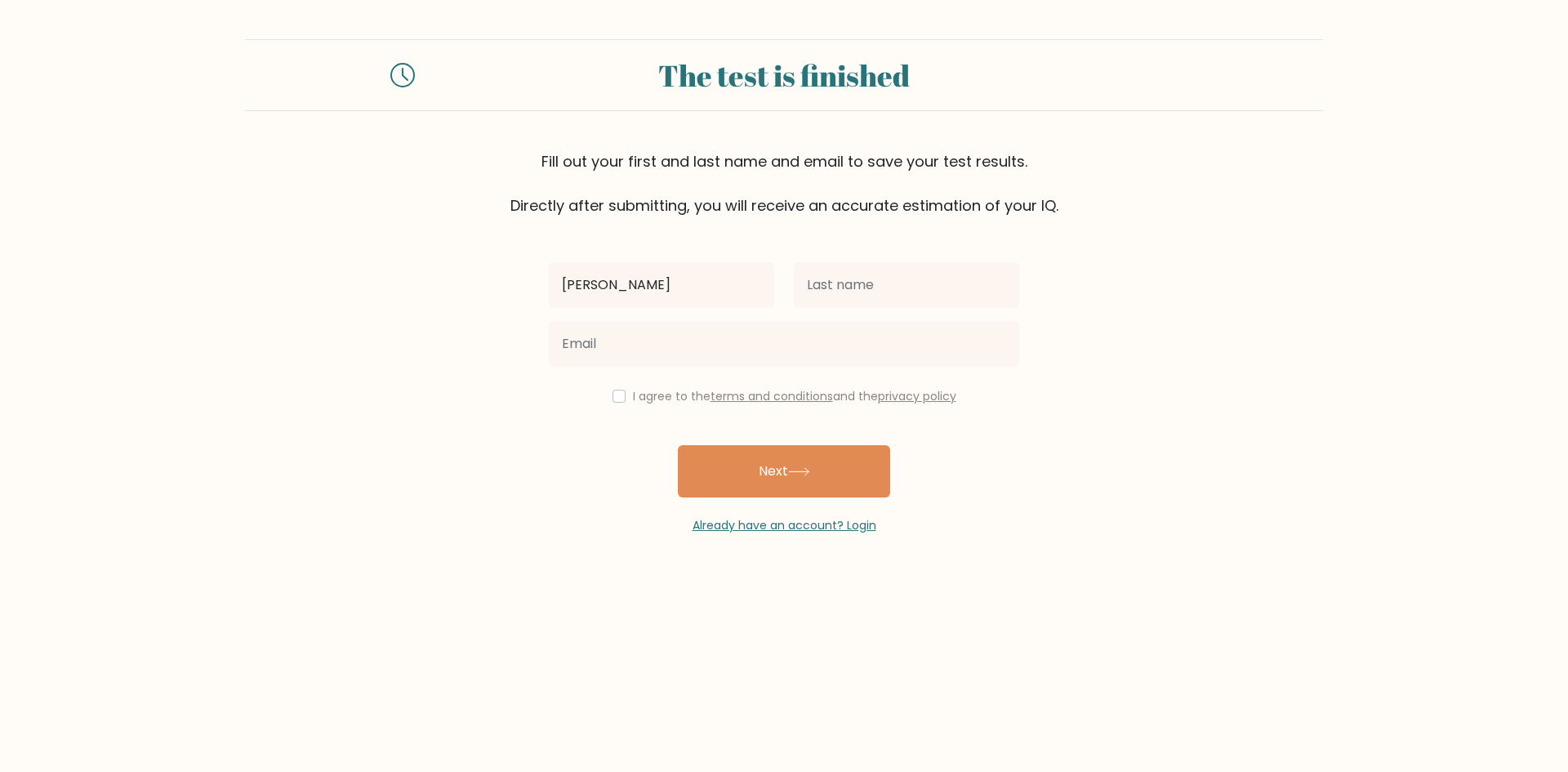
type input "[PERSON_NAME]"
click at [927, 279] on input "text" at bounding box center [906, 285] width 225 height 46
type input "Banih"
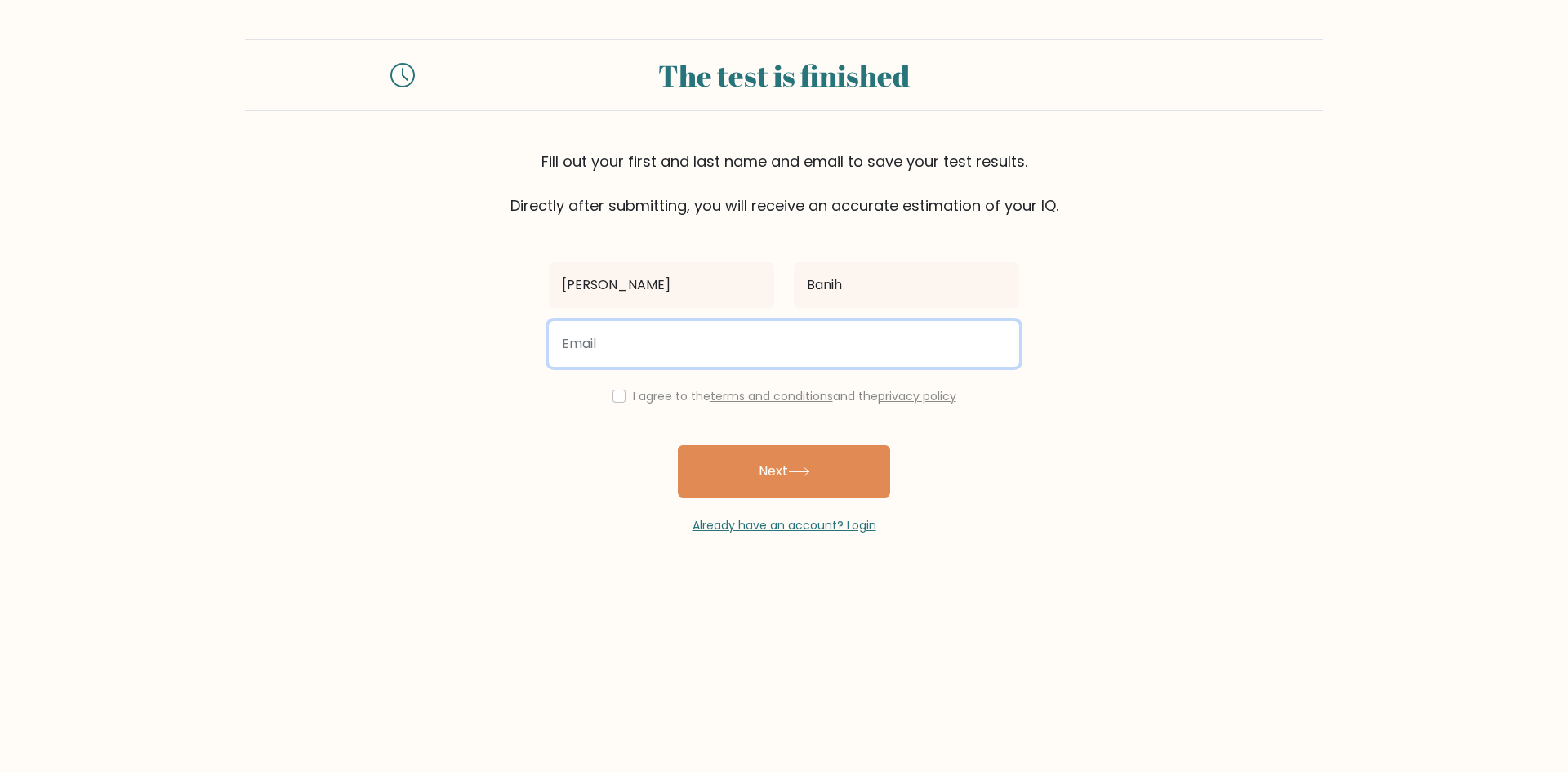
click at [852, 340] on input "email" at bounding box center [784, 343] width 471 height 46
type input "jaysonjameslacquias@gmail.com"
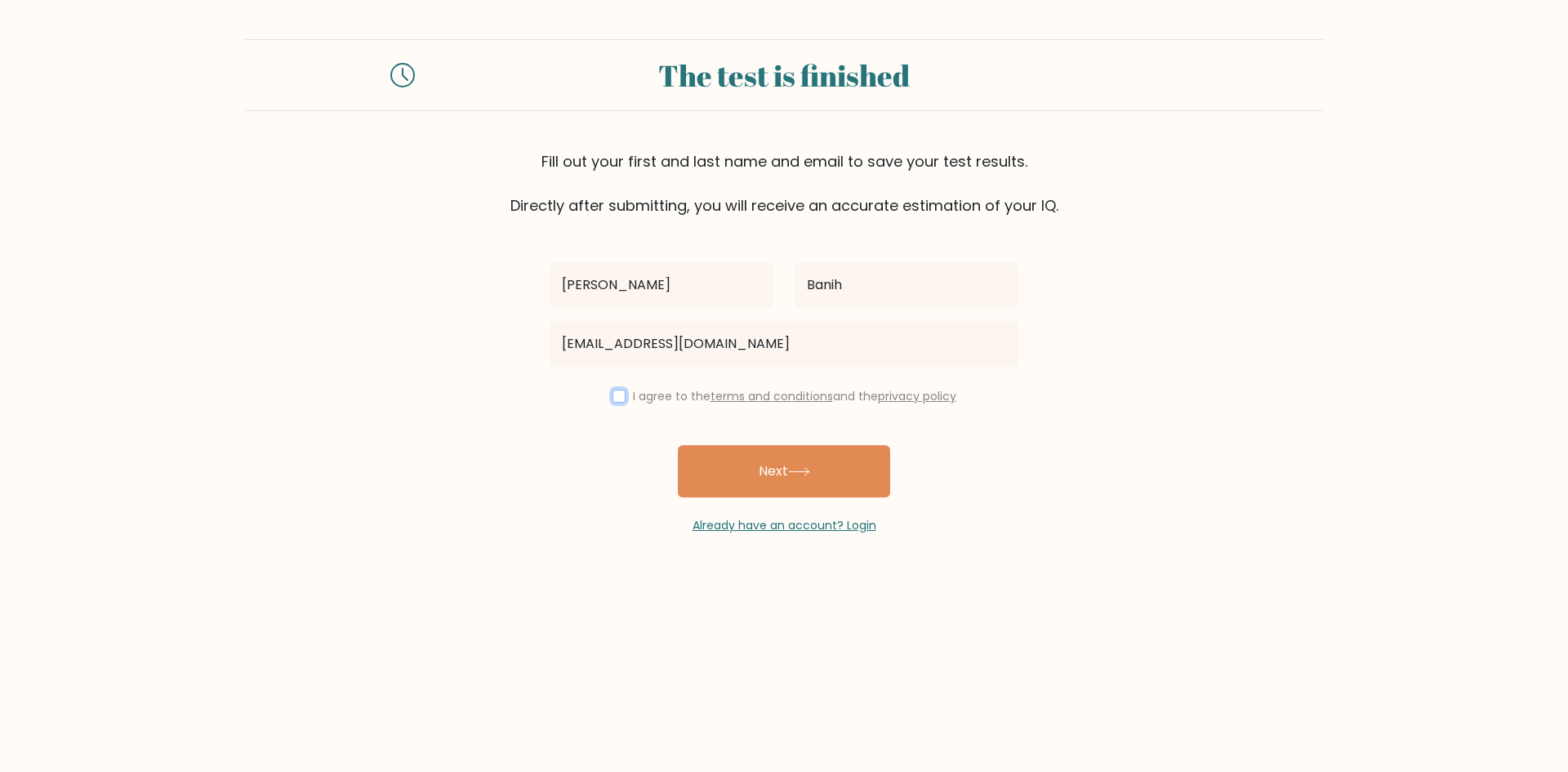
click at [614, 396] on input "checkbox" at bounding box center [619, 396] width 13 height 13
checkbox input "true"
click at [835, 482] on button "Next" at bounding box center [784, 472] width 212 height 53
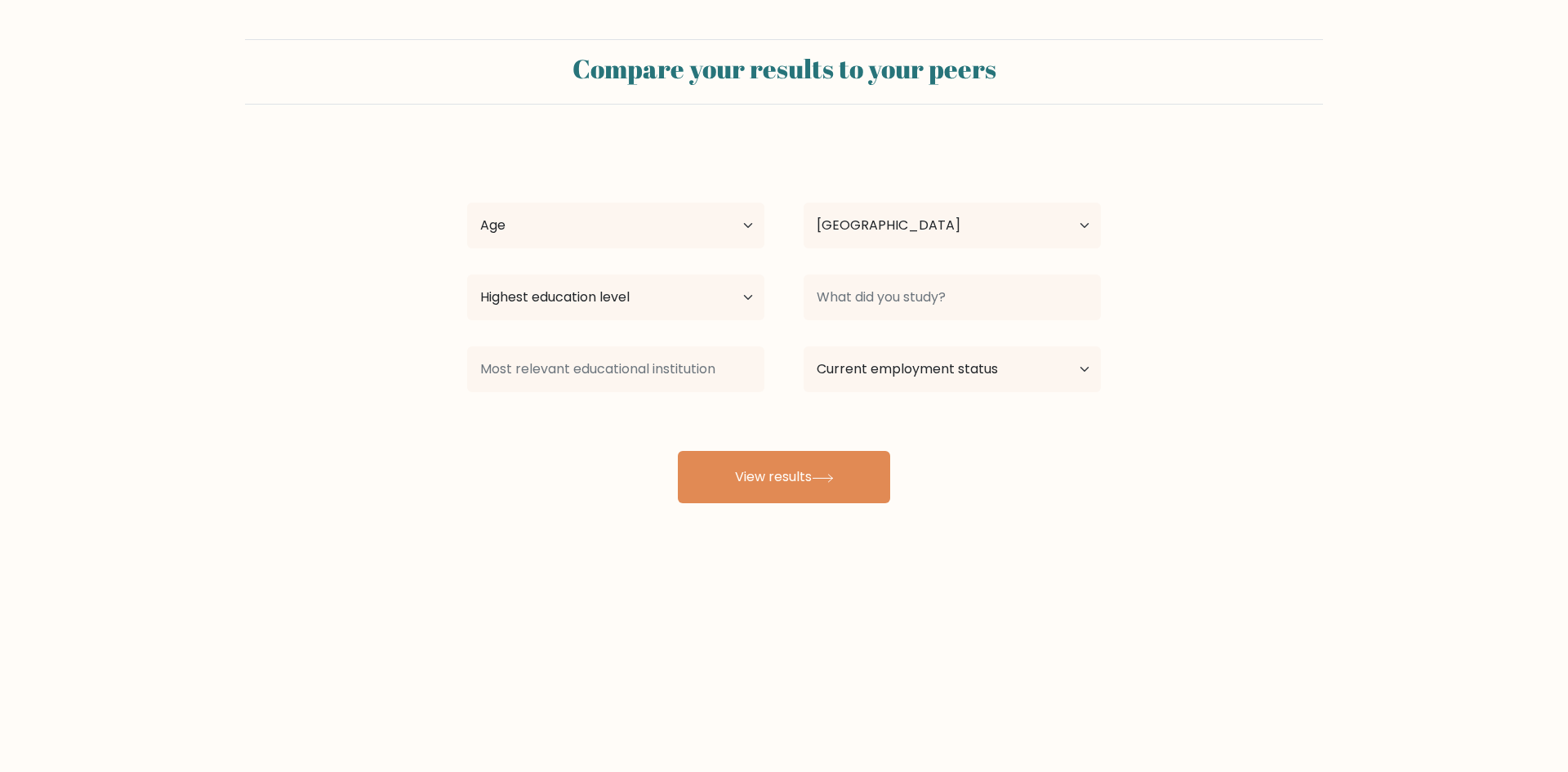
select select "PH"
click at [712, 218] on select "Age Under [DEMOGRAPHIC_DATA] [DEMOGRAPHIC_DATA] [DEMOGRAPHIC_DATA] [DEMOGRAPHIC…" at bounding box center [615, 225] width 297 height 46
select select "25_34"
click at [467, 203] on select "Age Under 18 years old 18-24 years old 25-34 years old 35-44 years old 45-54 ye…" at bounding box center [615, 225] width 297 height 46
click at [743, 304] on select "Highest education level No schooling Primary Lower Secondary Upper Secondary Oc…" at bounding box center [615, 297] width 297 height 46
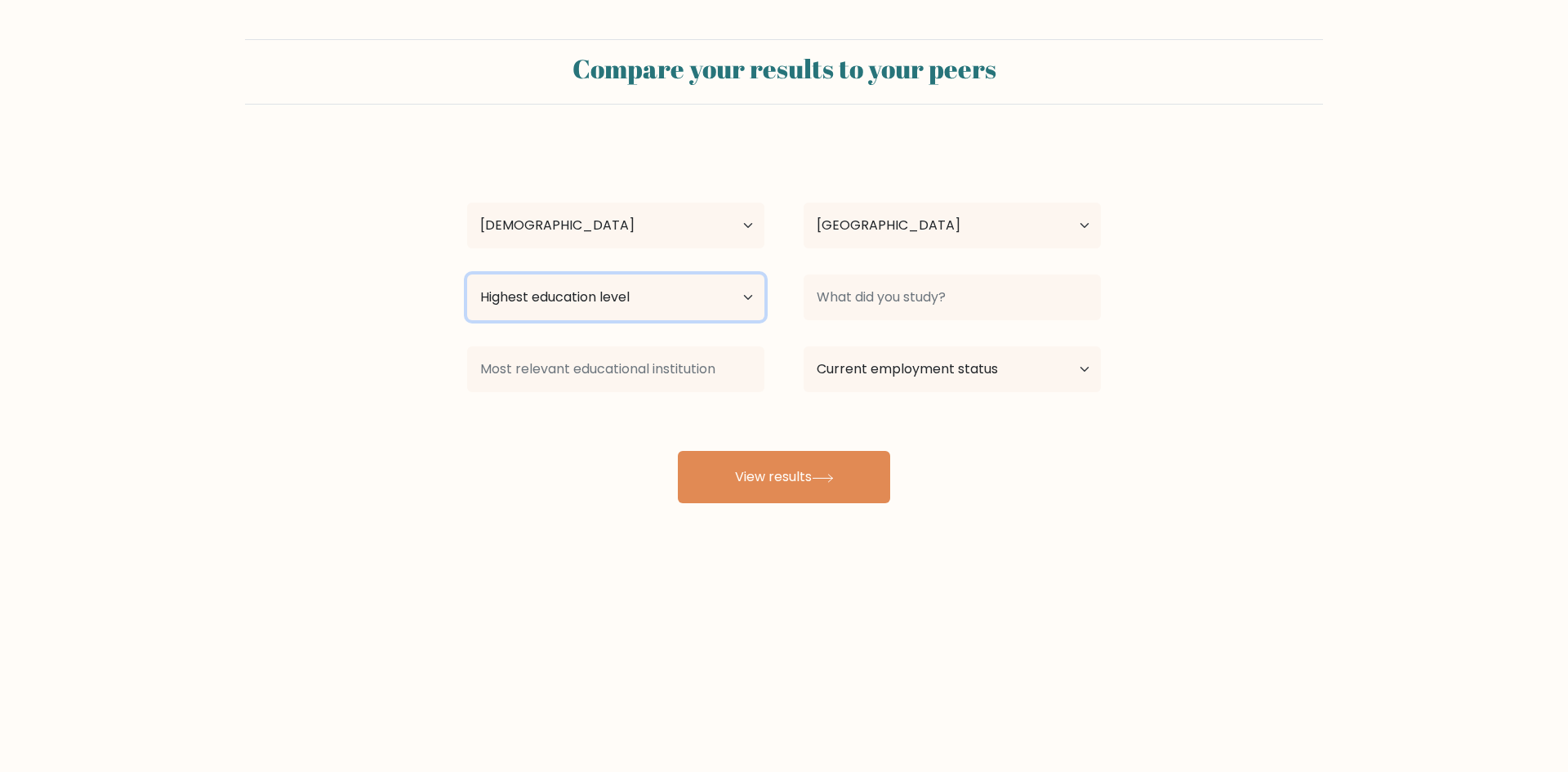
select select "bachelors_degree"
click at [467, 275] on select "Highest education level No schooling Primary Lower Secondary Upper Secondary Oc…" at bounding box center [615, 297] width 297 height 46
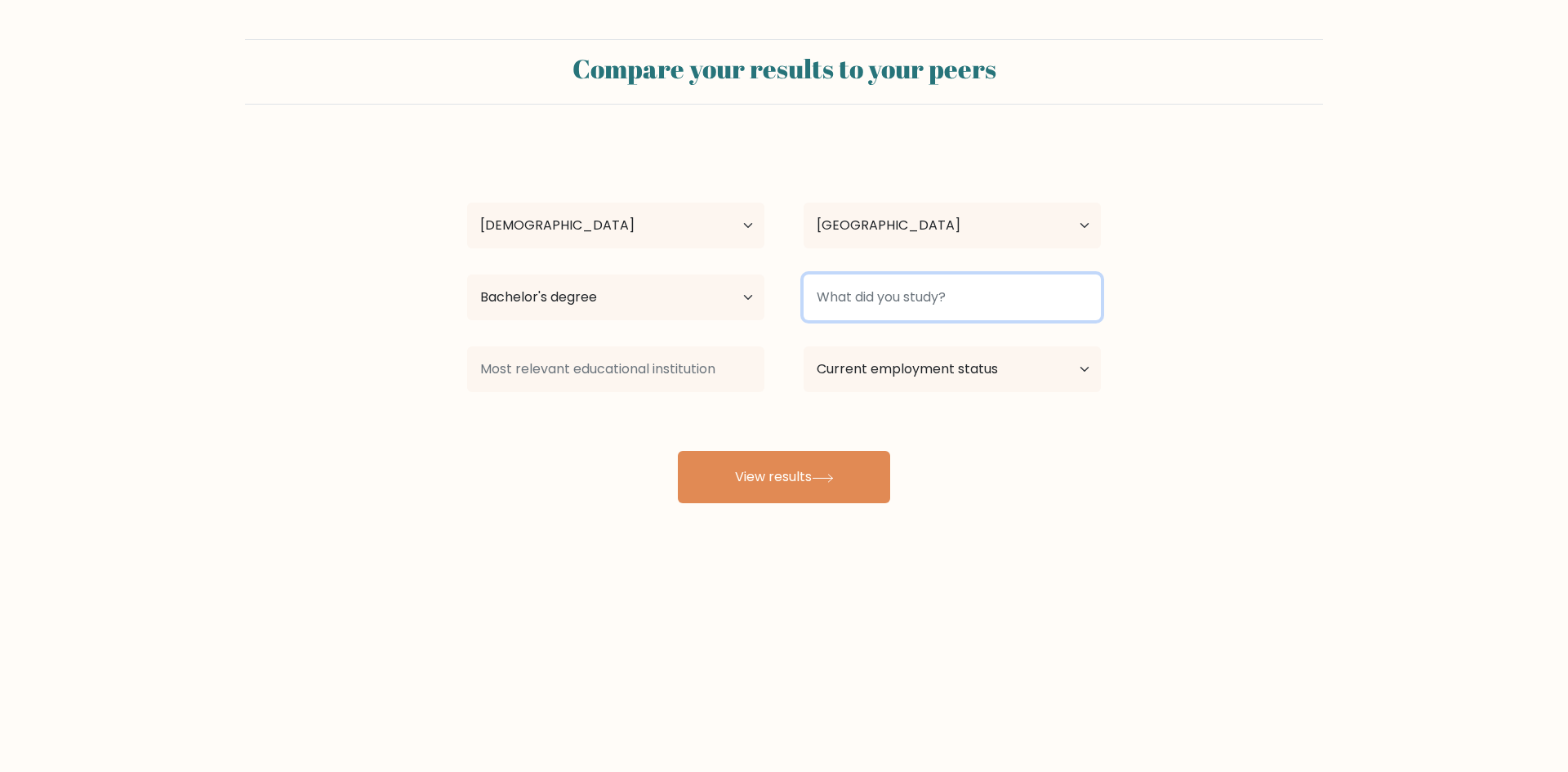
click at [1042, 294] on input at bounding box center [952, 297] width 297 height 46
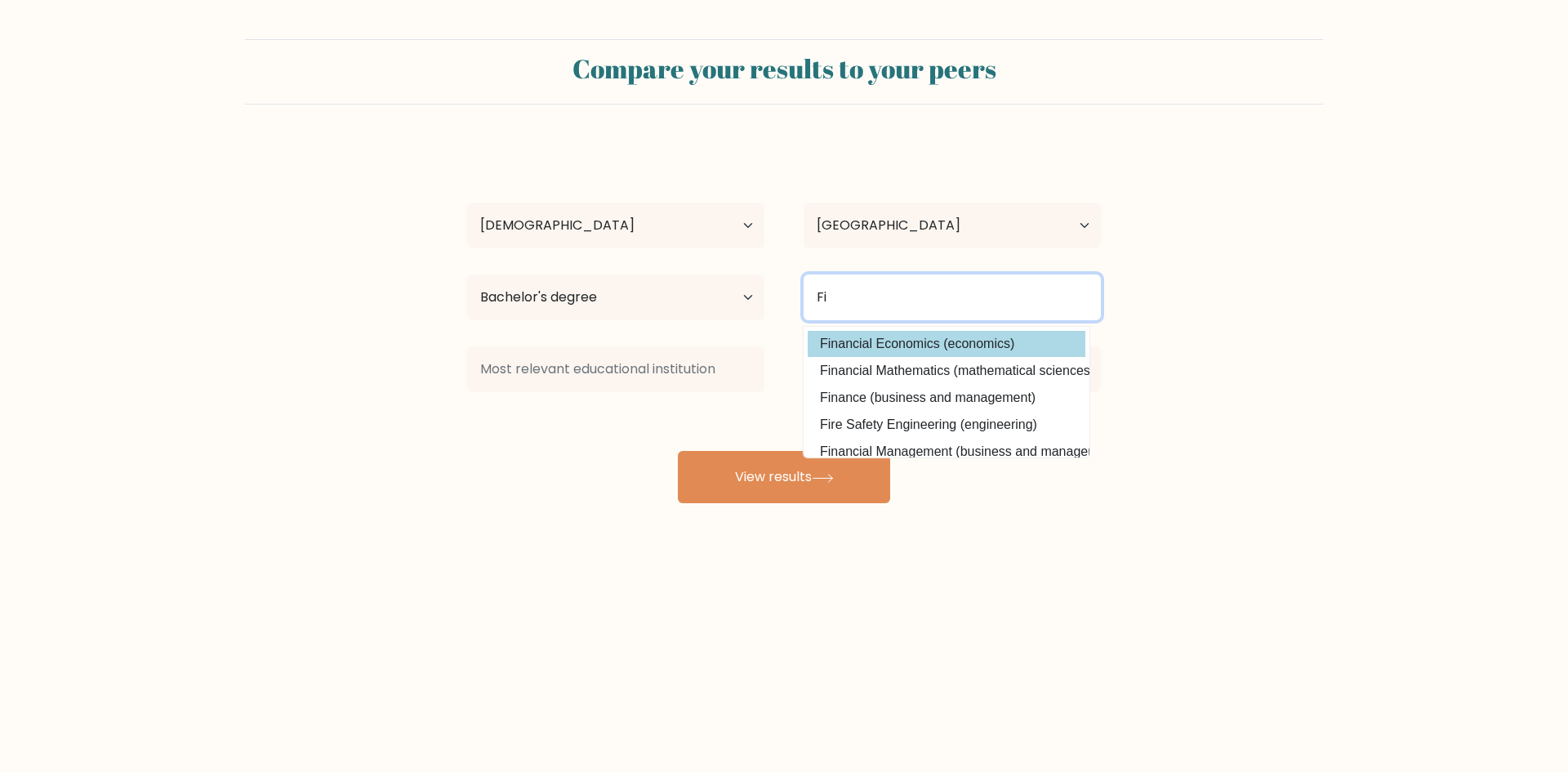
type input "F"
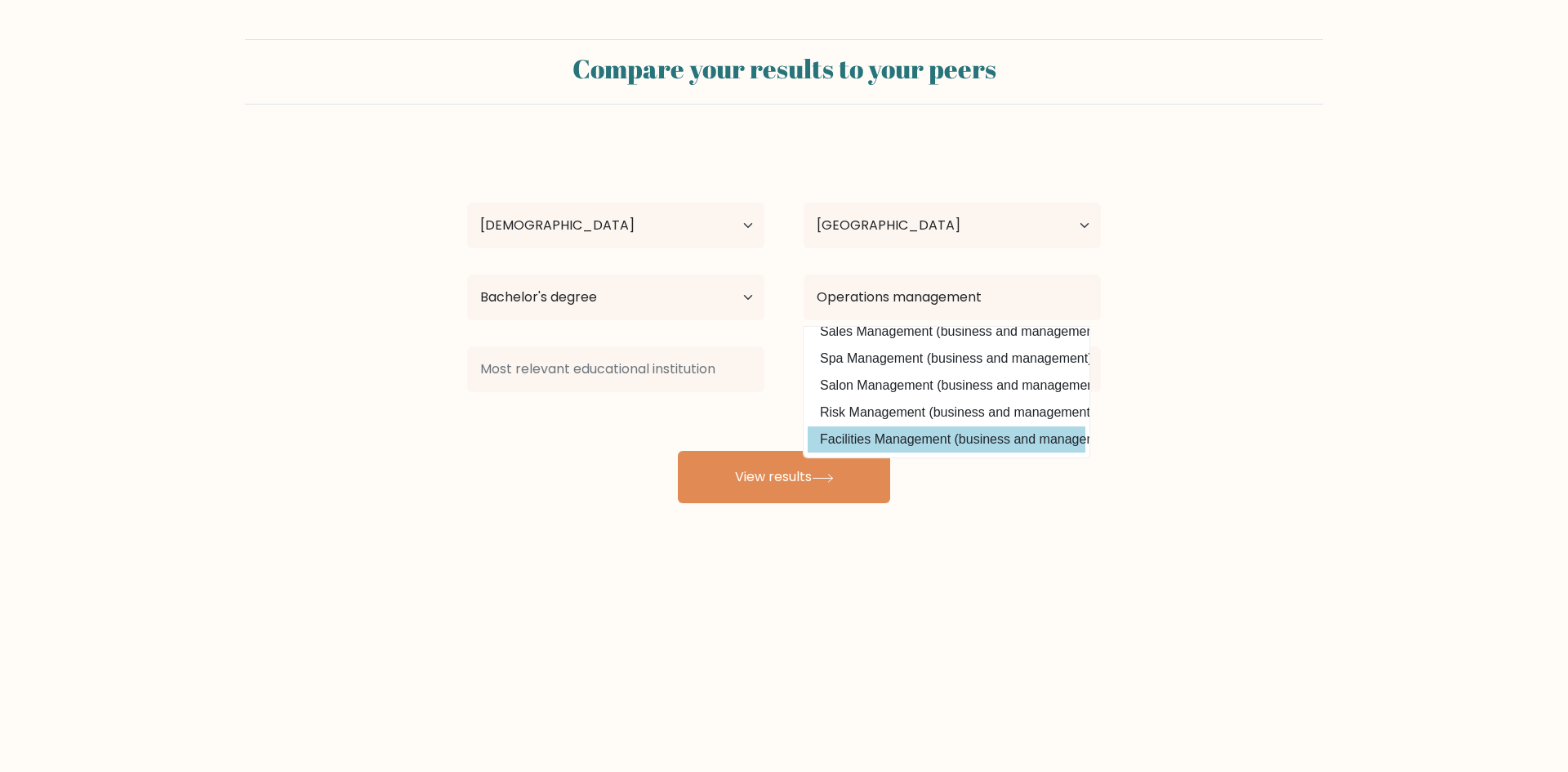
click at [1022, 430] on option "Facilities Management (business and management)" at bounding box center [946, 439] width 278 height 26
type input "Facilities Management"
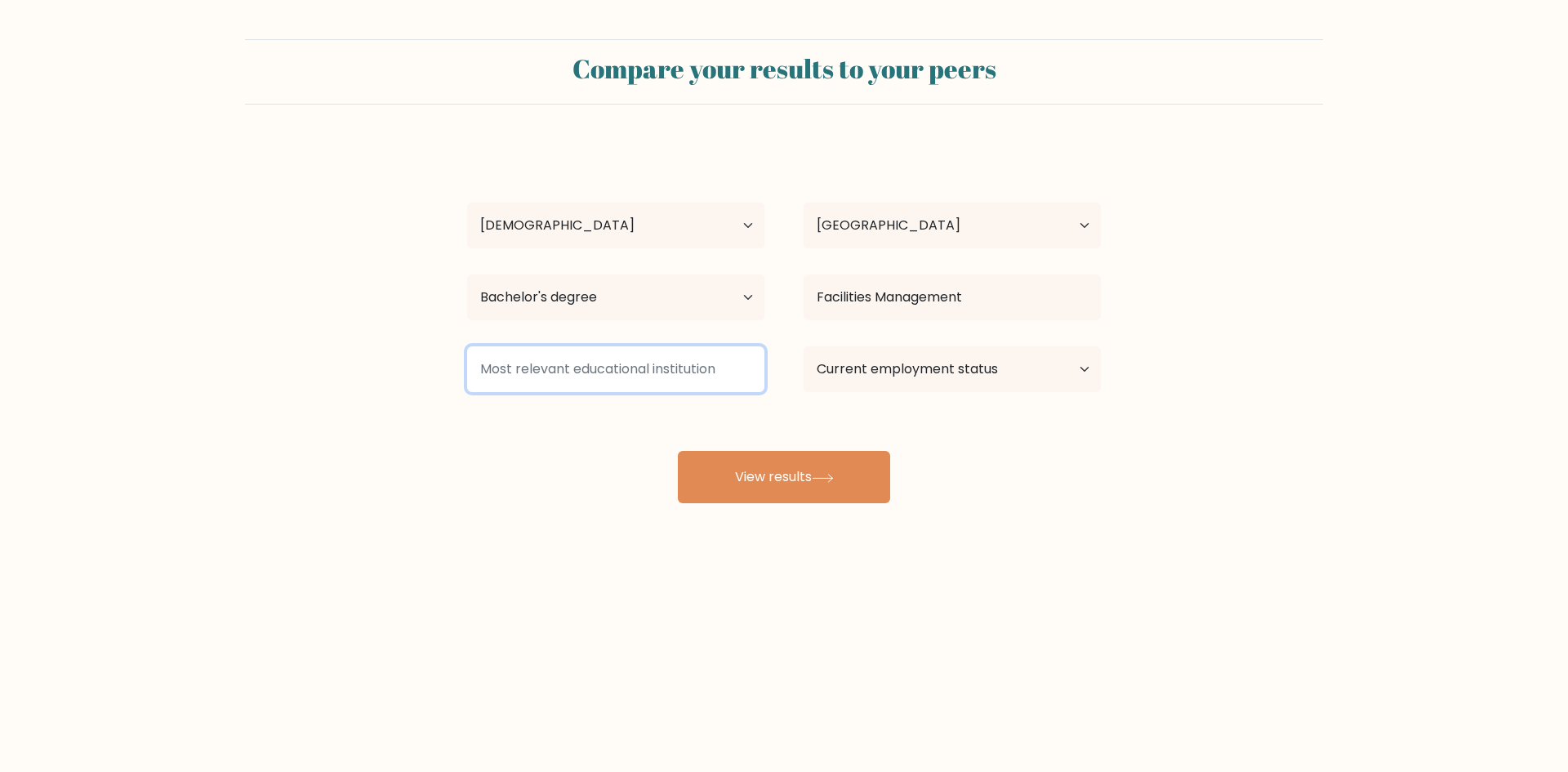
click at [648, 367] on input at bounding box center [615, 368] width 297 height 46
click at [938, 371] on select "Current employment status Employed Student Retired Other / prefer not to answer" at bounding box center [952, 368] width 297 height 46
select select "other"
click at [804, 346] on select "Current employment status Employed Student Retired Other / prefer not to answer" at bounding box center [952, 368] width 297 height 46
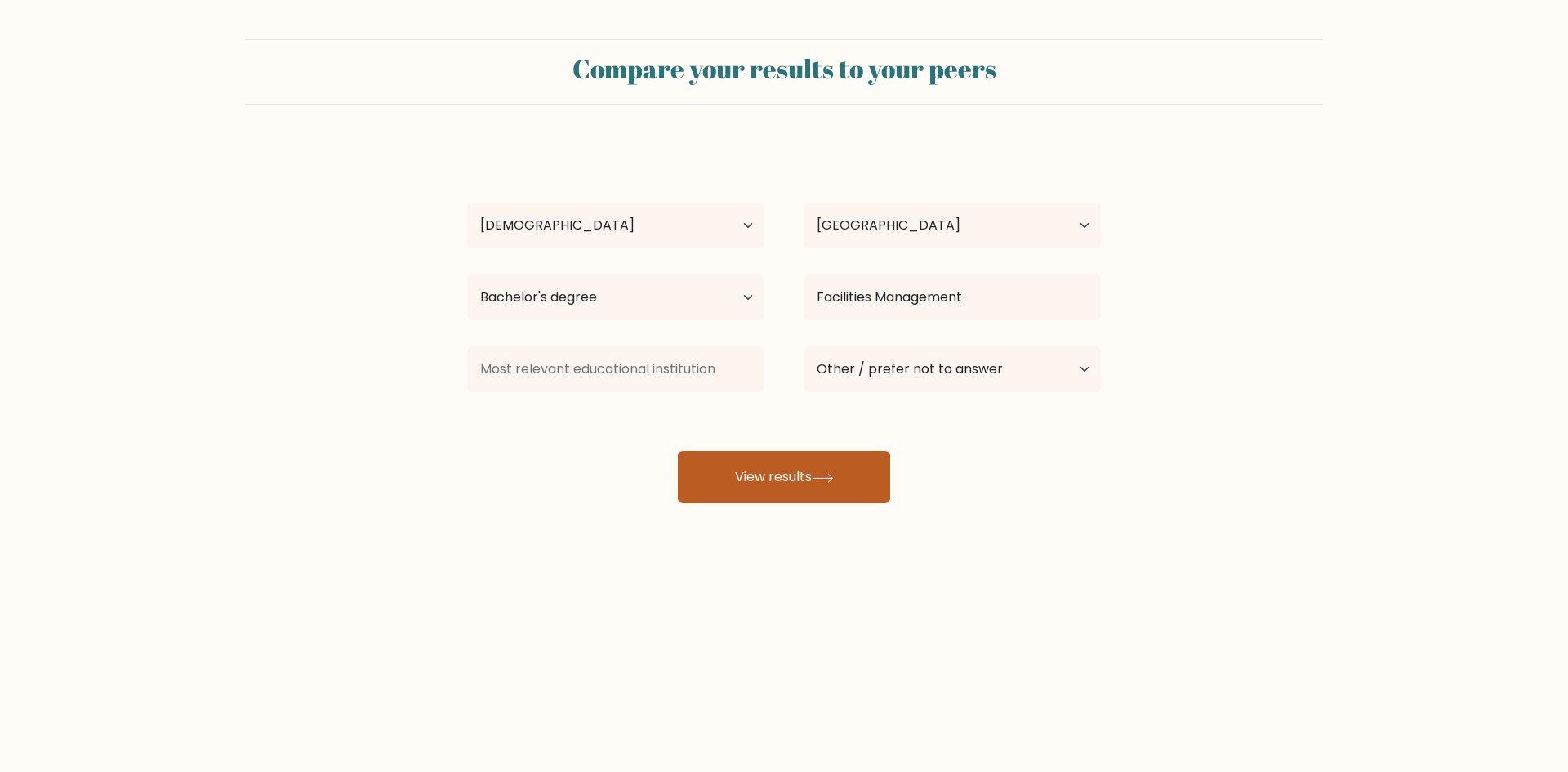
click at [827, 485] on button "View results" at bounding box center [784, 478] width 212 height 53
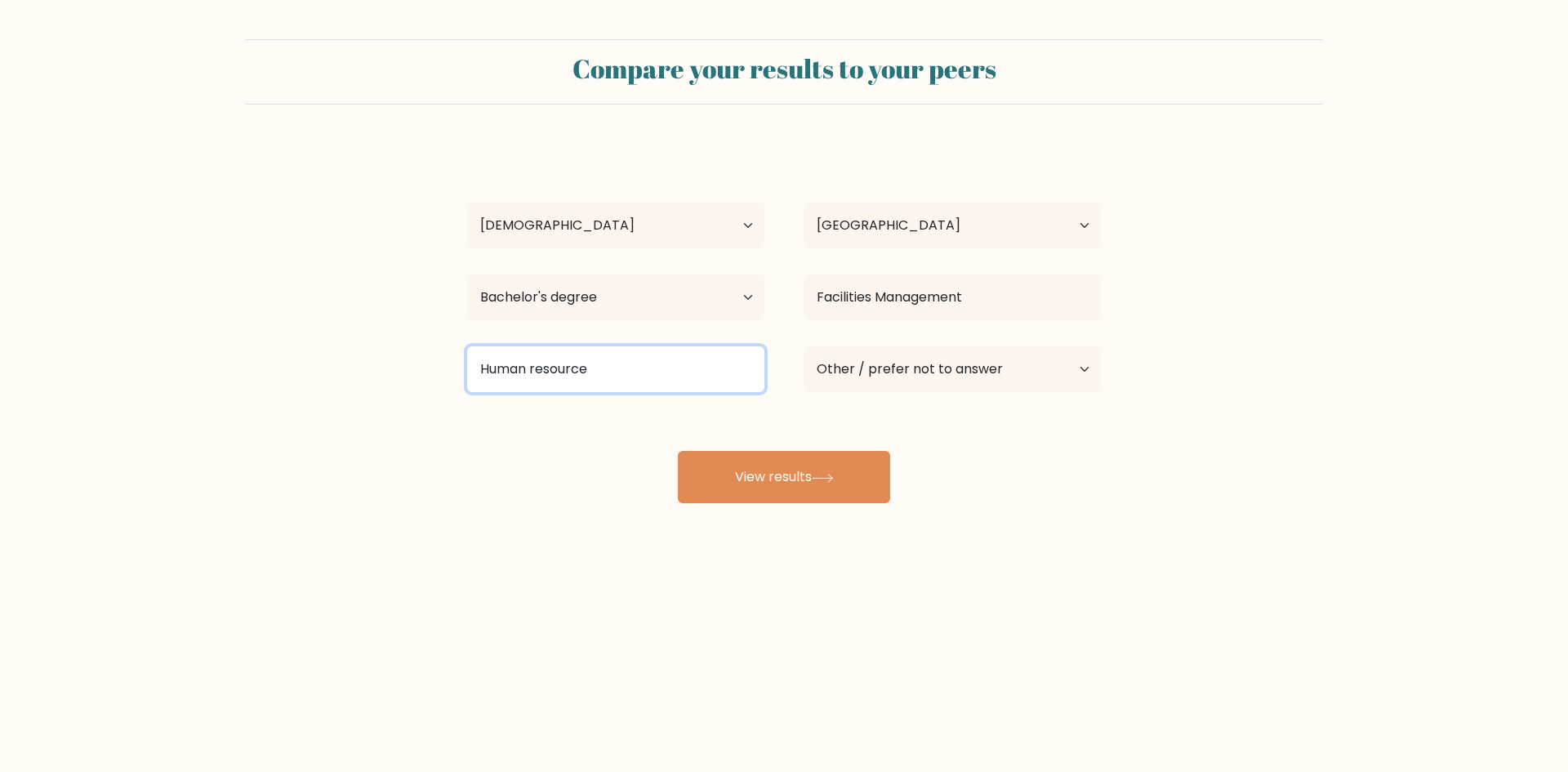
type input "Human resource"
click at [825, 505] on div "Compare your results to your peers Jayson James Banih Age Under 18 years old 18…" at bounding box center [784, 309] width 1568 height 619
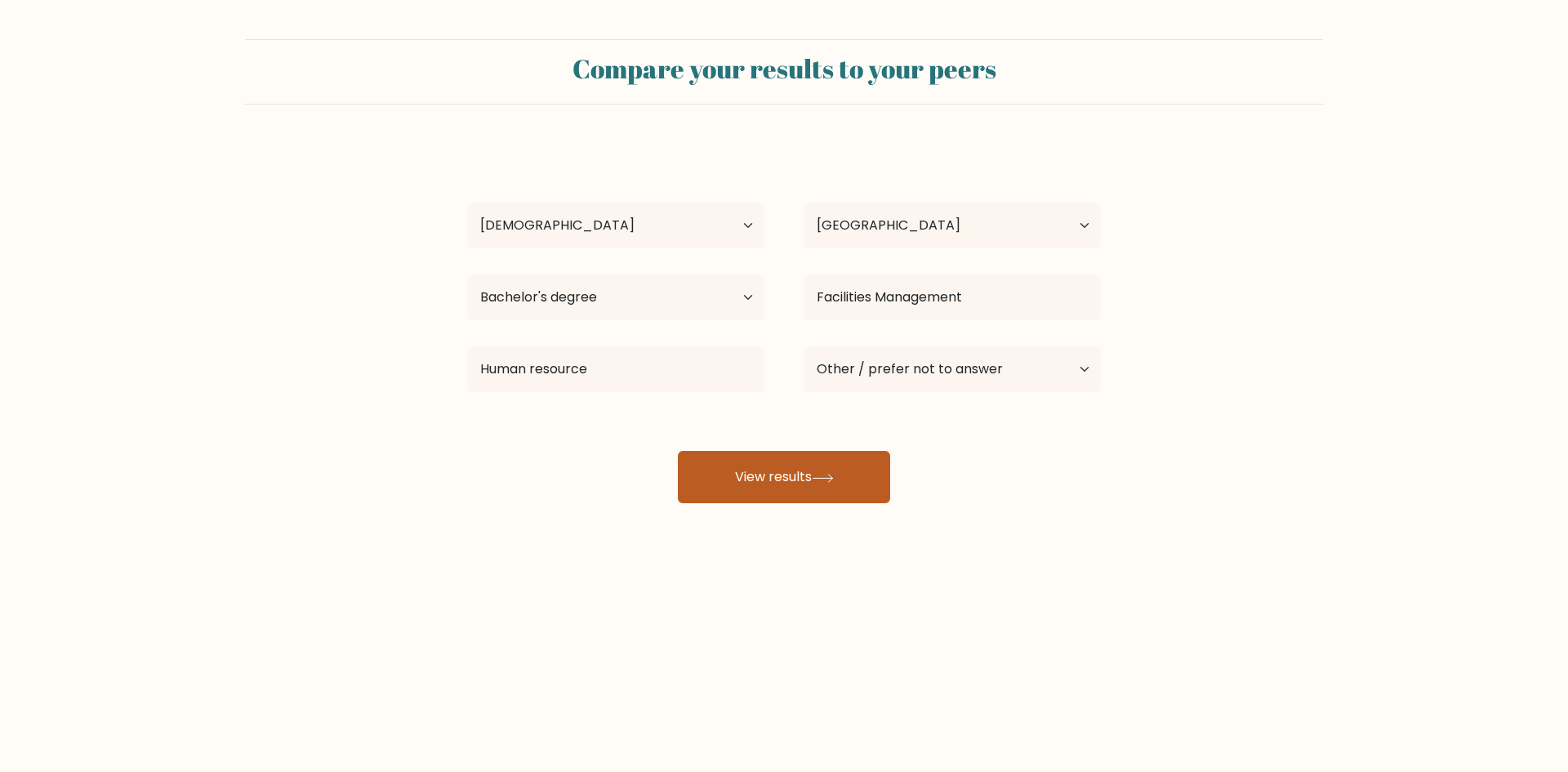
click at [828, 496] on button "View results" at bounding box center [784, 478] width 212 height 53
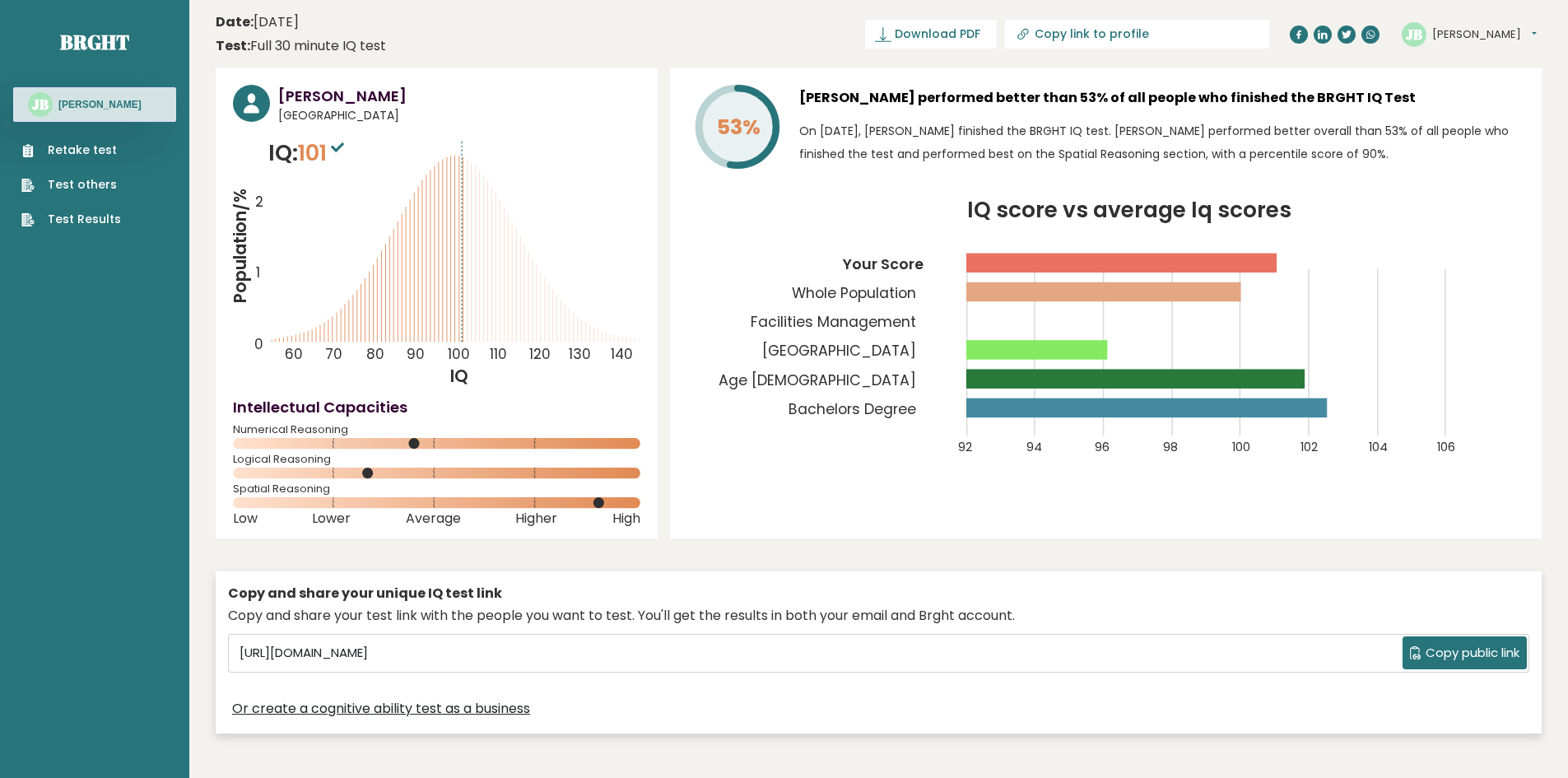
click at [1524, 33] on button "[PERSON_NAME]" at bounding box center [1484, 34] width 104 height 17
click at [142, 226] on div "Retake test Test others Test Results" at bounding box center [94, 175] width 163 height 106
click at [116, 223] on ul "Retake test Test others Test Results" at bounding box center [71, 185] width 116 height 86
click at [102, 220] on link "Test Results" at bounding box center [71, 220] width 99 height 18
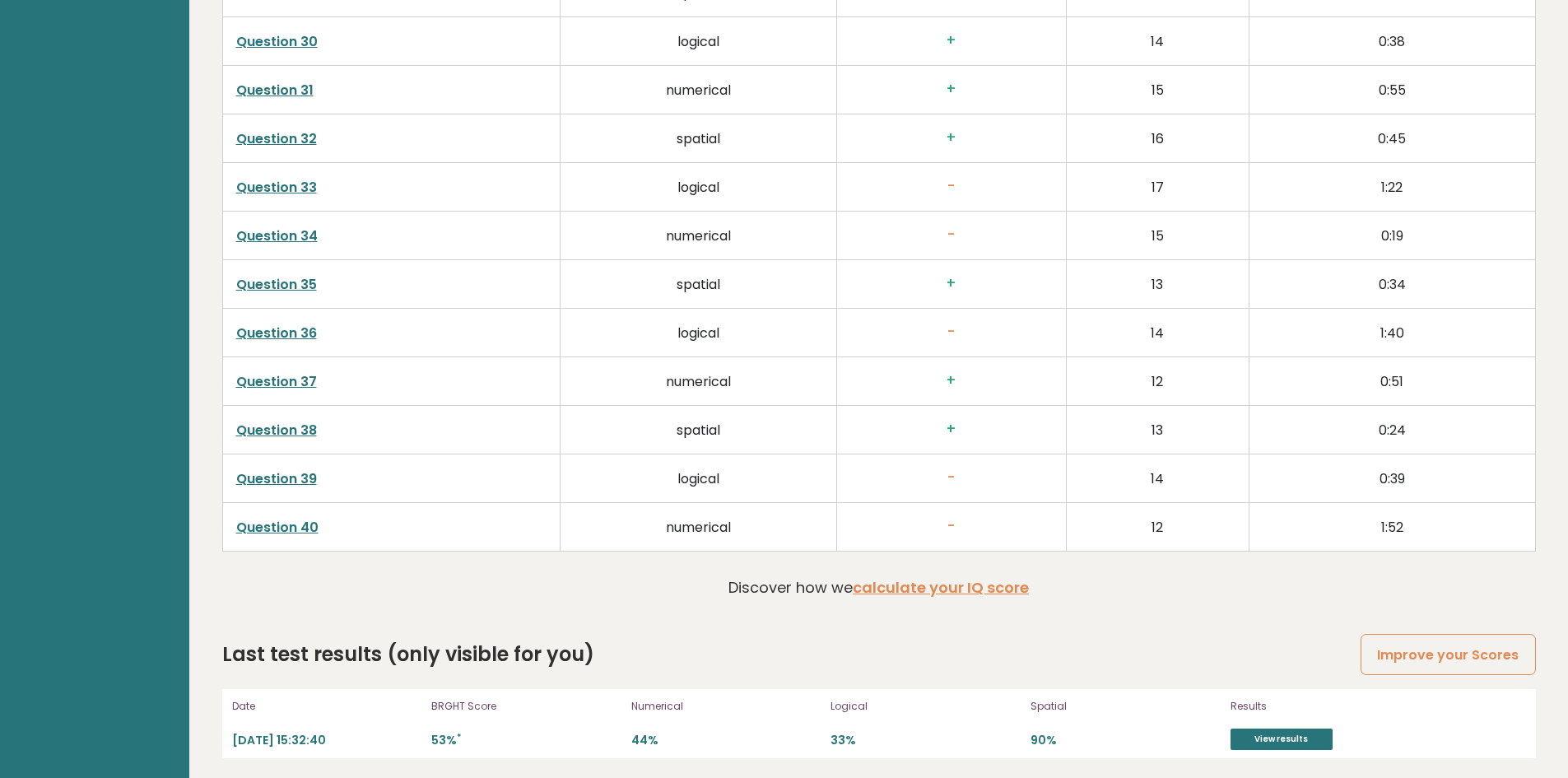
scroll to position [4209, 0]
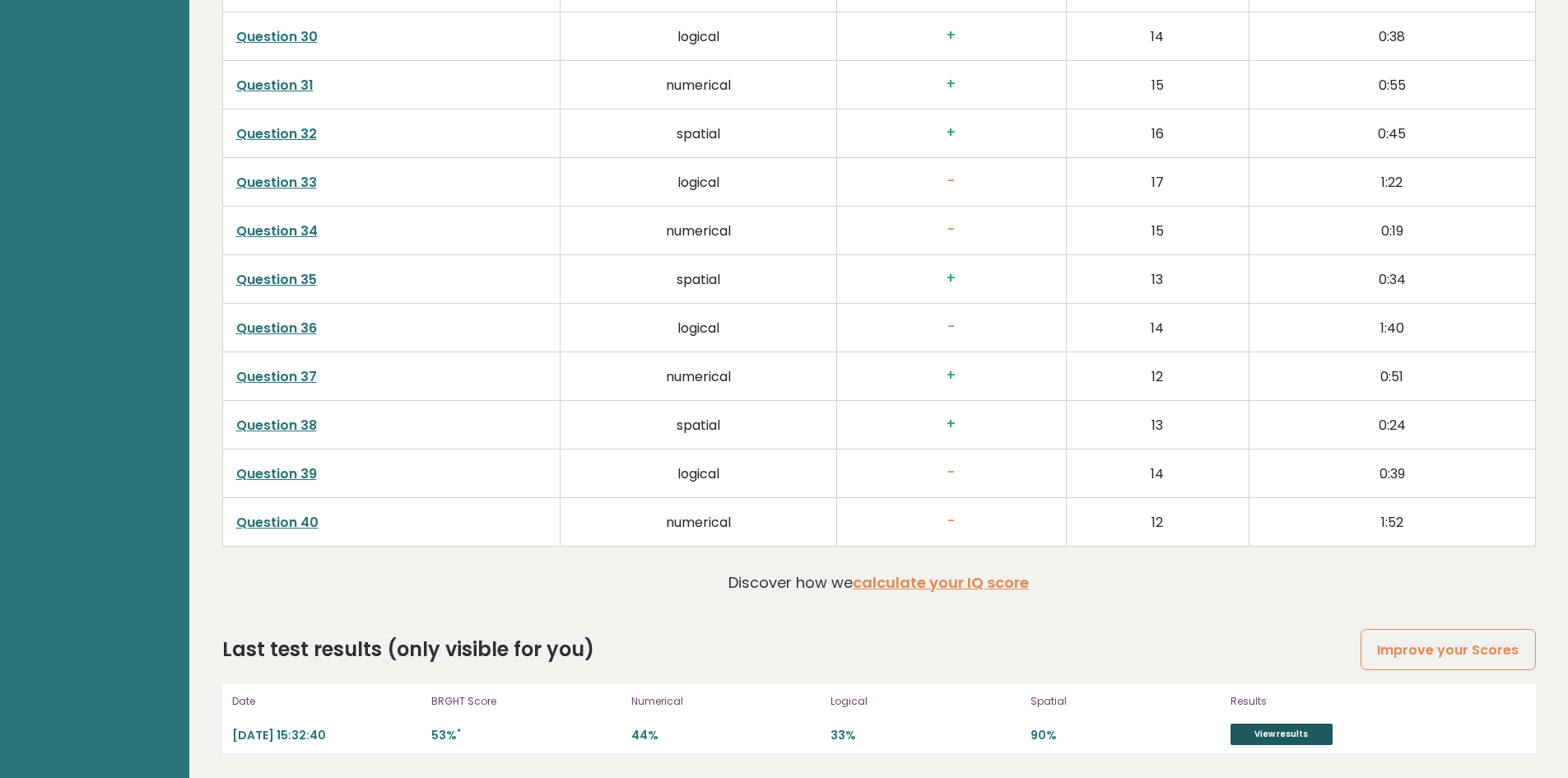
click at [1299, 737] on link "View results" at bounding box center [1282, 735] width 102 height 22
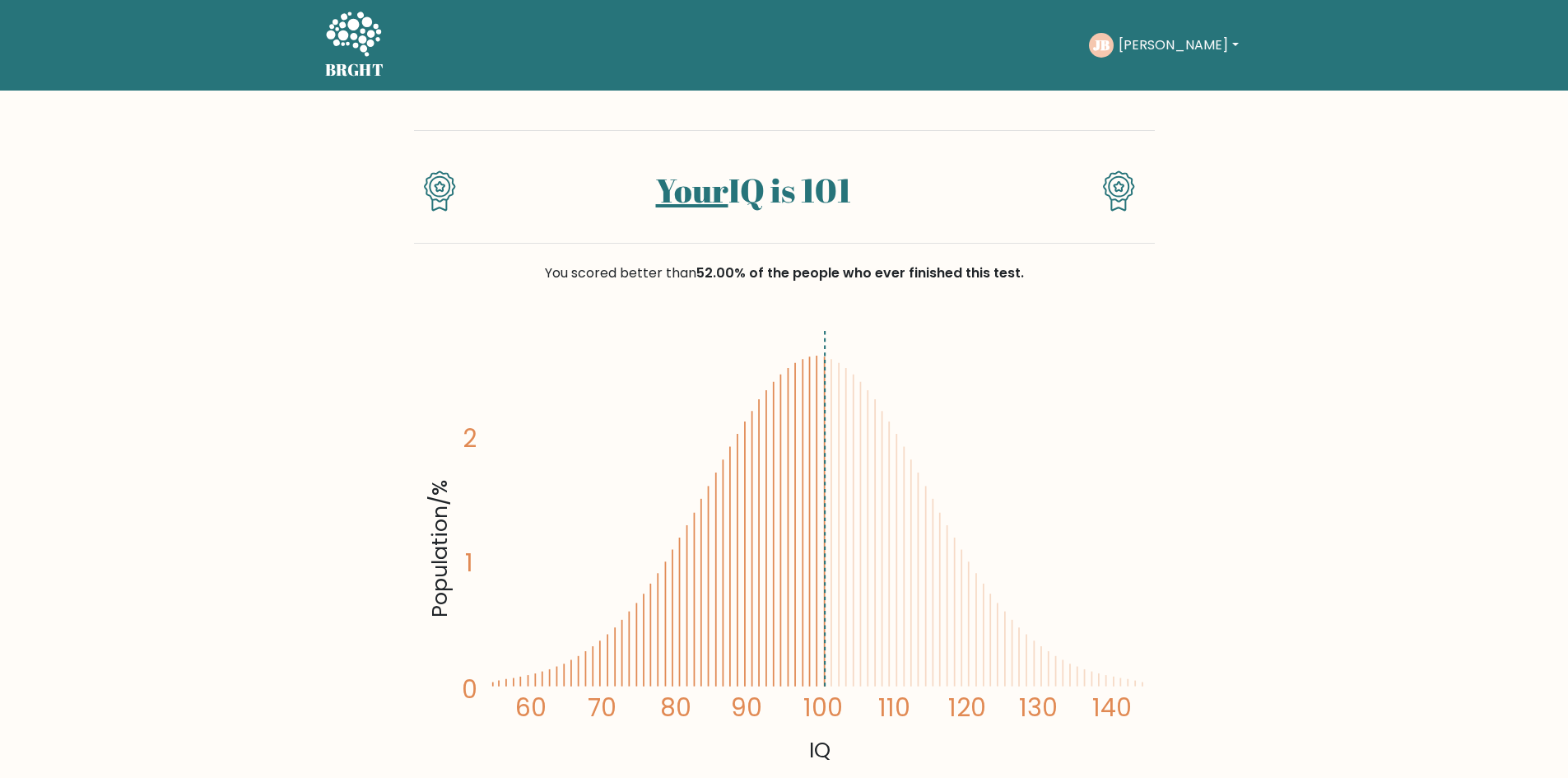
click at [1242, 48] on button "[PERSON_NAME]" at bounding box center [1179, 45] width 130 height 22
click at [1178, 104] on link "Profile" at bounding box center [1155, 106] width 130 height 27
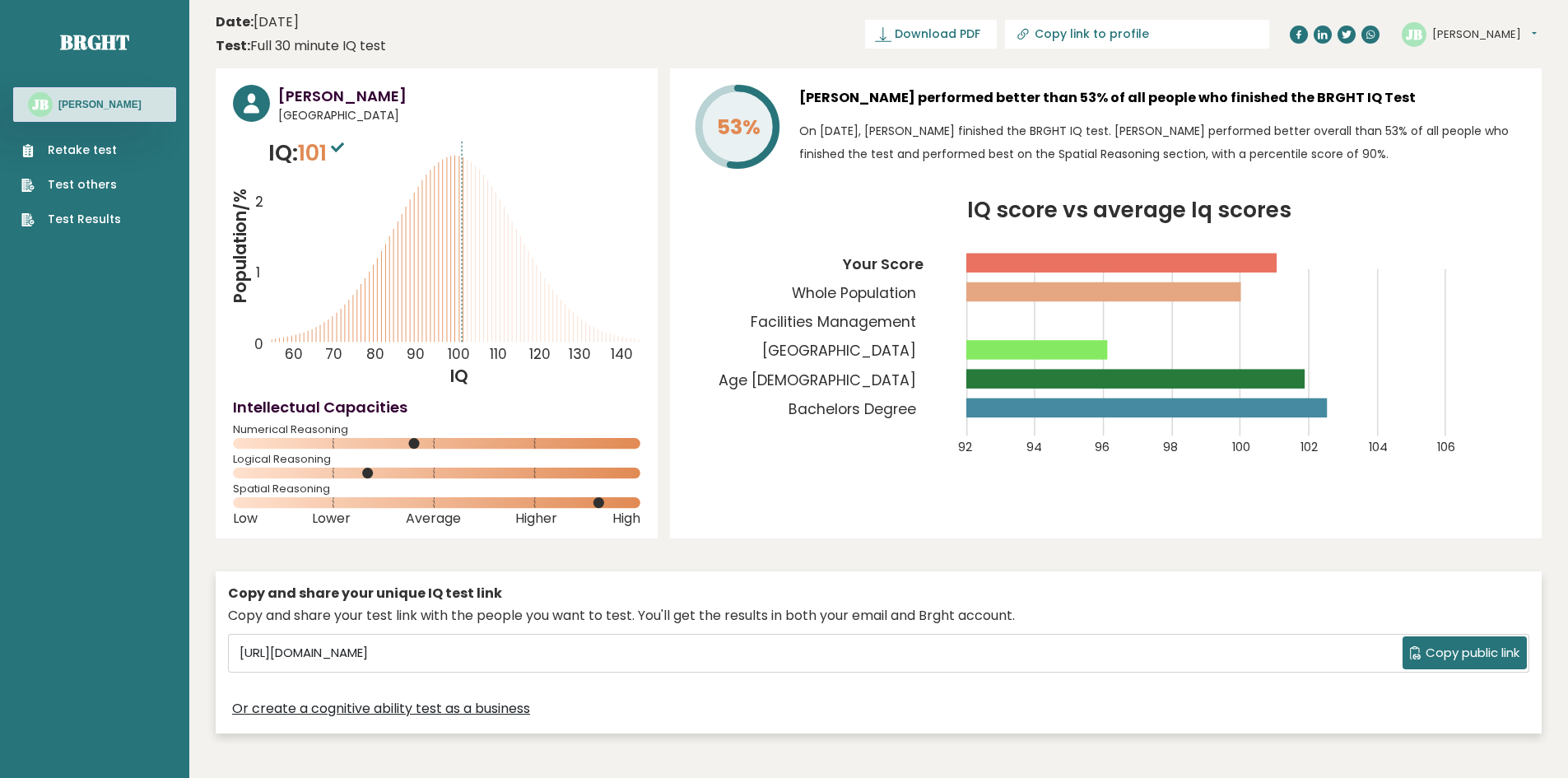
click at [1463, 37] on button "[PERSON_NAME]" at bounding box center [1484, 34] width 104 height 17
click at [1470, 80] on link "Profile" at bounding box center [1475, 83] width 84 height 23
click at [980, 29] on span "Download PDF" at bounding box center [937, 34] width 85 height 18
